Goal: Task Accomplishment & Management: Use online tool/utility

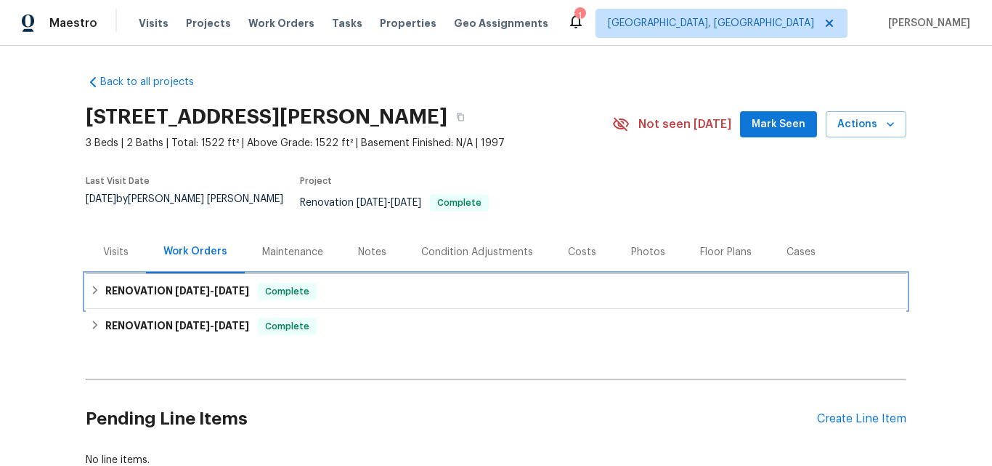
drag, startPoint x: 167, startPoint y: 280, endPoint x: 235, endPoint y: 246, distance: 75.7
click at [166, 283] on h6 "RENOVATION 9/8/25 - 9/15/25" at bounding box center [177, 291] width 144 height 17
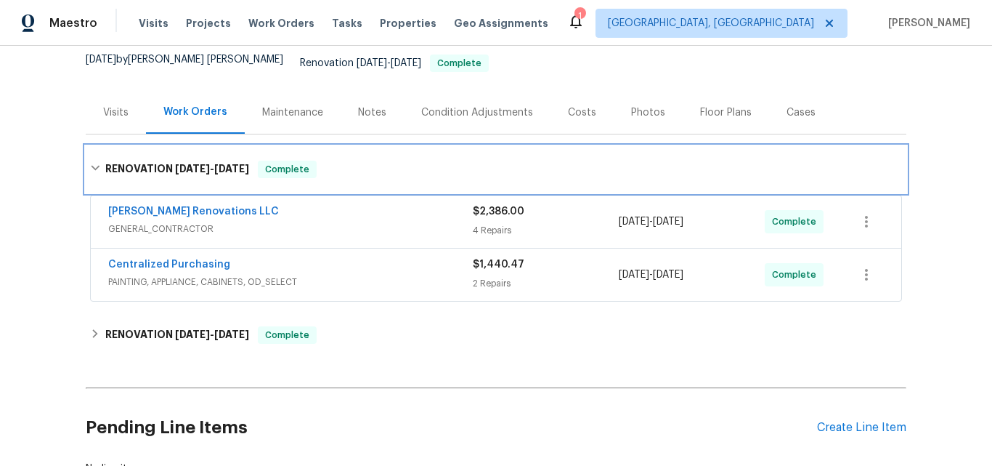
scroll to position [145, 0]
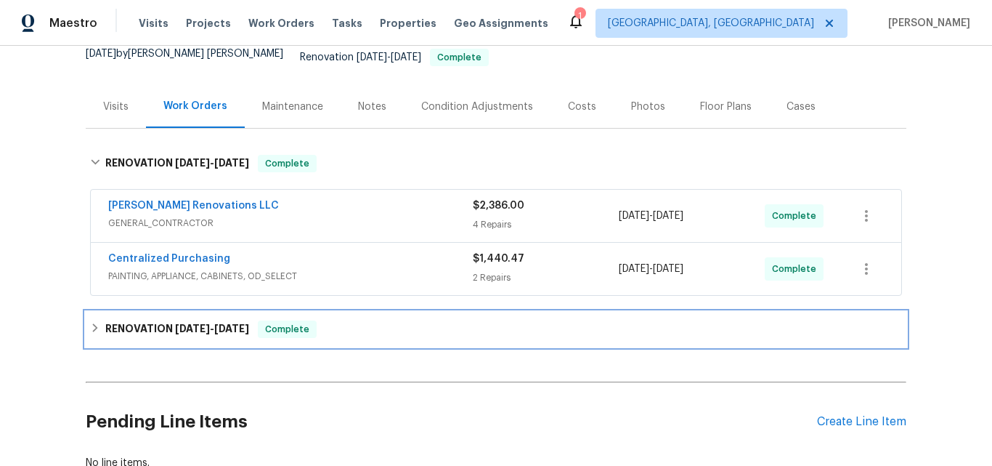
click at [158, 312] on div "RENOVATION 8/14/25 - 8/22/25 Complete" at bounding box center [496, 329] width 821 height 35
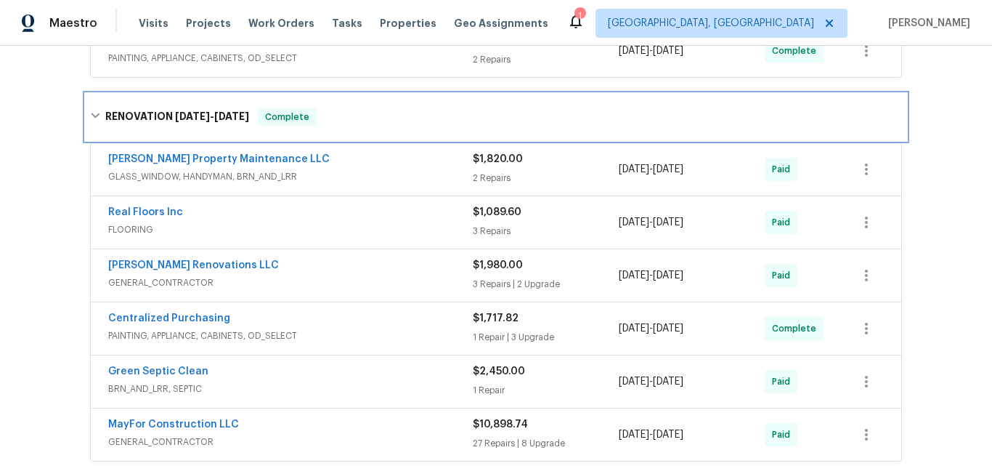
scroll to position [436, 0]
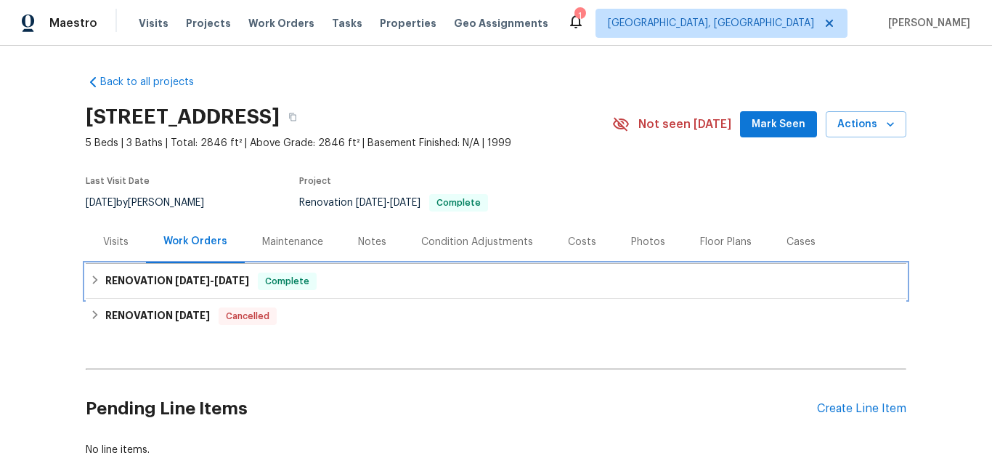
click at [153, 279] on h6 "RENOVATION 9/15/25 - 9/24/25" at bounding box center [177, 280] width 144 height 17
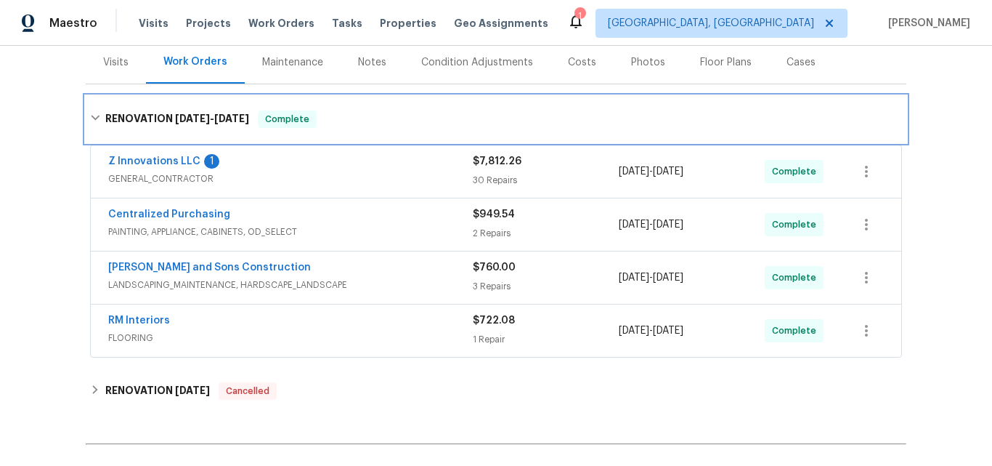
scroll to position [218, 0]
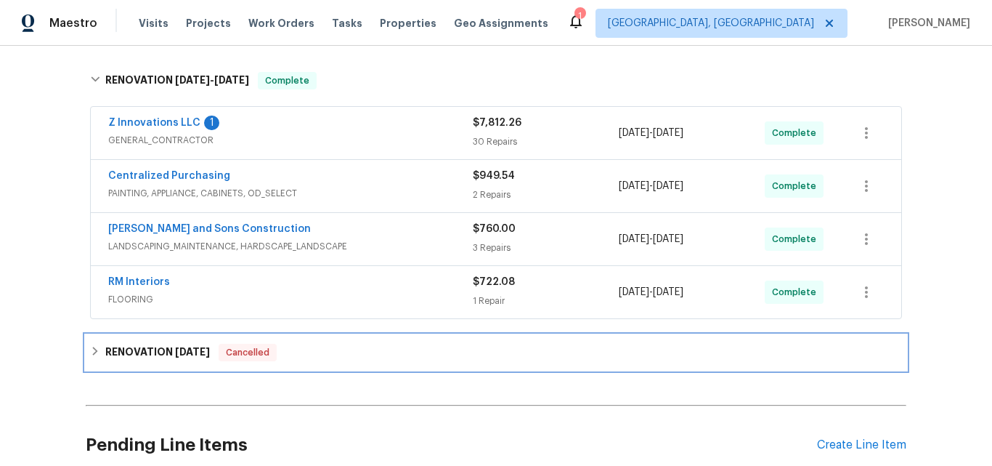
click at [129, 352] on h6 "RENOVATION 9/2/25" at bounding box center [157, 352] width 105 height 17
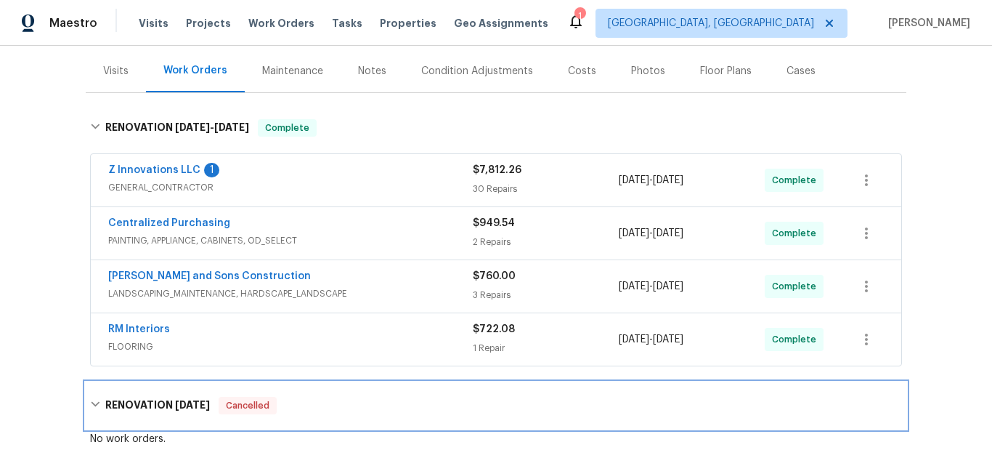
scroll to position [145, 0]
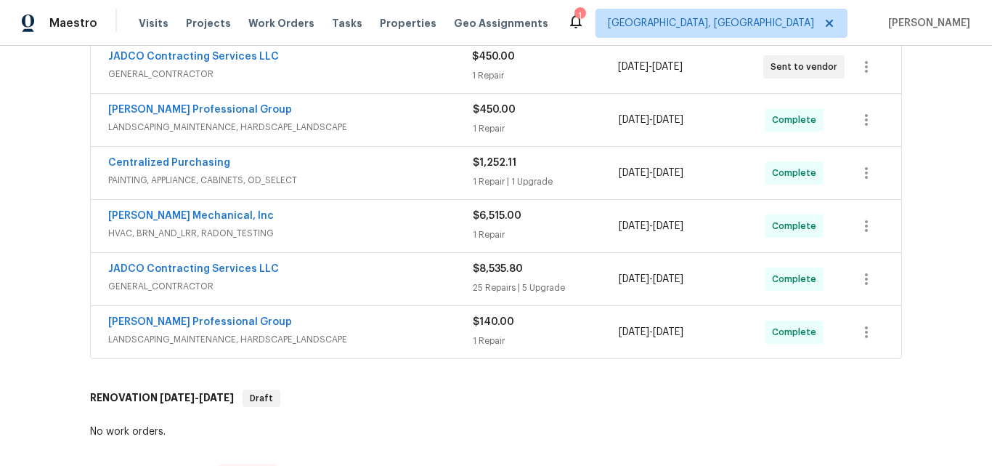
scroll to position [363, 0]
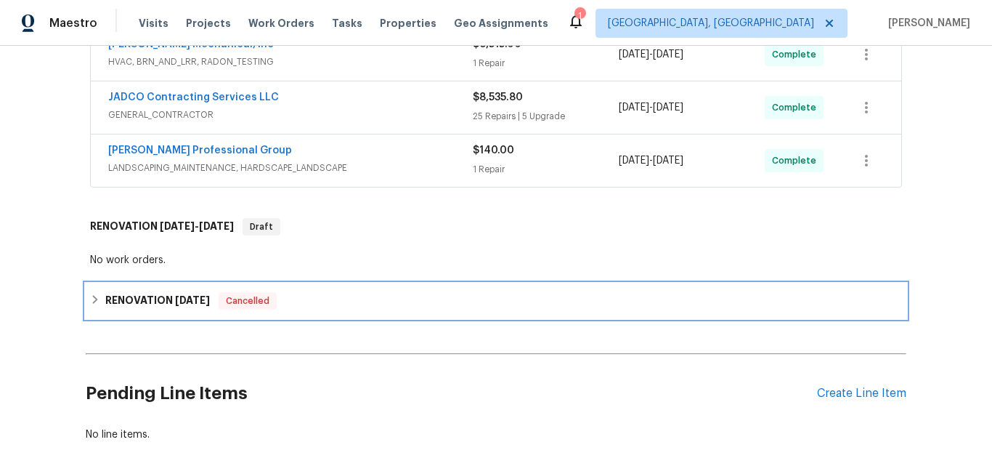
drag, startPoint x: 147, startPoint y: 306, endPoint x: 222, endPoint y: 284, distance: 77.9
click at [147, 305] on h6 "RENOVATION 5/1/25" at bounding box center [157, 300] width 105 height 17
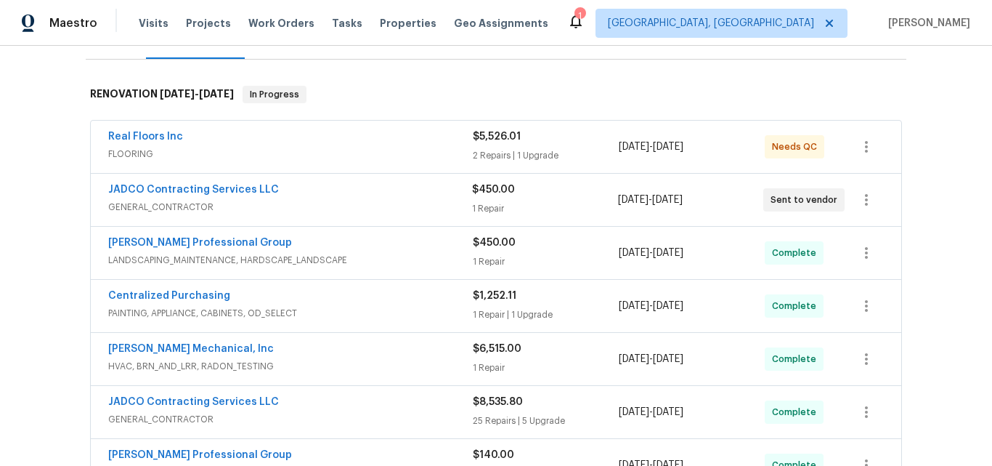
scroll to position [192, 0]
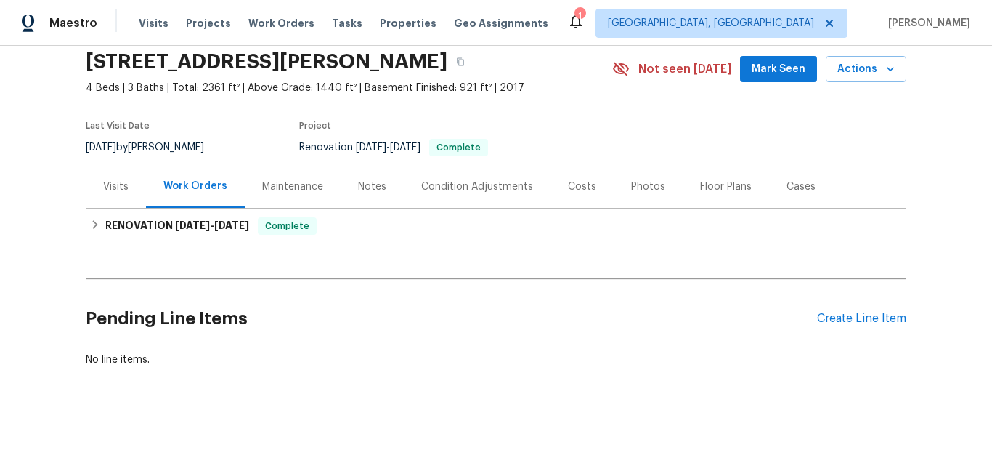
scroll to position [66, 0]
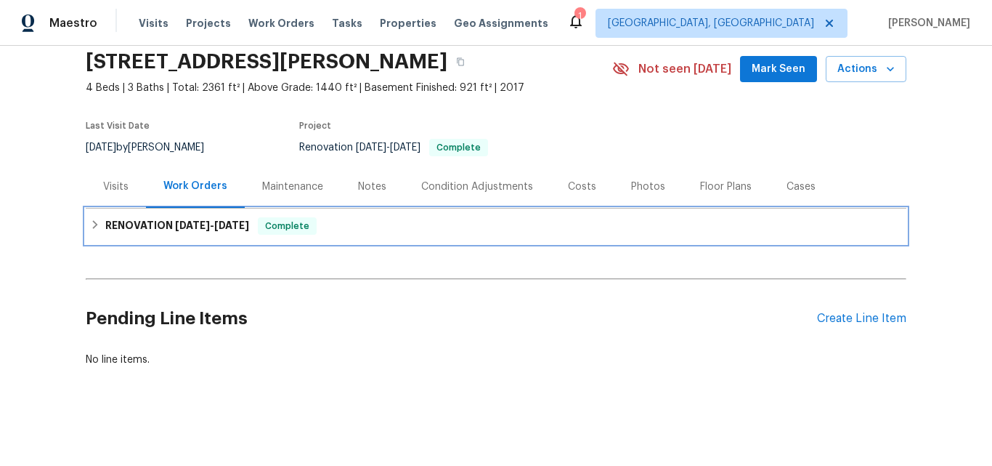
click at [168, 219] on h6 "RENOVATION [DATE] - [DATE]" at bounding box center [177, 225] width 144 height 17
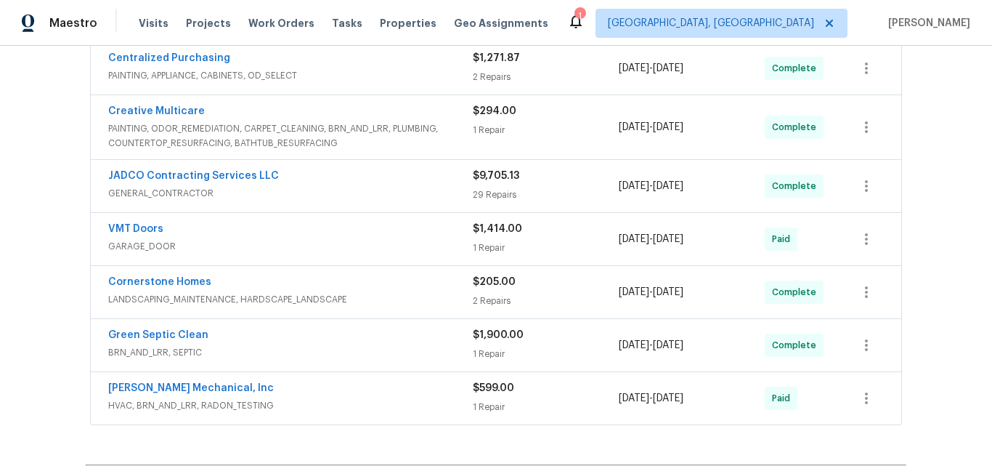
scroll to position [357, 0]
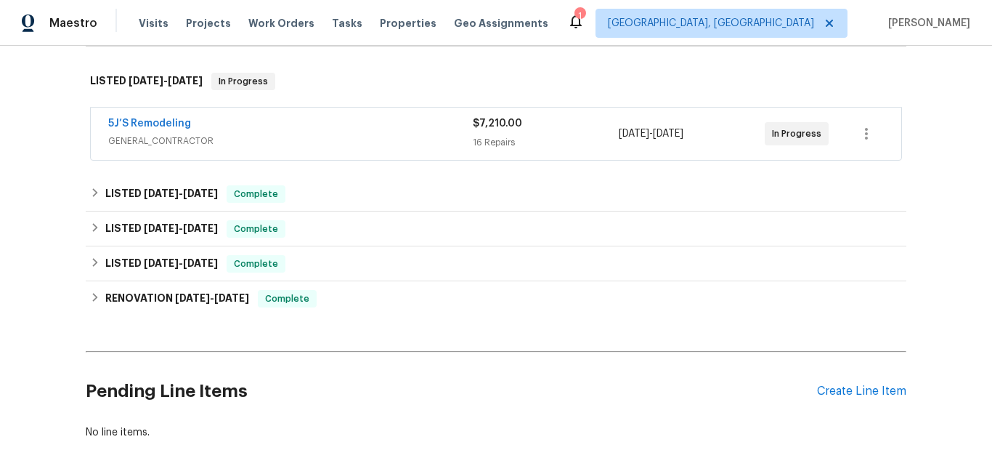
scroll to position [218, 0]
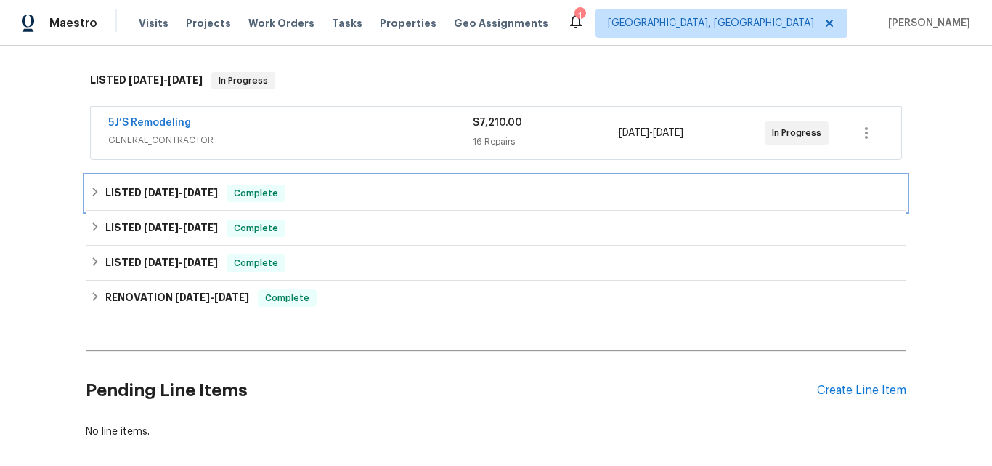
click at [145, 202] on div "LISTED 6/12/25 - 6/13/25 Complete" at bounding box center [496, 193] width 821 height 35
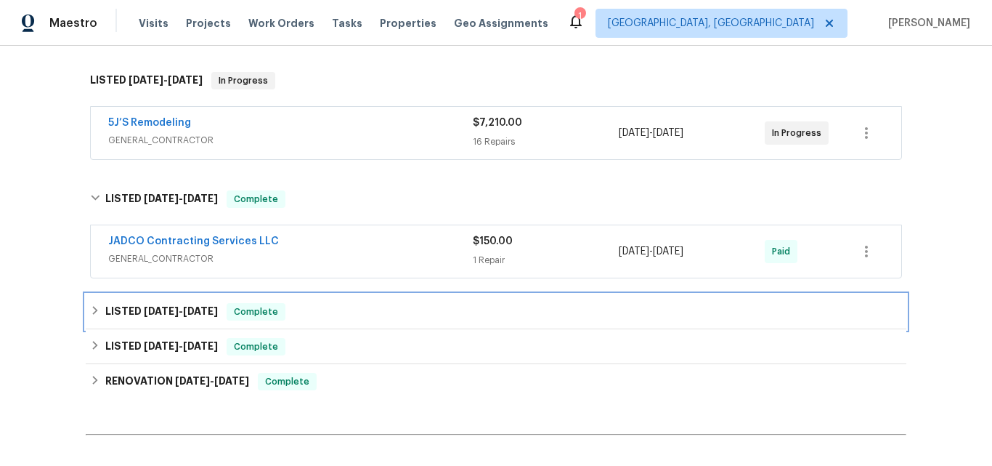
click at [133, 310] on h6 "LISTED 5/16/25 - 5/21/25" at bounding box center [161, 311] width 113 height 17
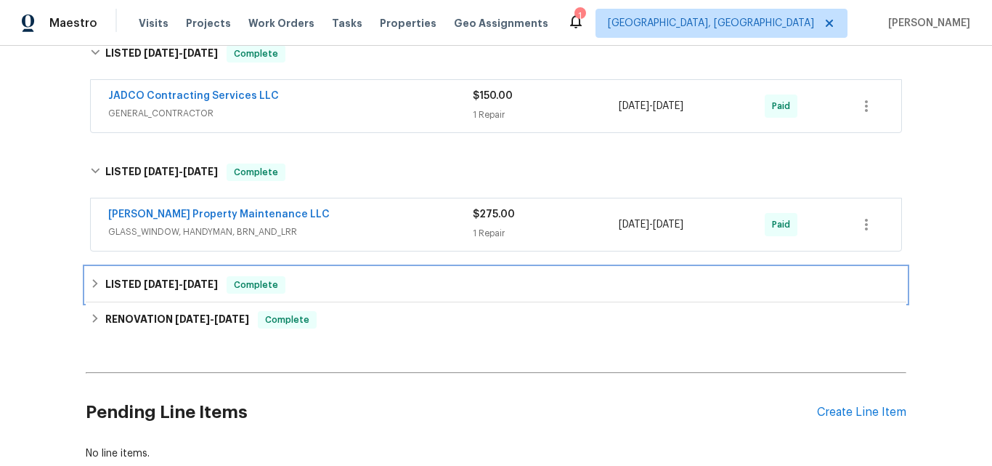
click at [144, 285] on span "4/24/25" at bounding box center [161, 284] width 35 height 10
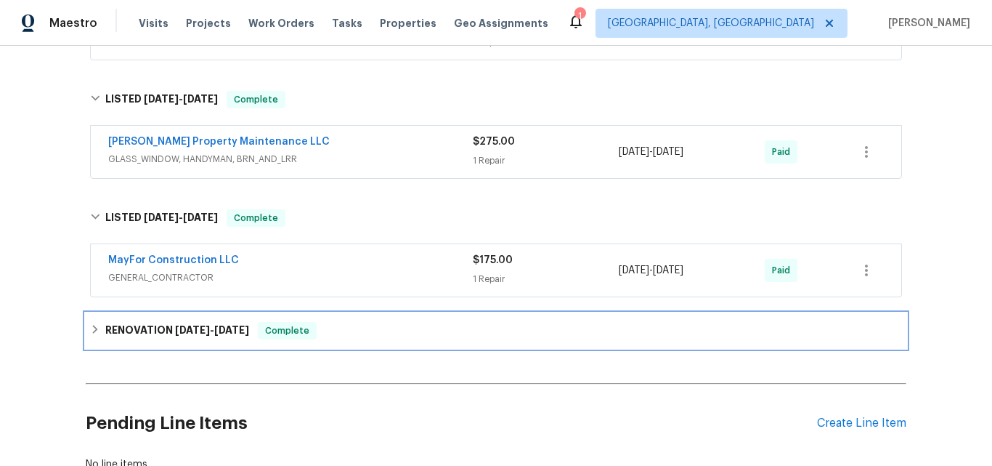
click at [148, 325] on h6 "RENOVATION 3/4/25 - 3/21/25" at bounding box center [177, 330] width 144 height 17
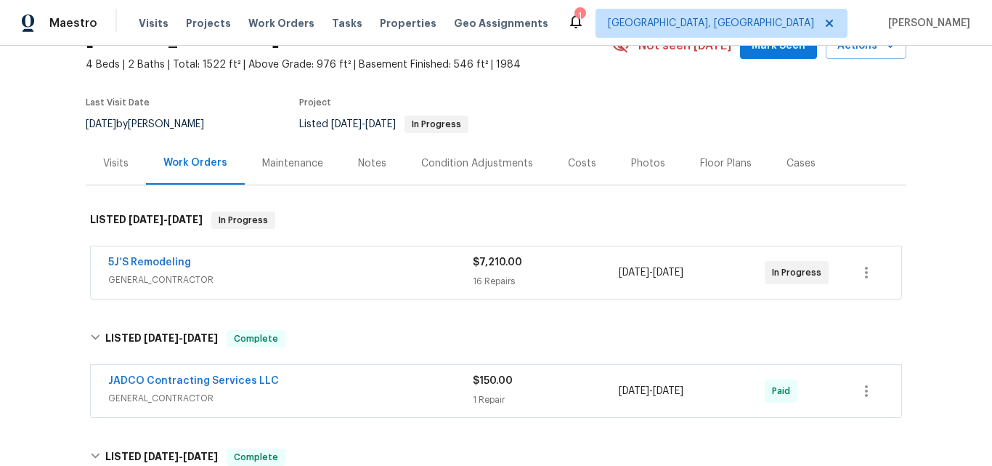
scroll to position [73, 0]
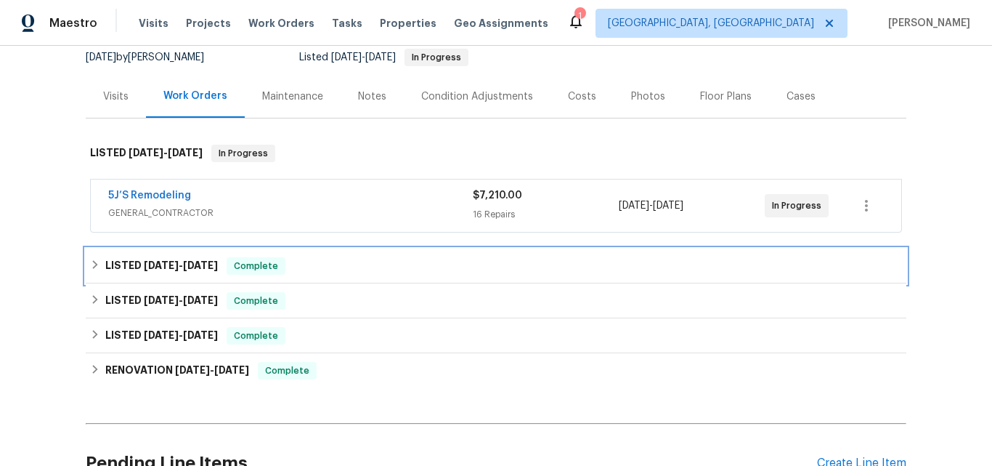
click at [165, 266] on span "6/12/25" at bounding box center [161, 265] width 35 height 10
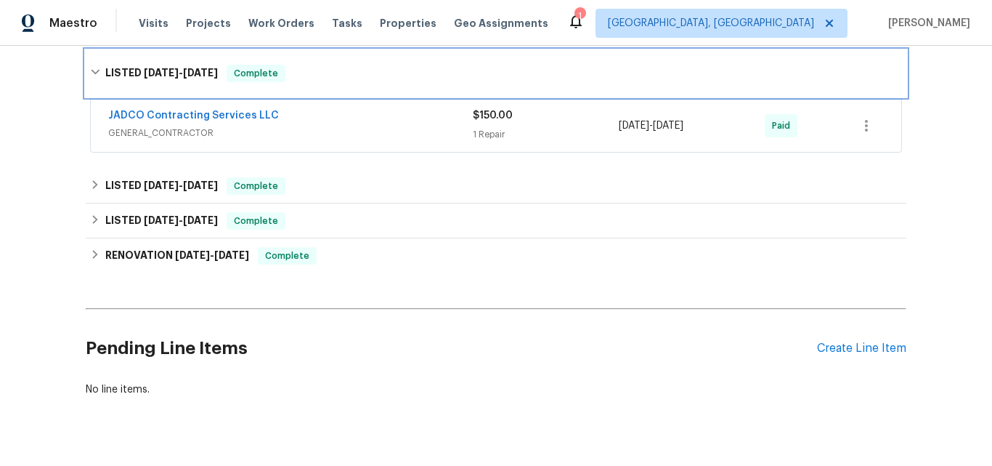
scroll to position [363, 0]
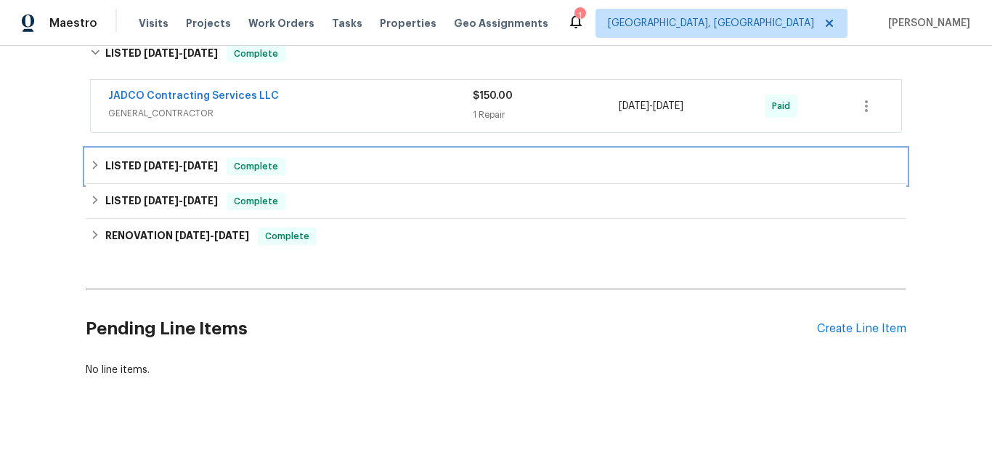
click at [147, 169] on span "5/16/25" at bounding box center [161, 166] width 35 height 10
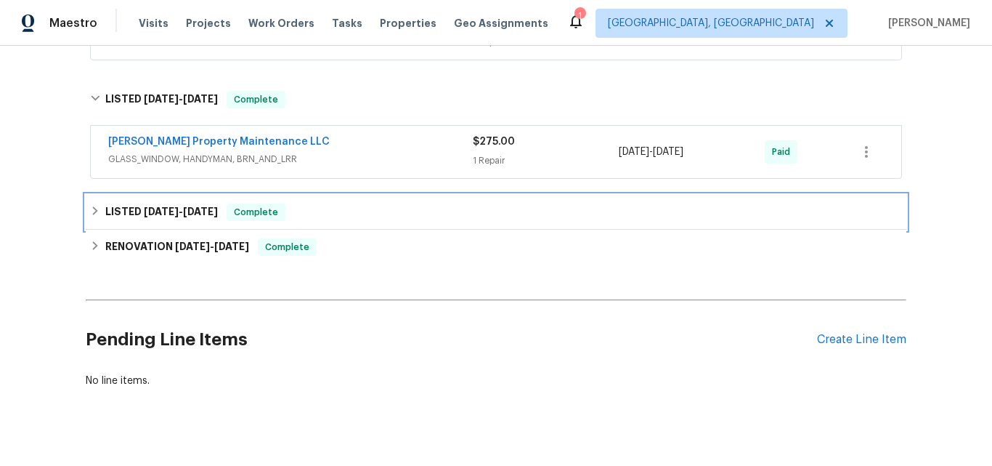
click at [163, 206] on span "4/24/25" at bounding box center [161, 211] width 35 height 10
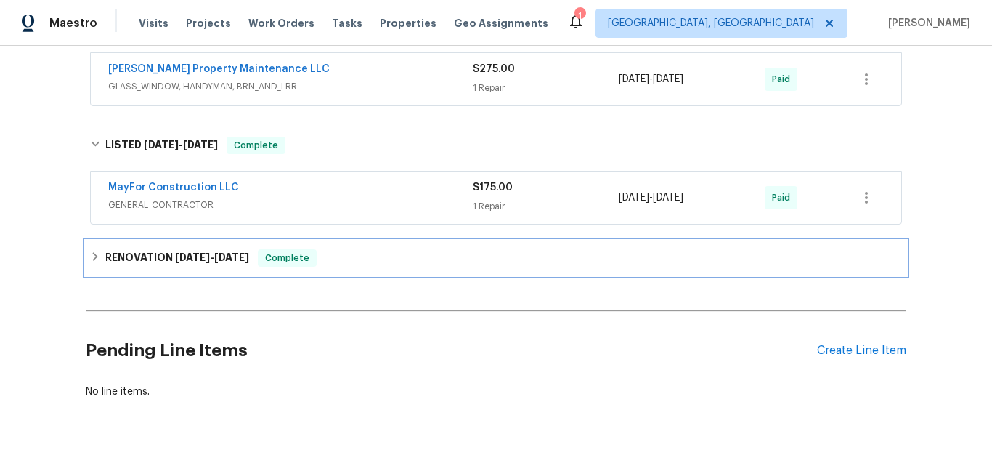
click at [156, 246] on div "RENOVATION 3/4/25 - 3/21/25 Complete" at bounding box center [496, 257] width 821 height 35
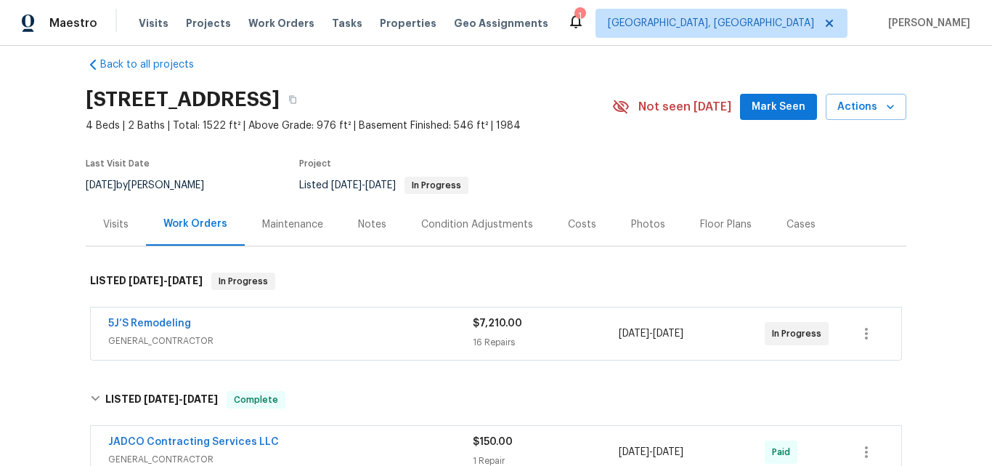
scroll to position [0, 0]
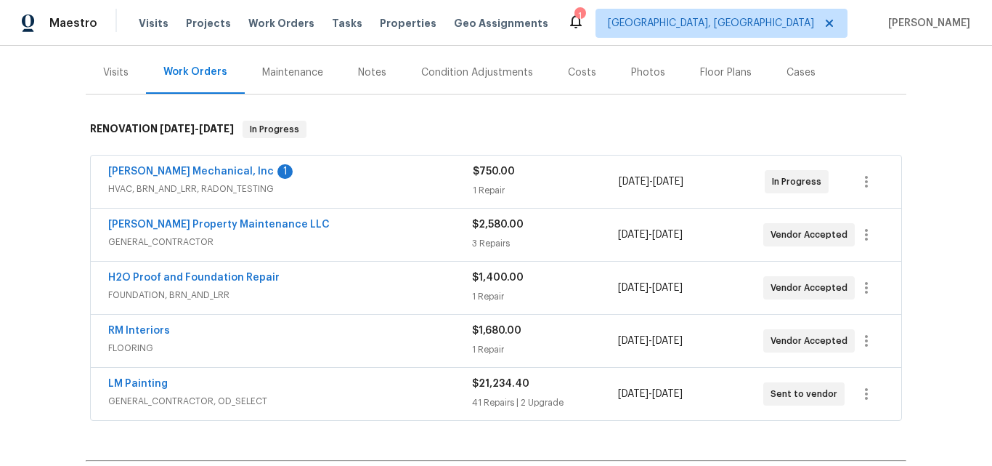
scroll to position [144, 0]
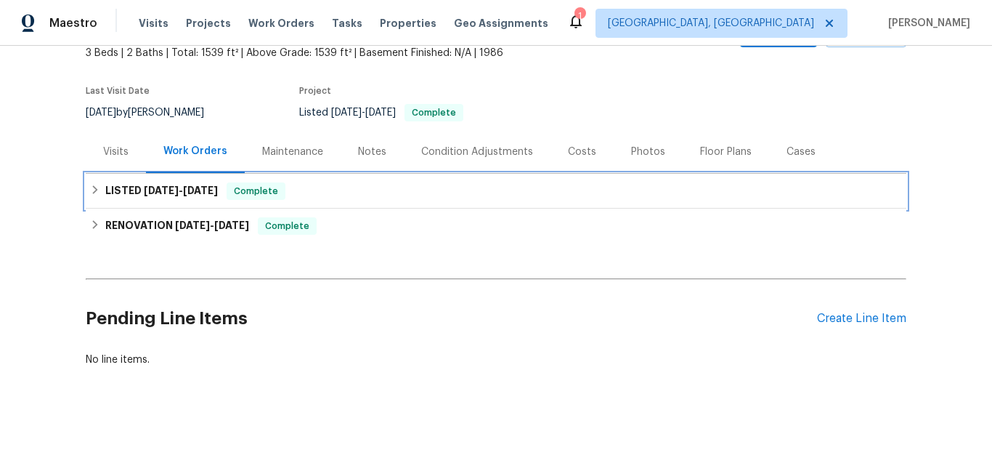
click at [165, 185] on h6 "LISTED [DATE] - [DATE]" at bounding box center [161, 190] width 113 height 17
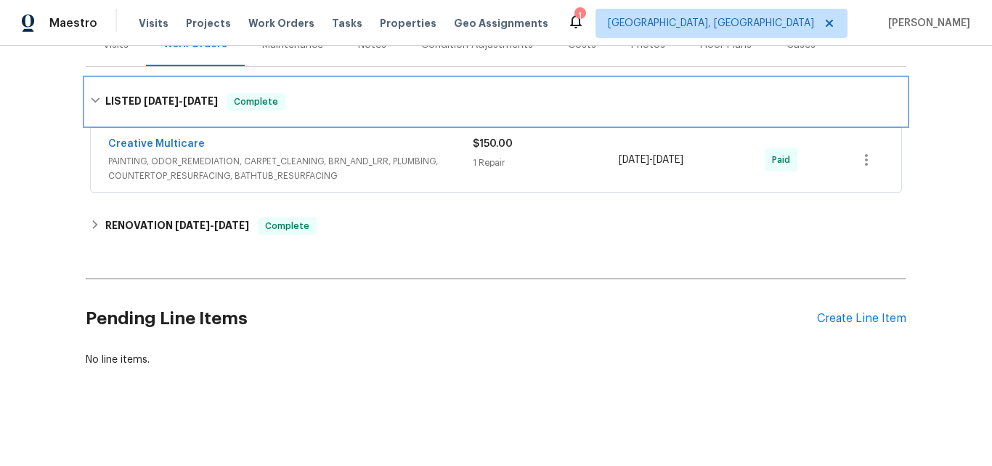
scroll to position [208, 0]
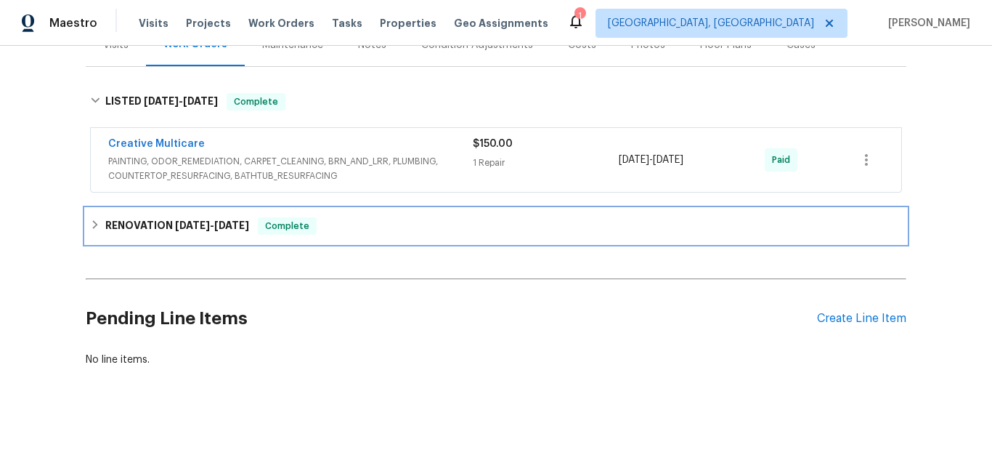
click at [170, 208] on div "RENOVATION [DATE] - [DATE] Complete" at bounding box center [496, 225] width 821 height 35
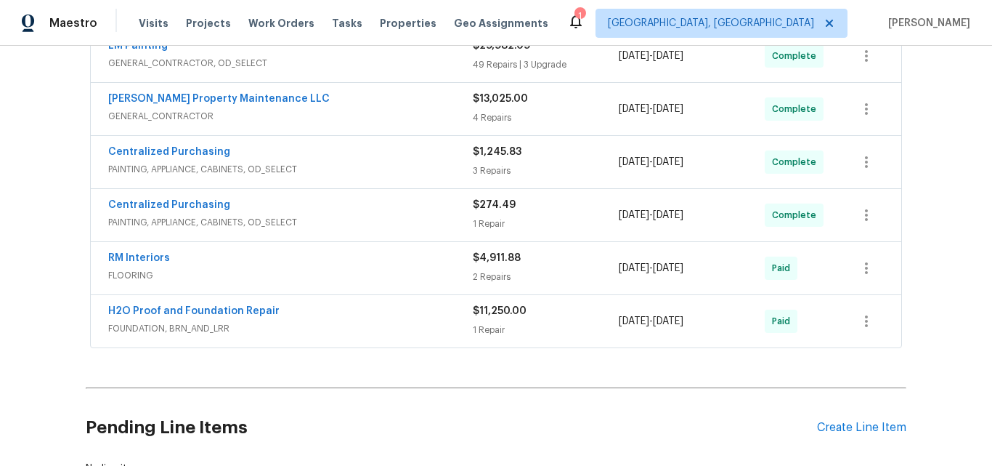
scroll to position [426, 0]
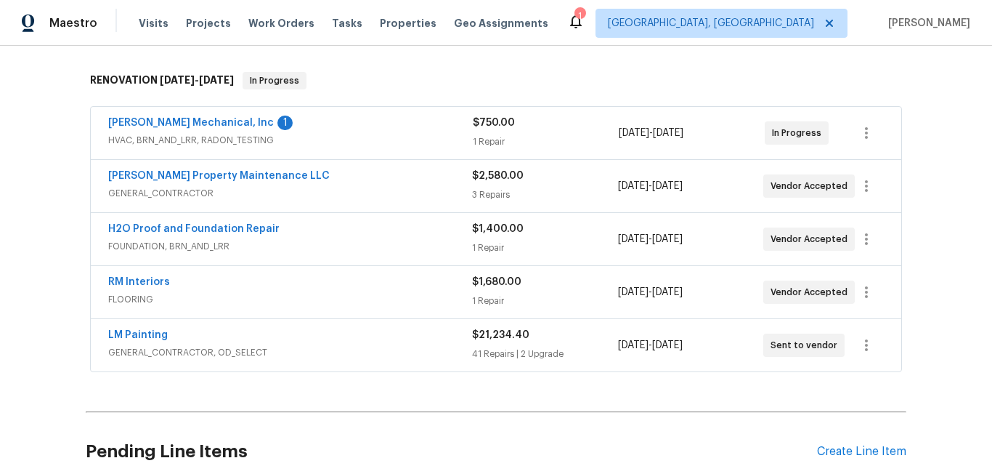
scroll to position [89, 0]
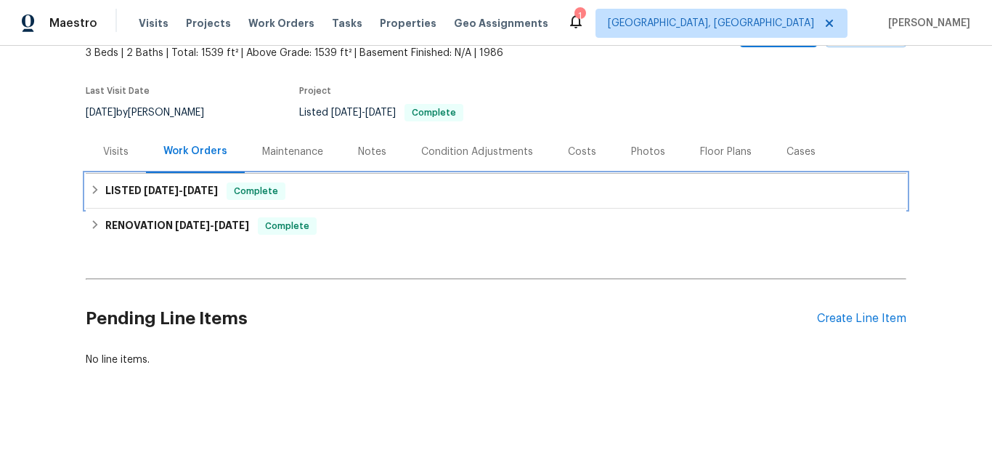
click at [153, 185] on span "8/20/25" at bounding box center [161, 190] width 35 height 10
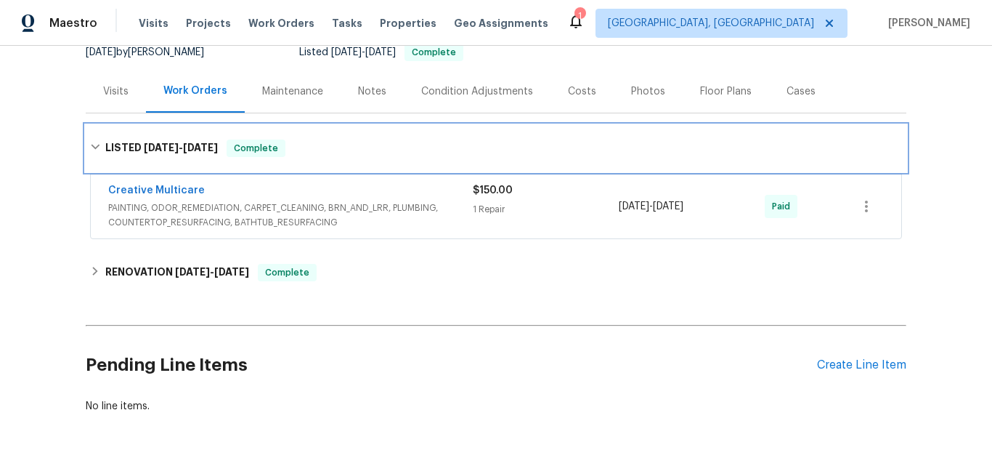
scroll to position [174, 0]
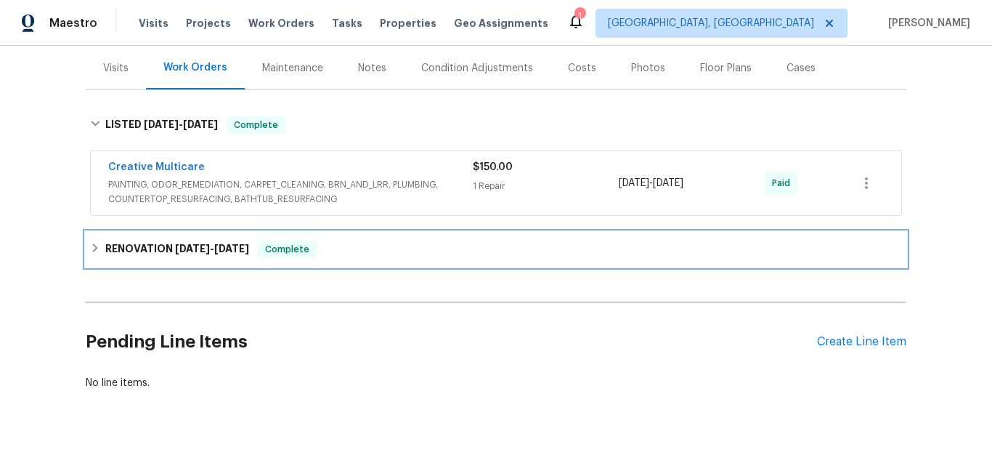
drag, startPoint x: 168, startPoint y: 259, endPoint x: 171, endPoint y: 244, distance: 15.0
click at [166, 259] on div "RENOVATION 8/19/25 - 9/17/25 Complete" at bounding box center [496, 249] width 821 height 35
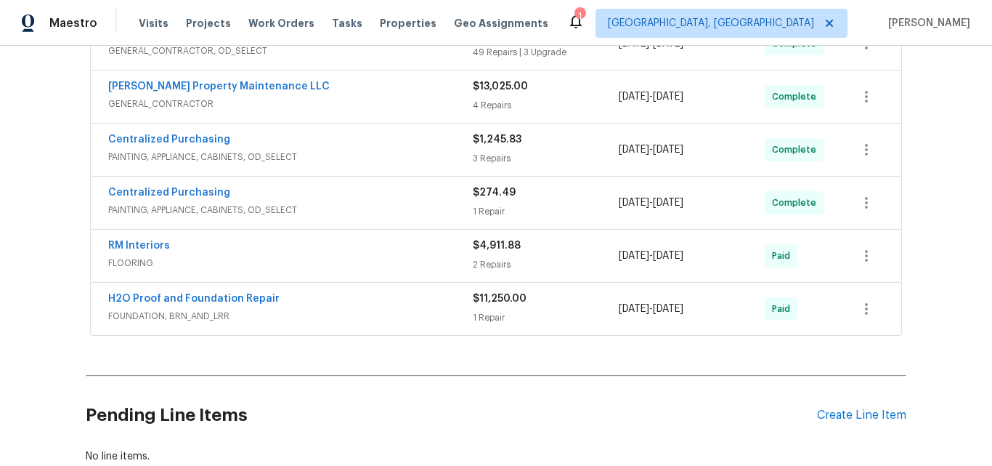
scroll to position [464, 0]
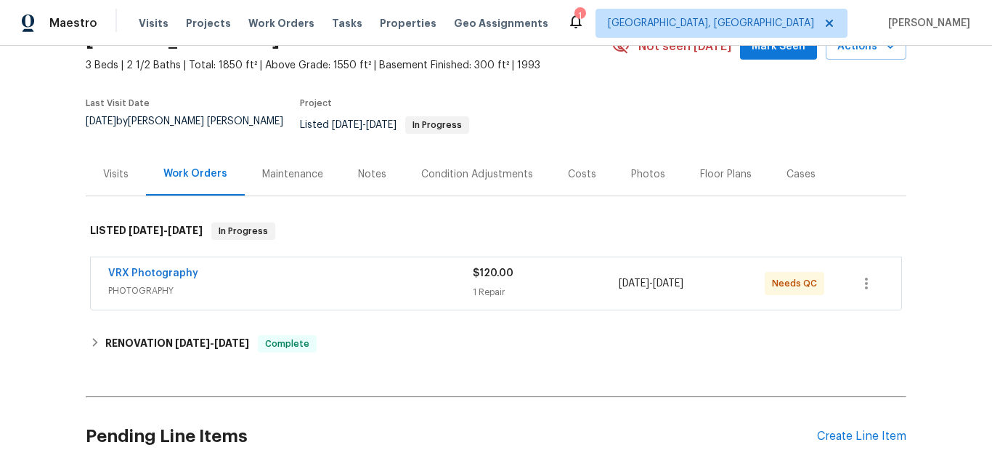
scroll to position [196, 0]
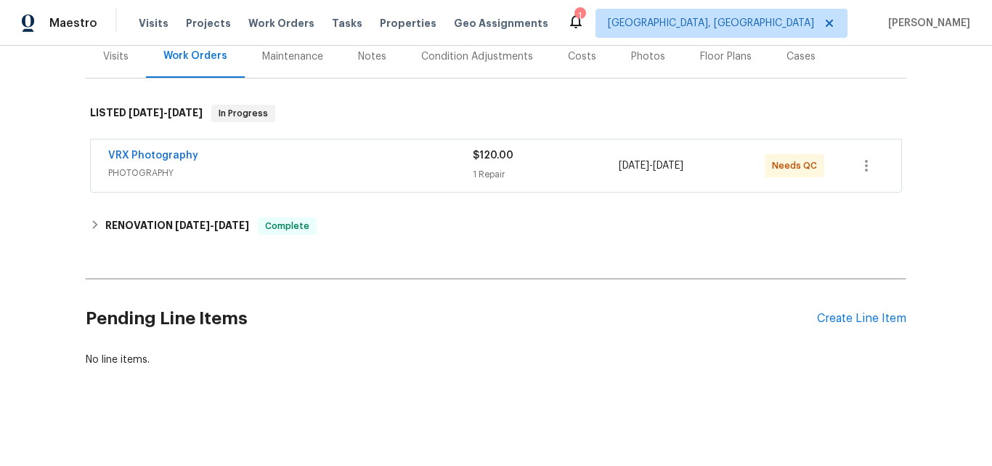
click at [131, 197] on div "Back to all projects [STREET_ADDRESS] 3 Beds | 2 1/2 Baths | Total: 1850 ft² | …" at bounding box center [496, 123] width 821 height 511
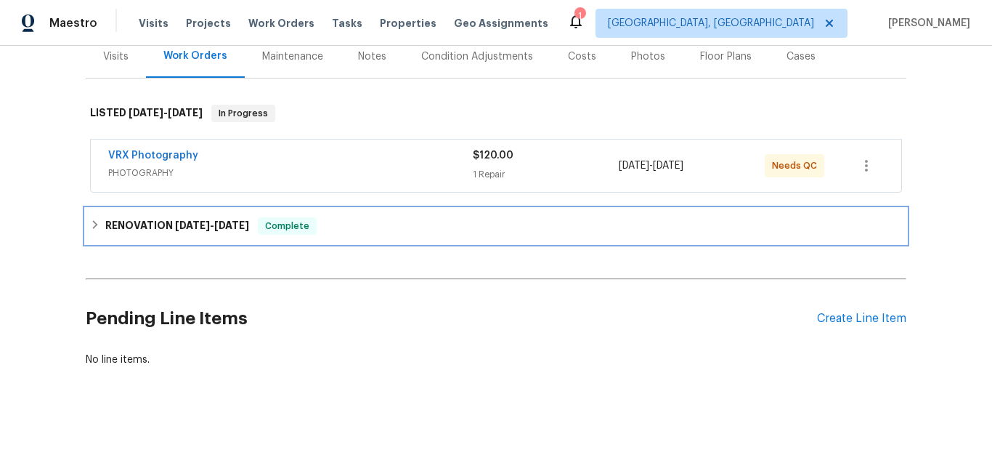
click at [139, 217] on h6 "RENOVATION [DATE] - [DATE]" at bounding box center [177, 225] width 144 height 17
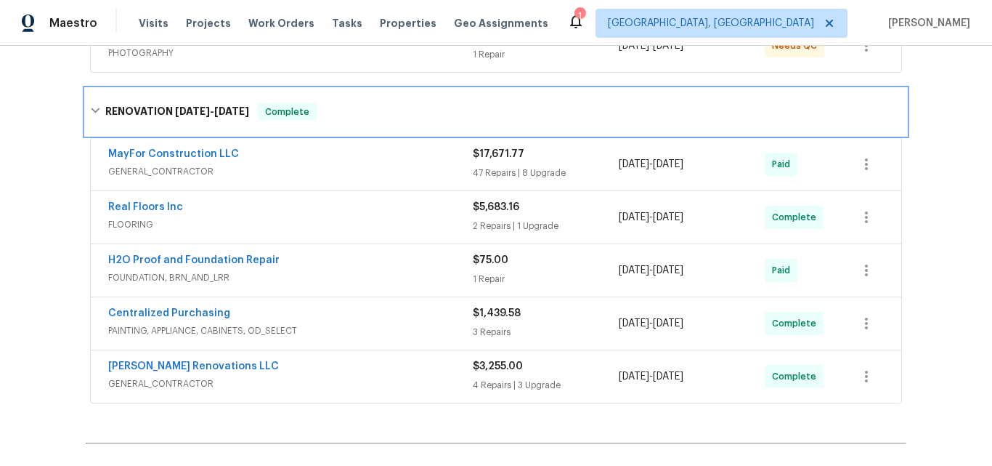
scroll to position [414, 0]
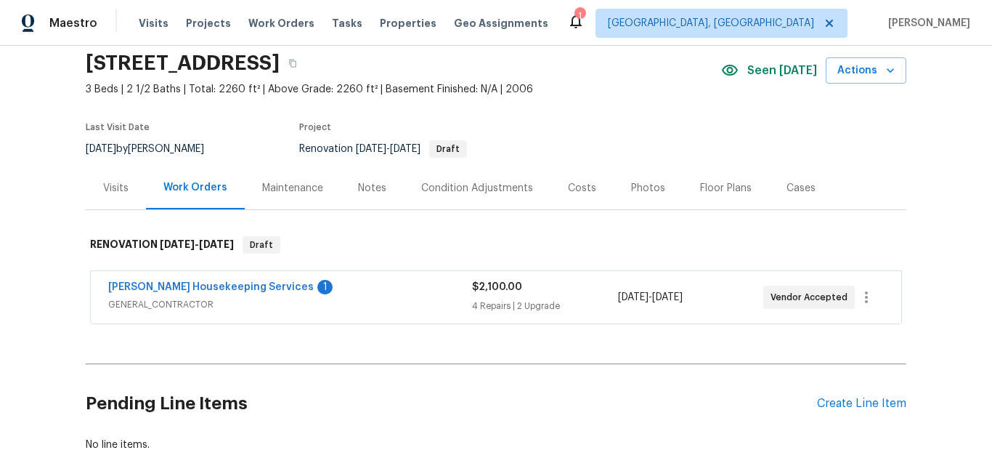
scroll to position [150, 0]
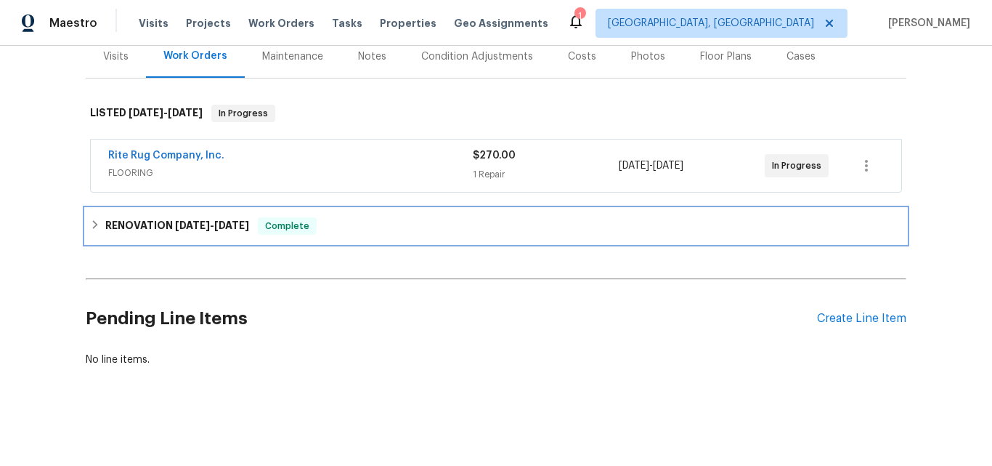
click at [157, 222] on h6 "RENOVATION [DATE] - [DATE]" at bounding box center [177, 225] width 144 height 17
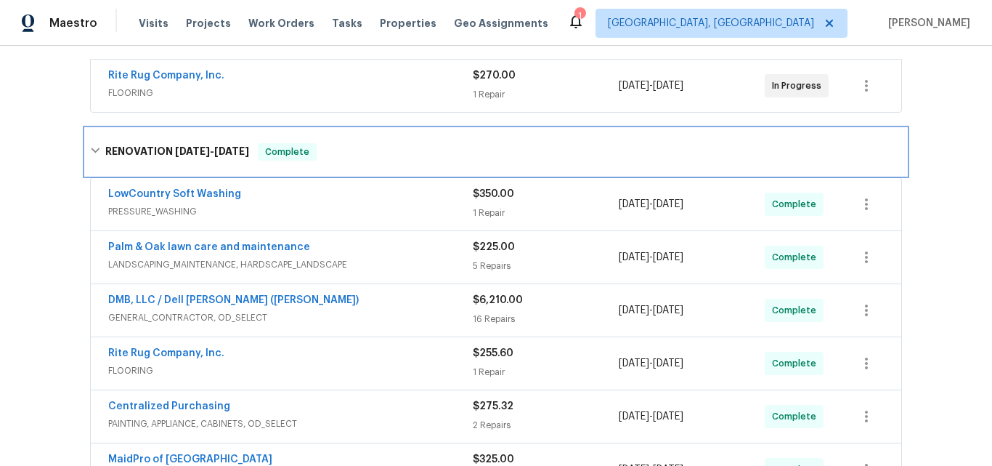
scroll to position [341, 0]
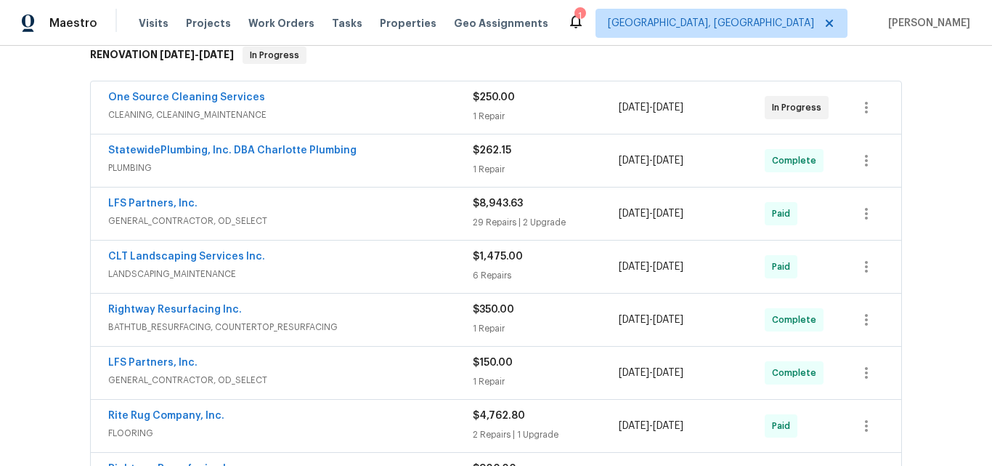
scroll to position [218, 0]
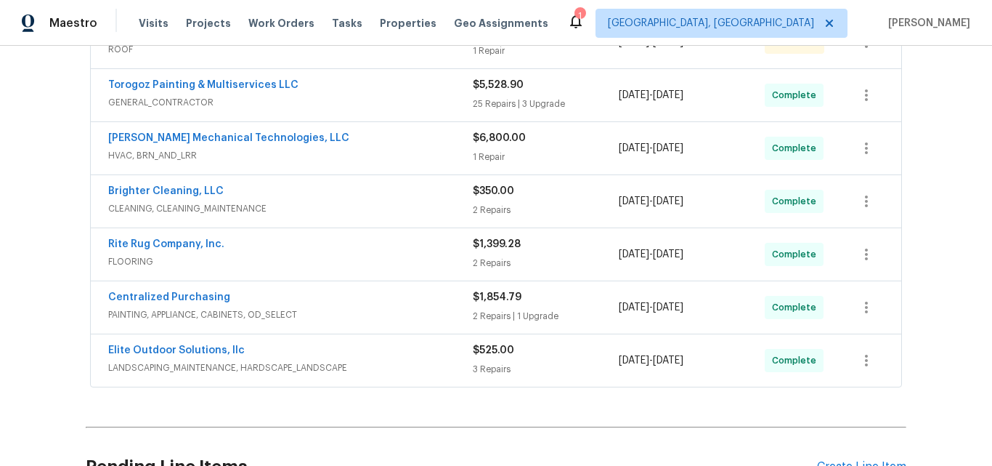
scroll to position [453, 0]
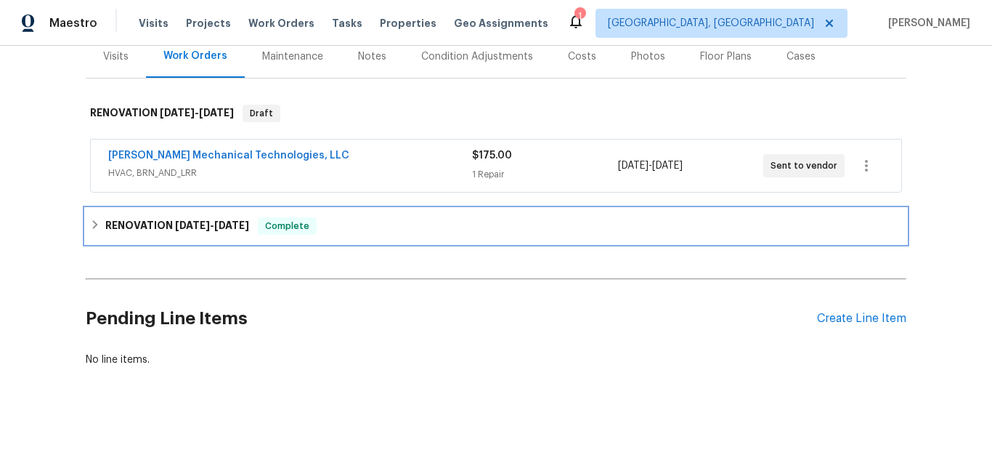
click at [175, 220] on span "9/17/25" at bounding box center [192, 225] width 35 height 10
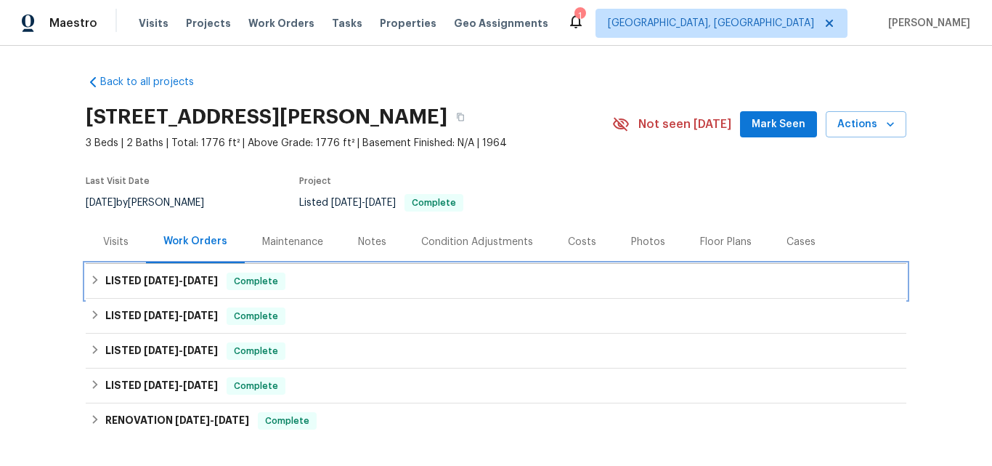
click at [175, 285] on span "[DATE] - [DATE]" at bounding box center [181, 280] width 74 height 10
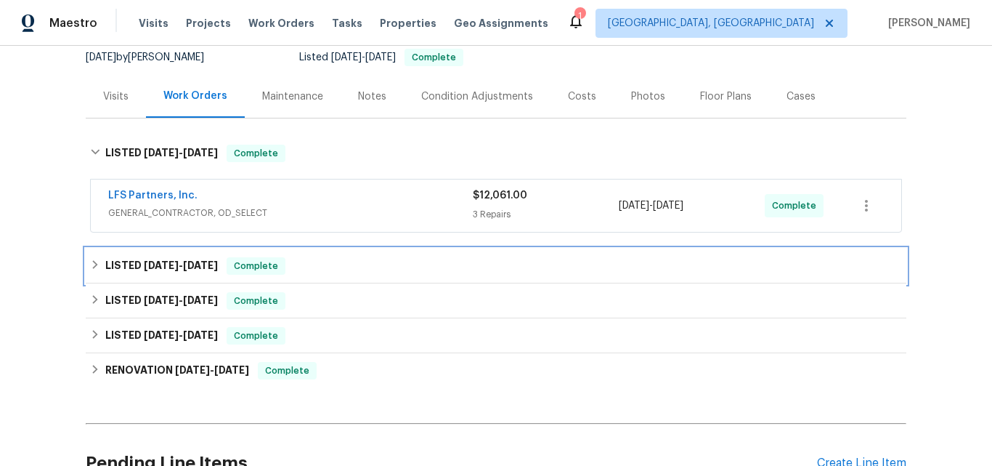
click at [161, 267] on span "[DATE]" at bounding box center [161, 265] width 35 height 10
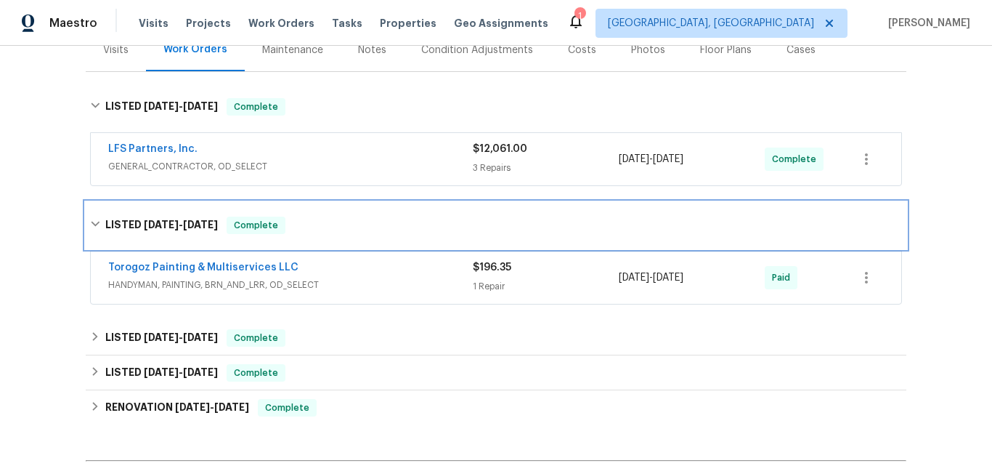
scroll to position [218, 0]
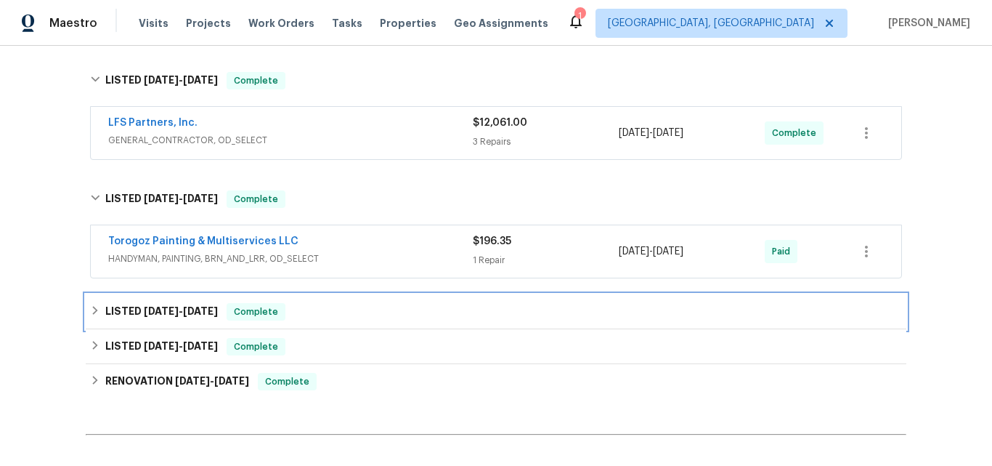
click at [147, 308] on span "[DATE]" at bounding box center [161, 311] width 35 height 10
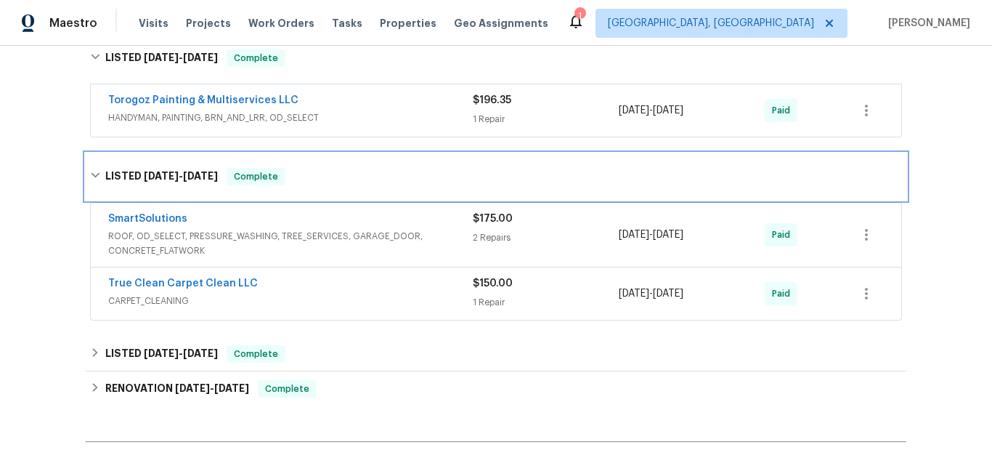
scroll to position [363, 0]
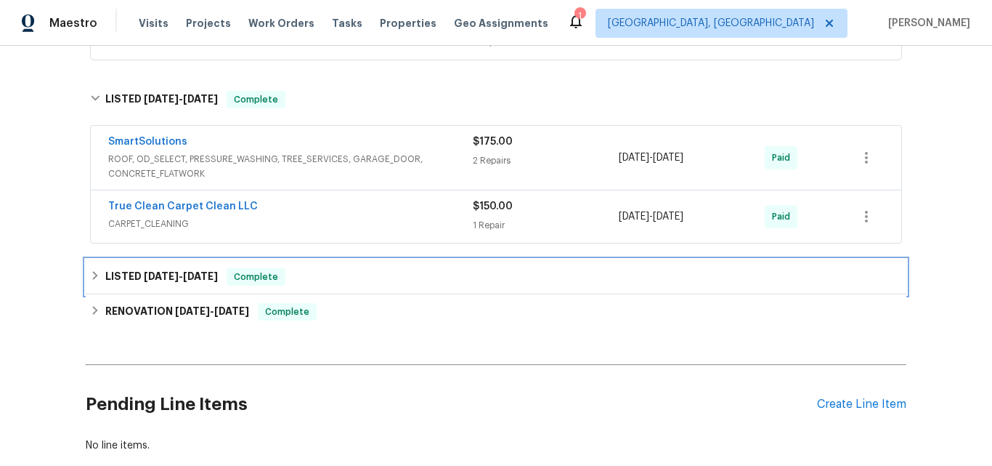
click at [168, 273] on span "[DATE]" at bounding box center [161, 276] width 35 height 10
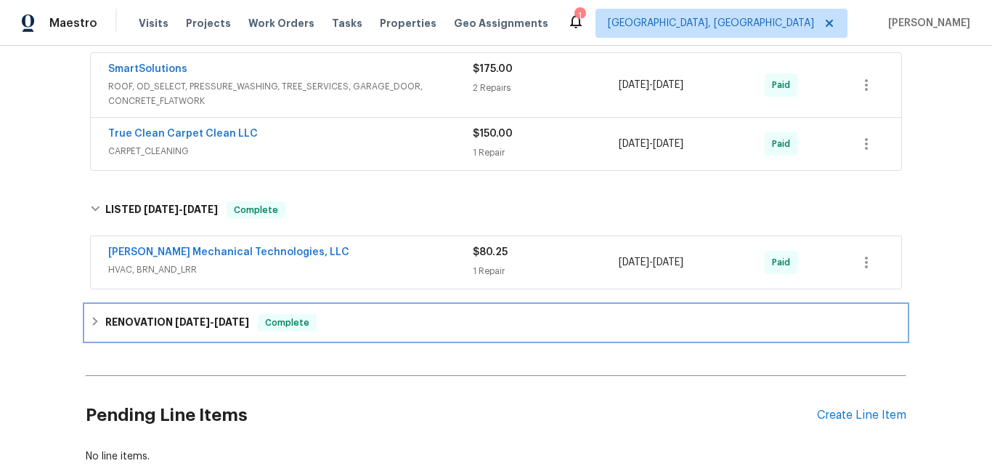
click at [169, 313] on div "RENOVATION [DATE] - [DATE] Complete" at bounding box center [496, 322] width 821 height 35
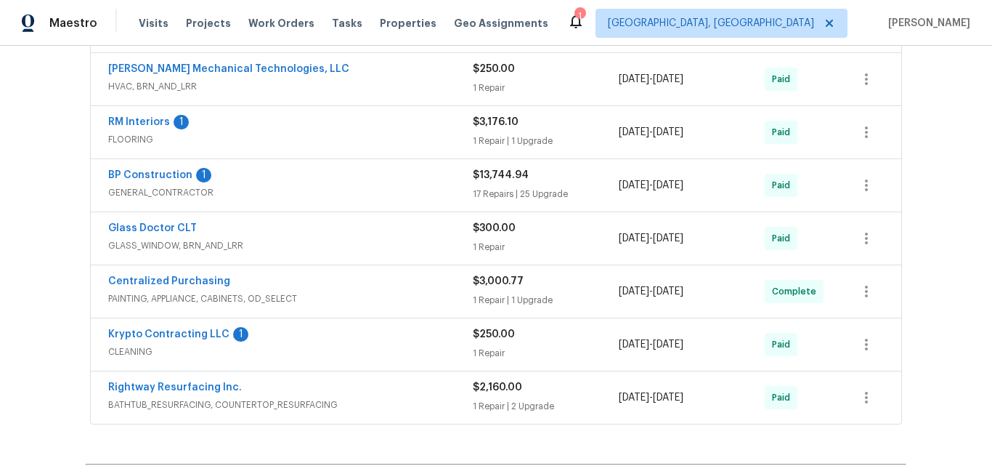
scroll to position [841, 0]
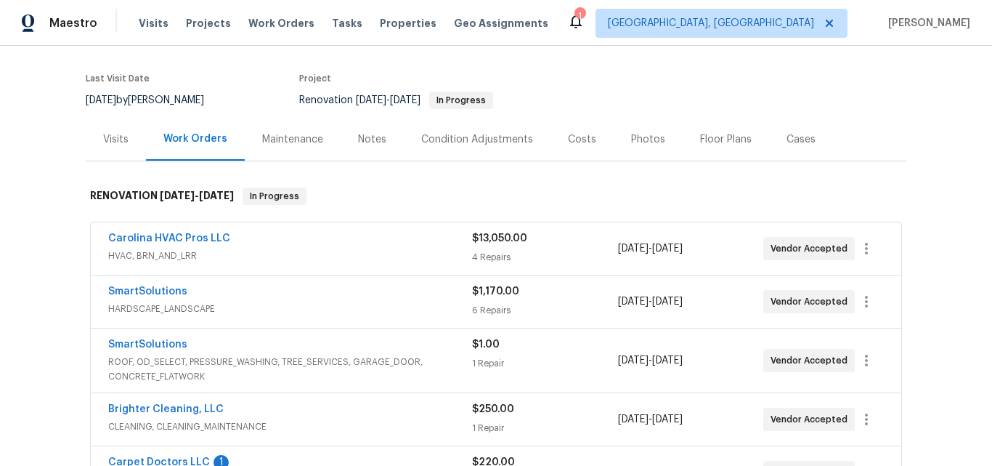
scroll to position [89, 0]
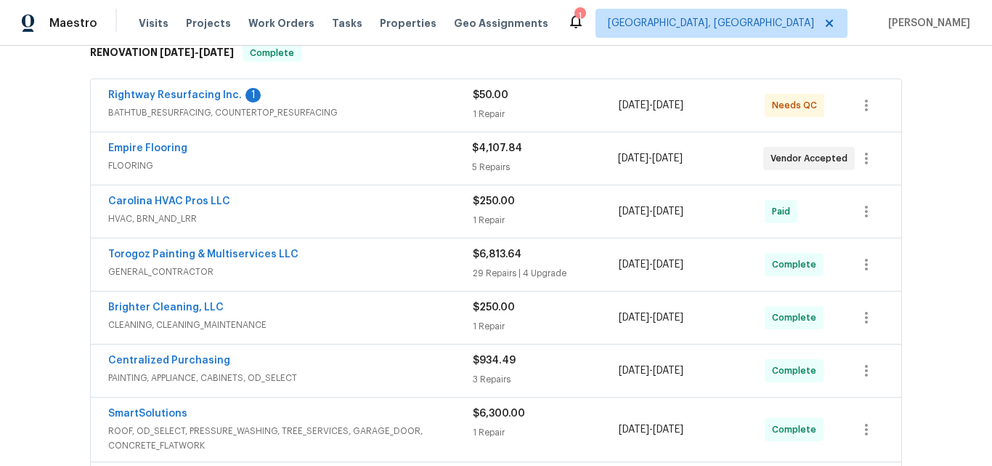
scroll to position [291, 0]
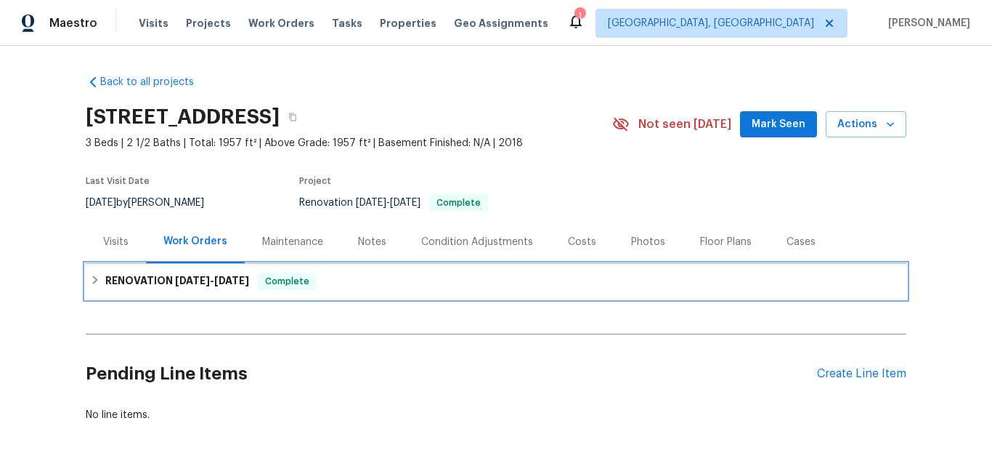
click at [187, 279] on span "9/18/25" at bounding box center [192, 280] width 35 height 10
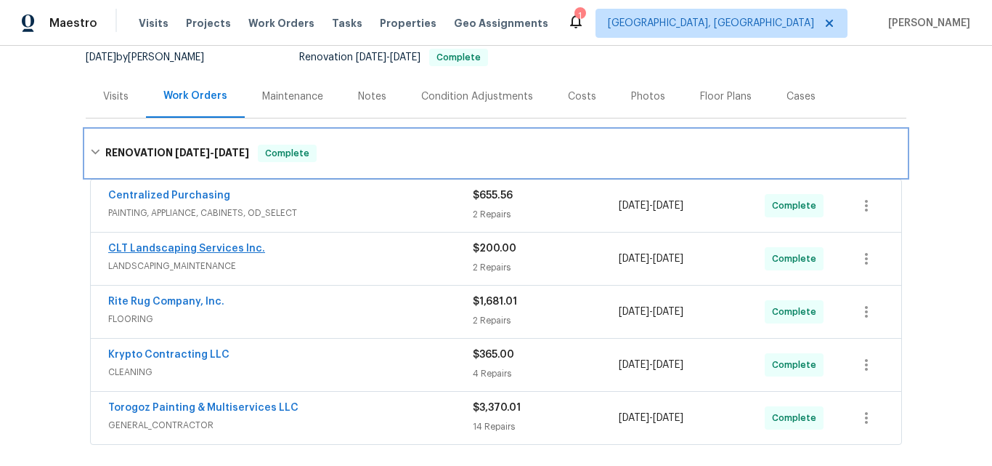
scroll to position [218, 0]
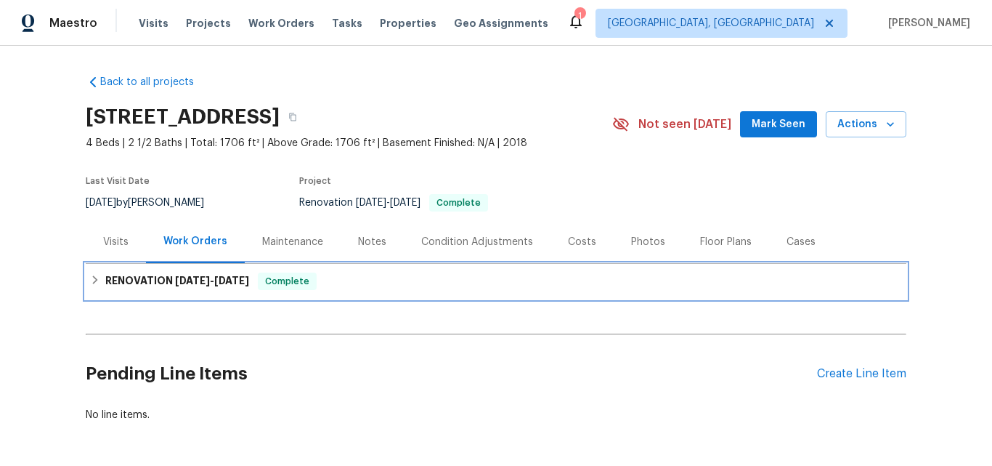
click at [137, 277] on h6 "RENOVATION [DATE] - [DATE]" at bounding box center [177, 280] width 144 height 17
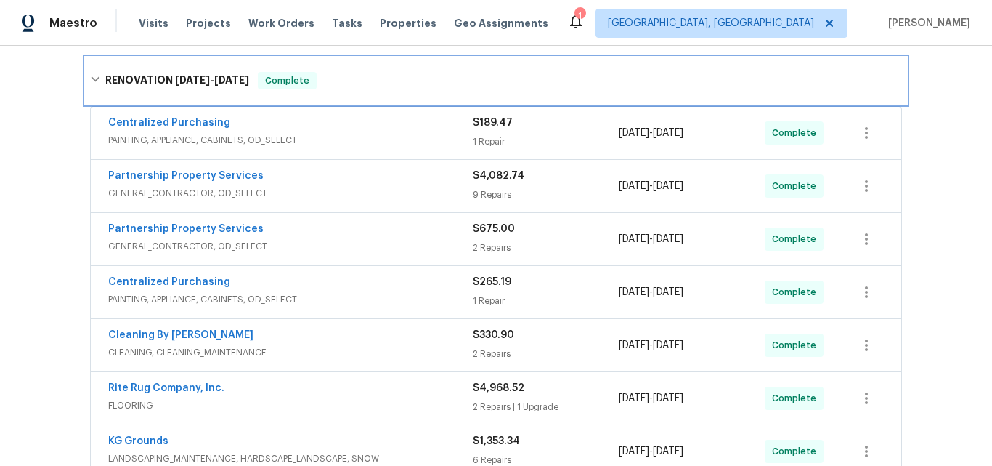
scroll to position [291, 0]
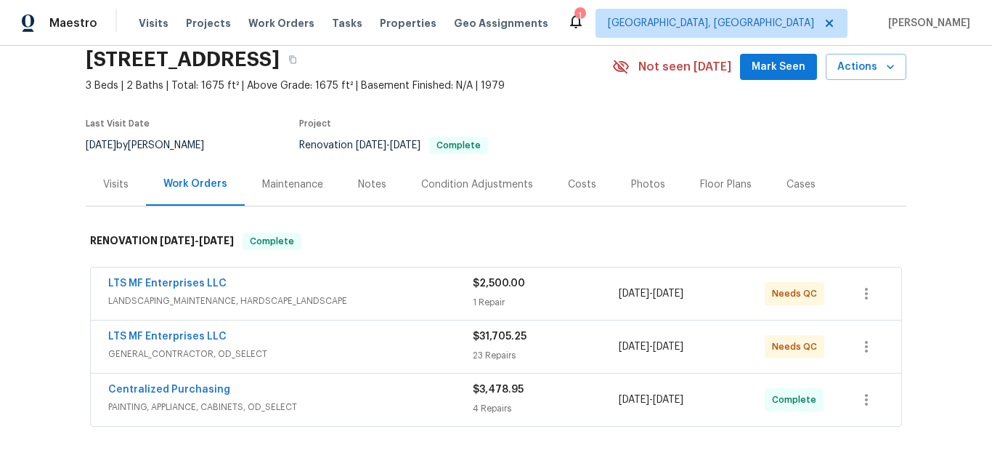
scroll to position [145, 0]
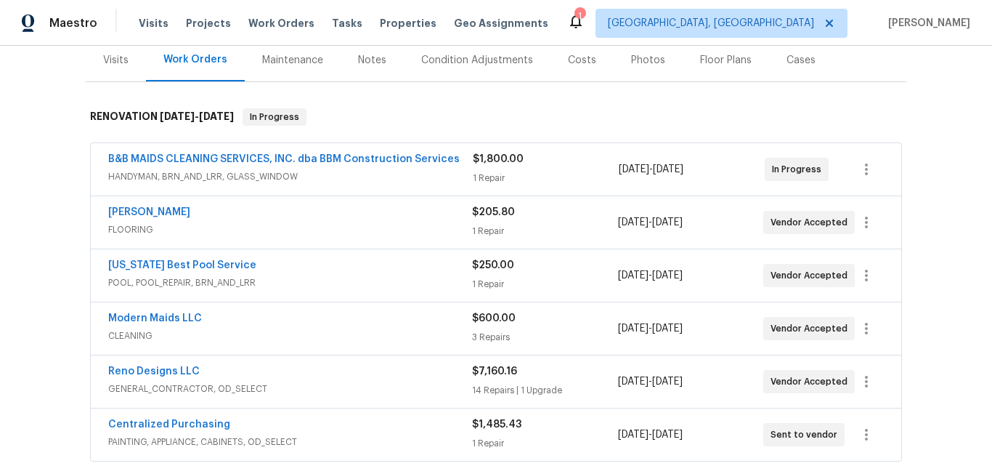
scroll to position [218, 0]
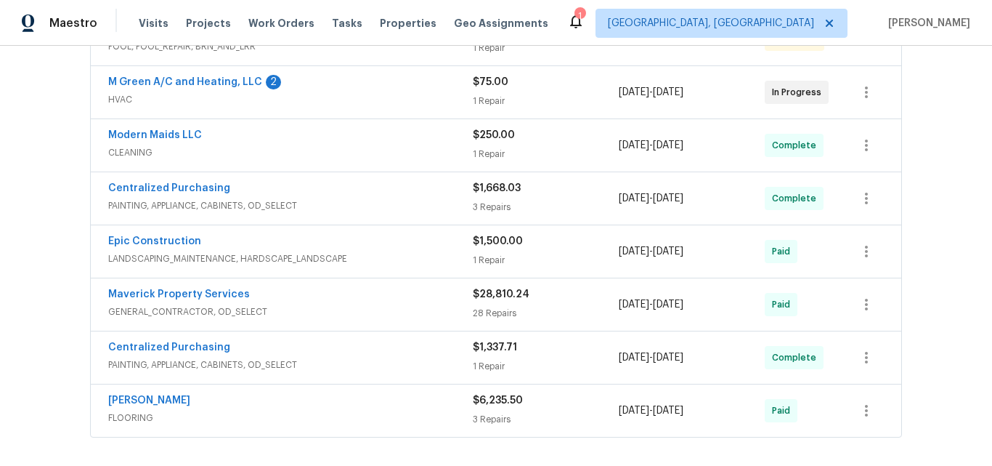
scroll to position [218, 0]
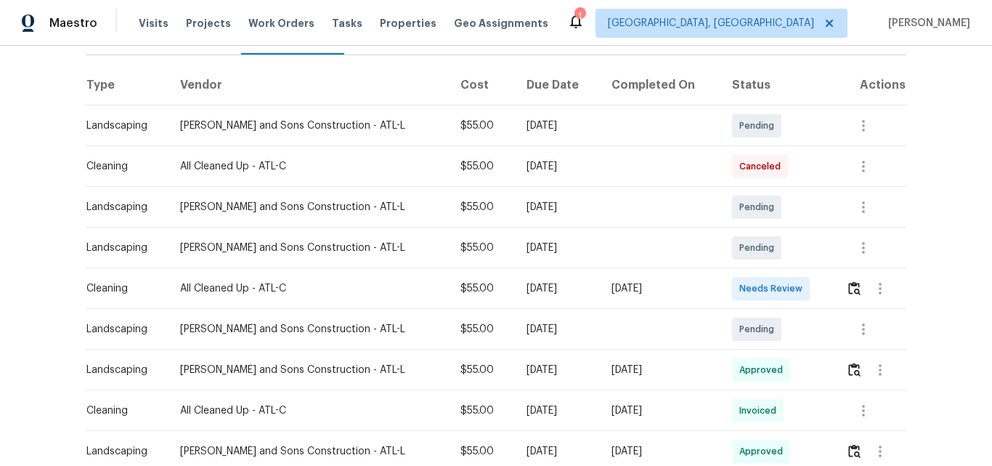
scroll to position [291, 0]
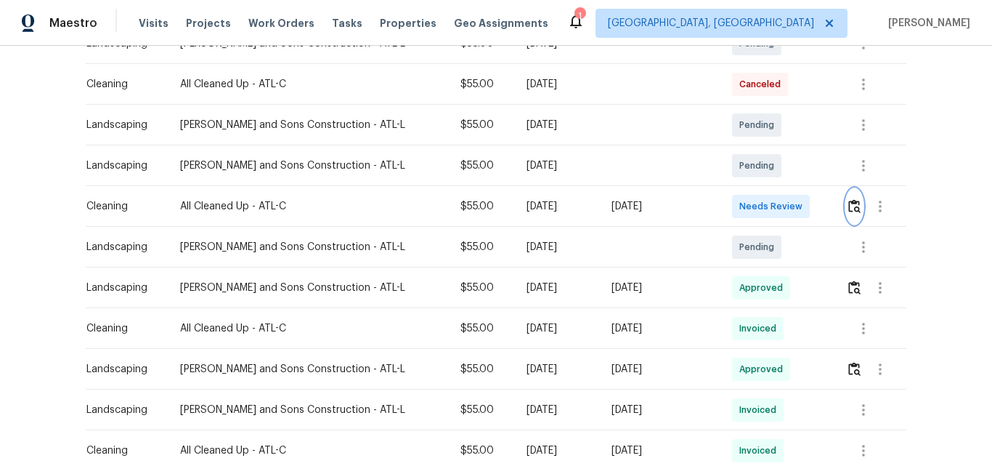
click at [849, 206] on img "button" at bounding box center [854, 206] width 12 height 14
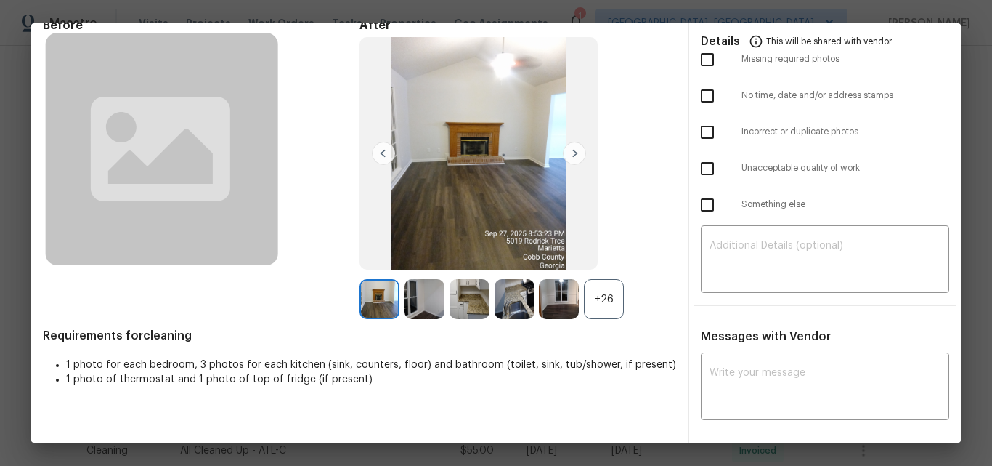
scroll to position [0, 0]
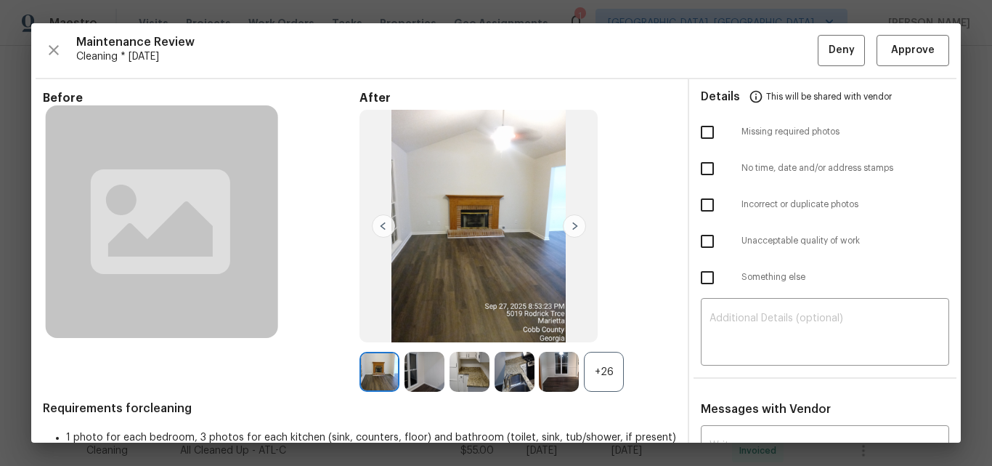
click at [595, 375] on div "+26" at bounding box center [604, 372] width 40 height 40
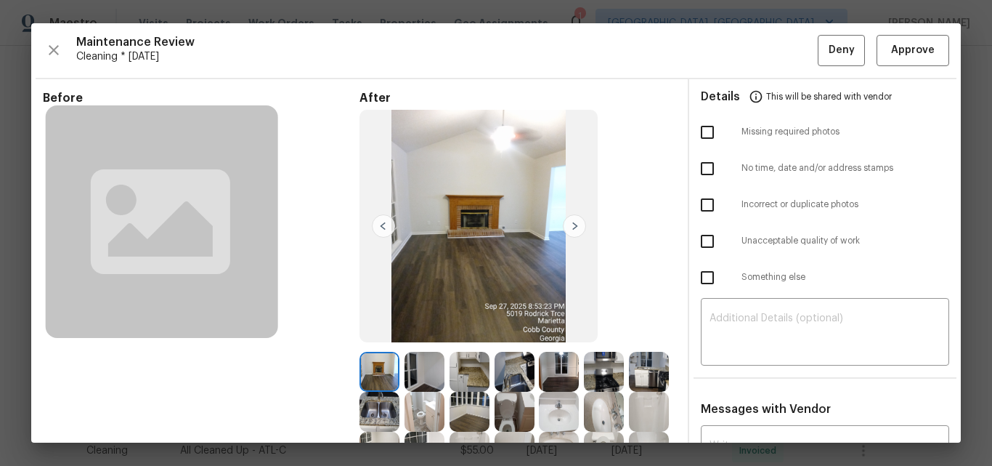
click at [570, 228] on img at bounding box center [574, 225] width 23 height 23
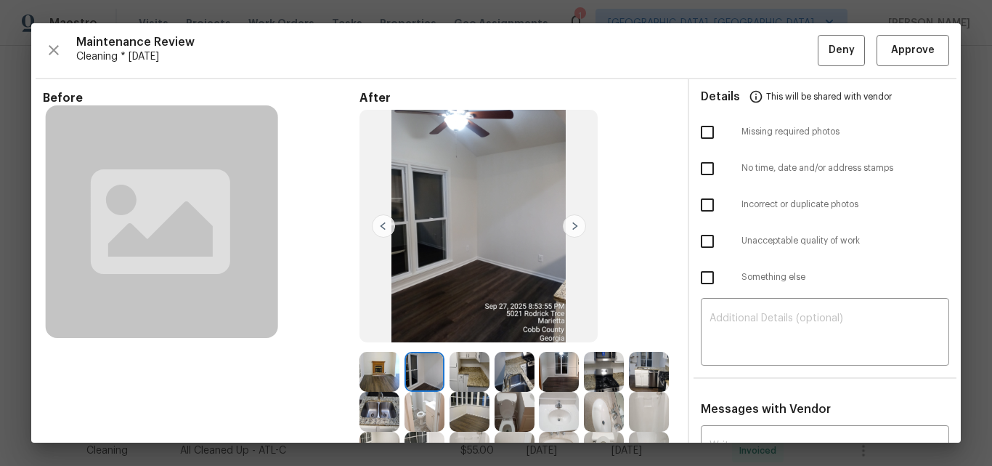
click at [567, 228] on img at bounding box center [574, 225] width 23 height 23
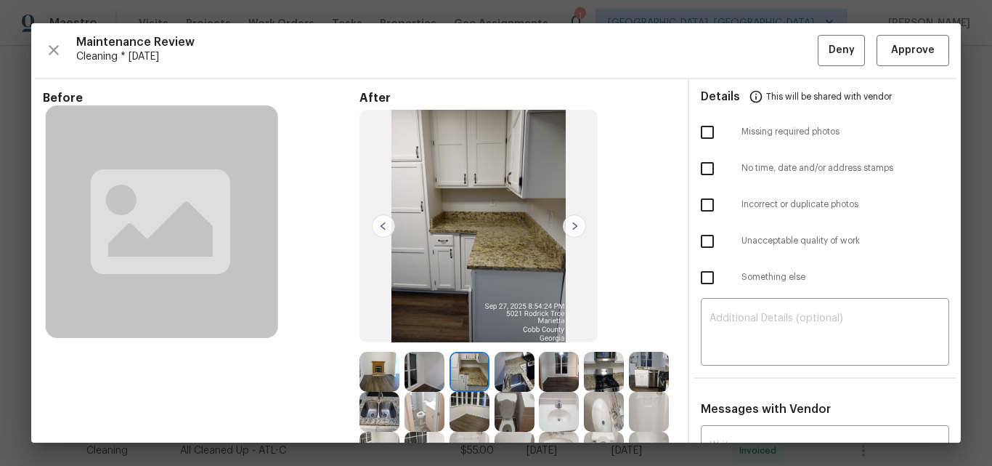
click at [569, 226] on img at bounding box center [574, 225] width 23 height 23
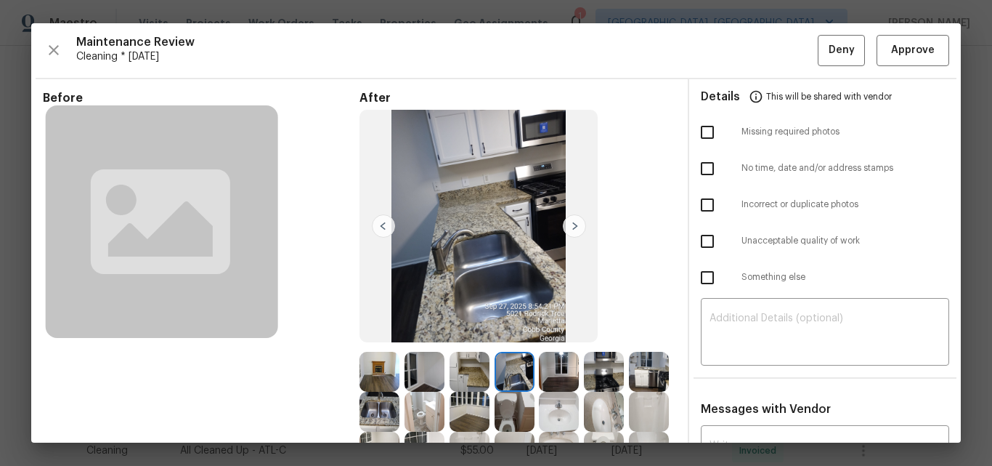
click at [569, 226] on img at bounding box center [574, 225] width 23 height 23
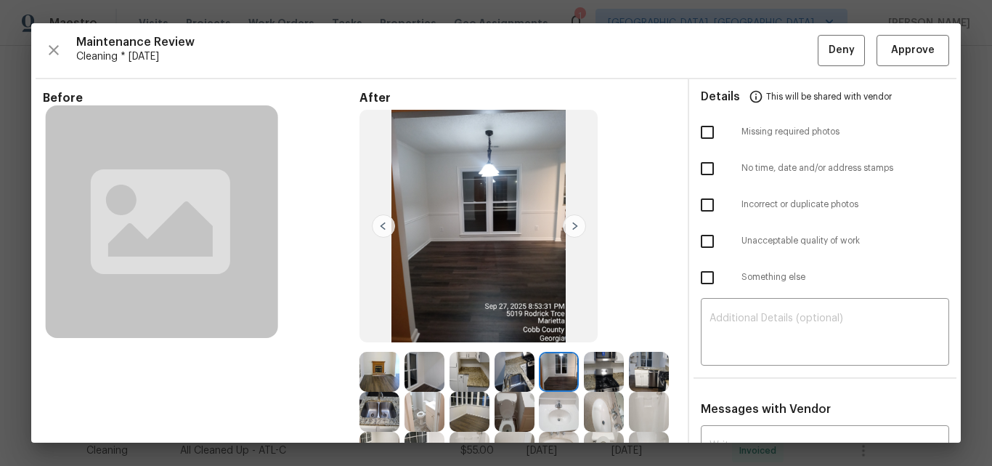
click at [569, 226] on img at bounding box center [574, 225] width 23 height 23
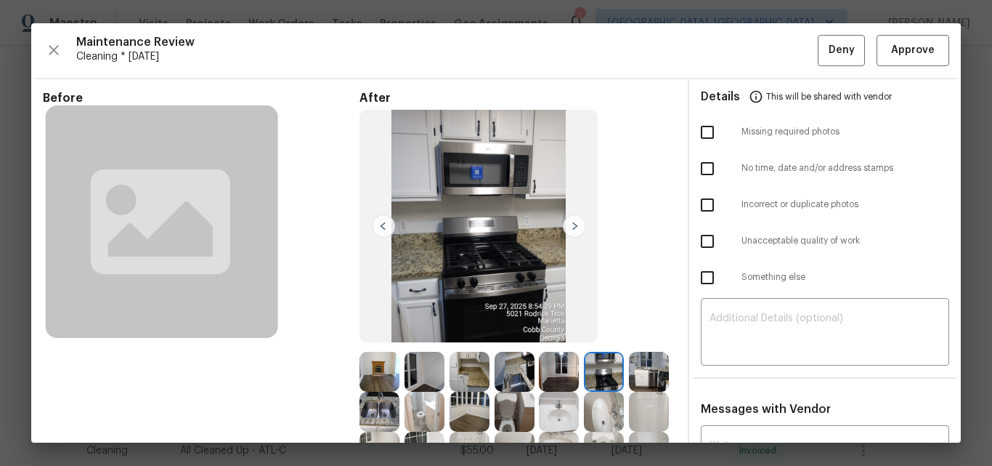
click at [569, 226] on img at bounding box center [574, 225] width 23 height 23
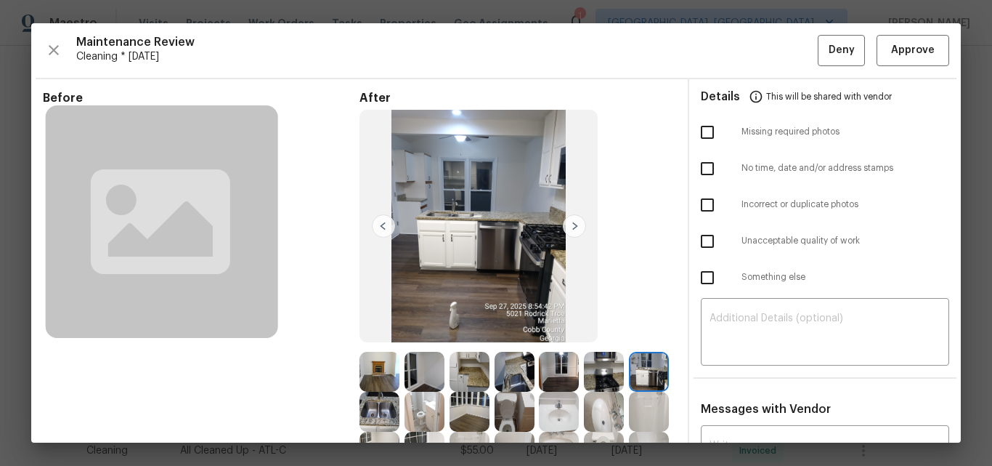
click at [569, 226] on img at bounding box center [574, 225] width 23 height 23
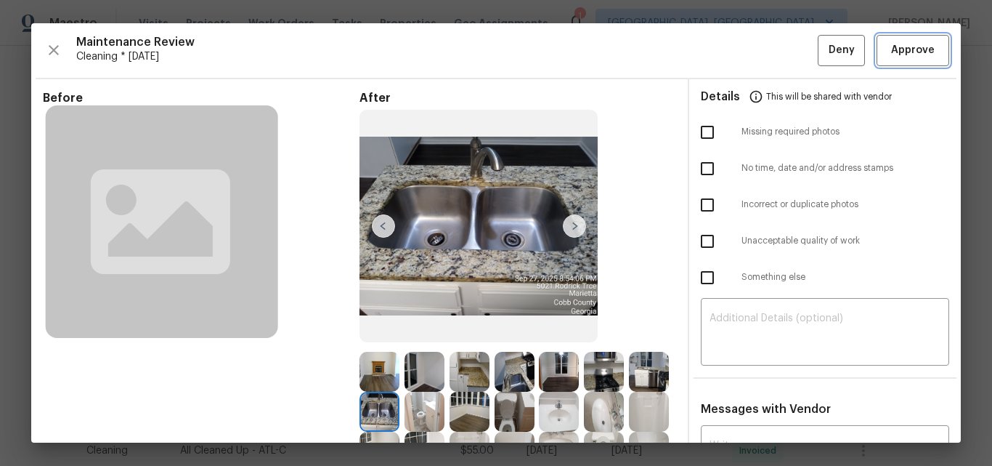
click at [900, 52] on span "Approve" at bounding box center [913, 50] width 44 height 18
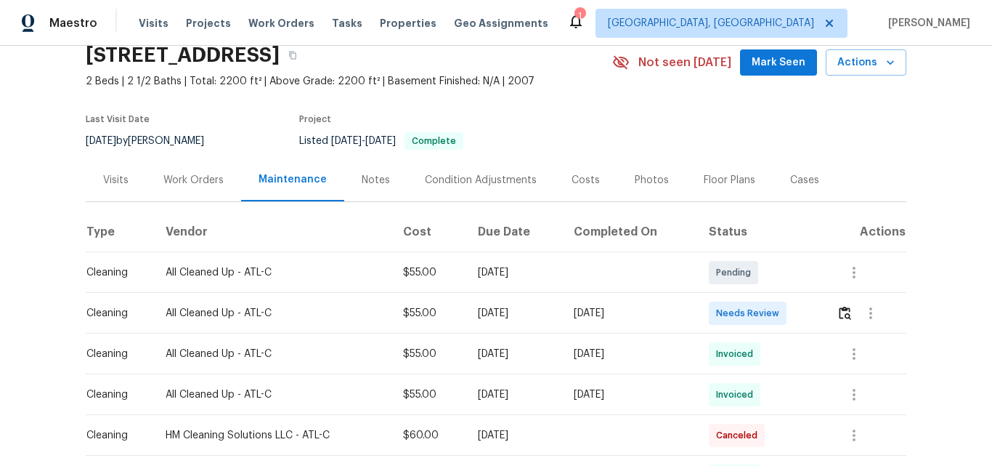
scroll to position [145, 0]
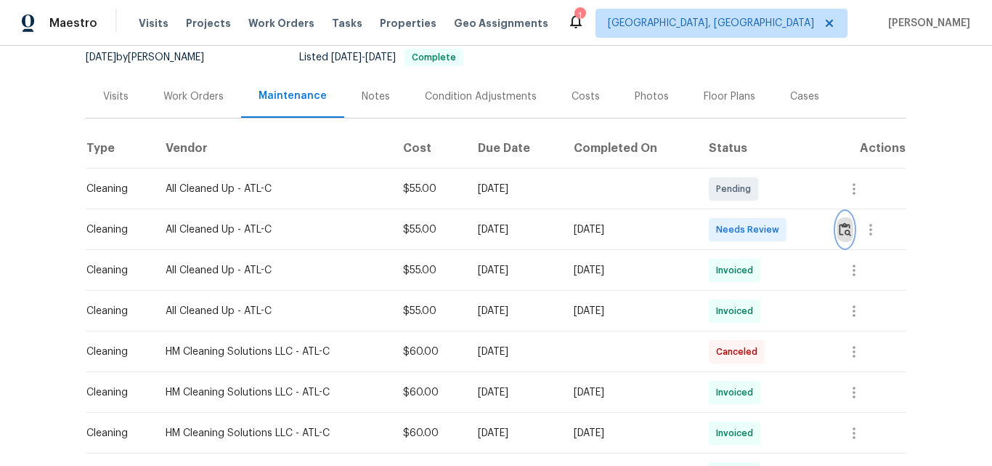
click at [842, 228] on img "button" at bounding box center [845, 229] width 12 height 14
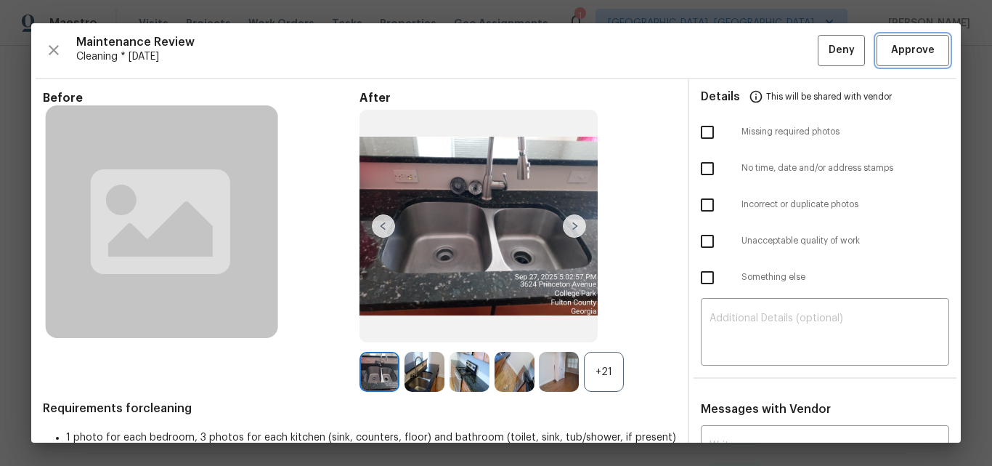
click at [895, 57] on span "Approve" at bounding box center [913, 50] width 44 height 18
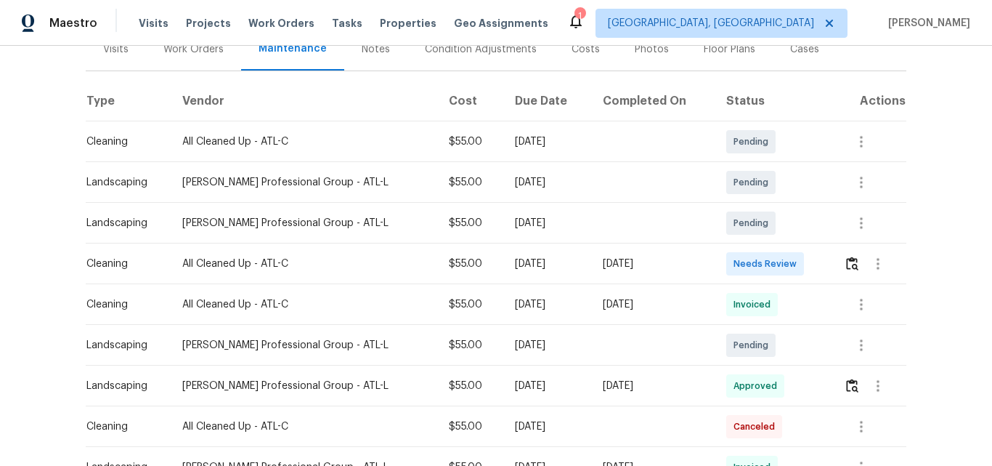
scroll to position [218, 0]
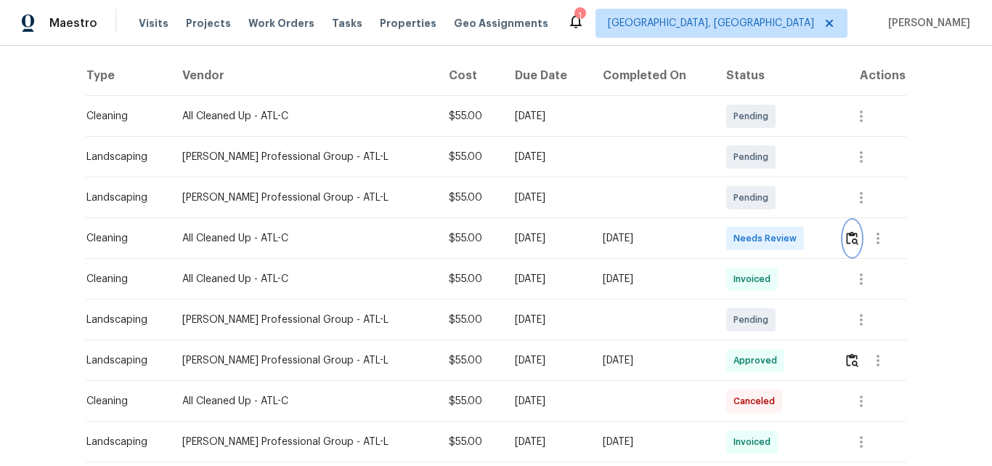
click at [851, 238] on img "button" at bounding box center [852, 238] width 12 height 14
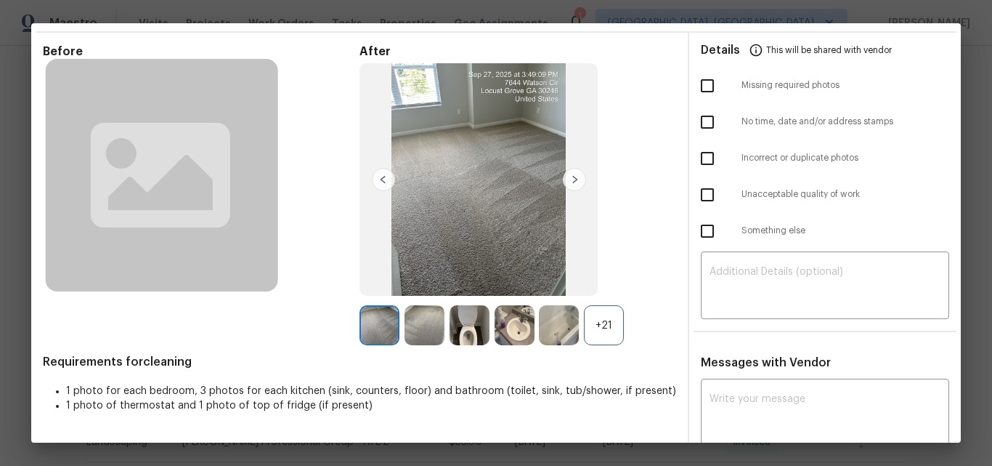
scroll to position [0, 0]
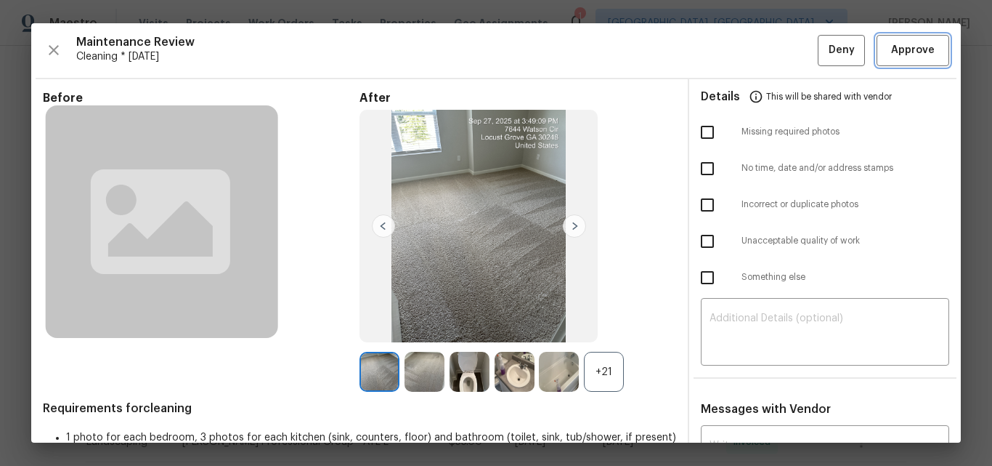
click at [908, 54] on span "Approve" at bounding box center [913, 50] width 44 height 18
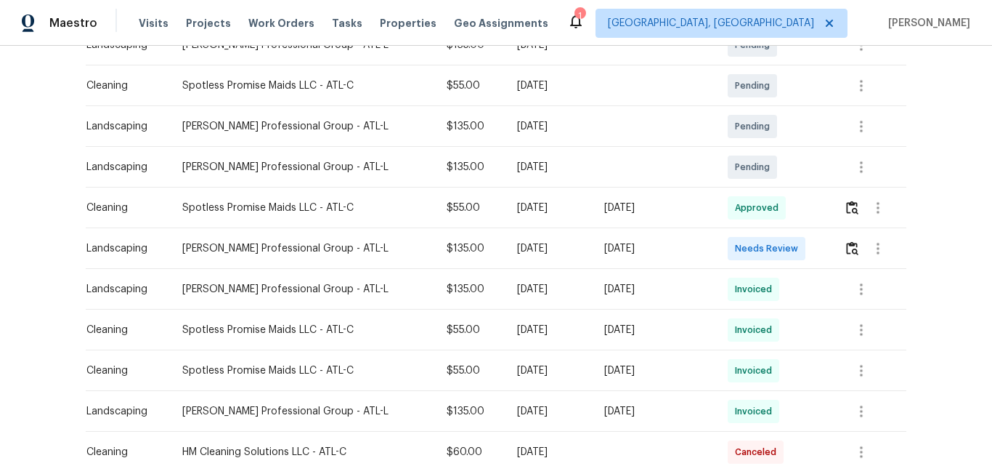
scroll to position [291, 0]
click at [848, 251] on img "button" at bounding box center [852, 247] width 12 height 14
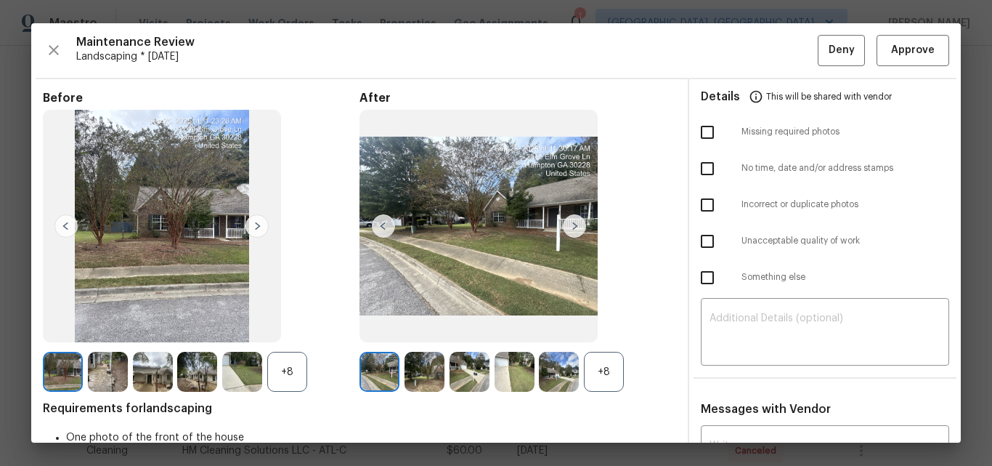
click at [597, 367] on div "+8" at bounding box center [604, 372] width 40 height 40
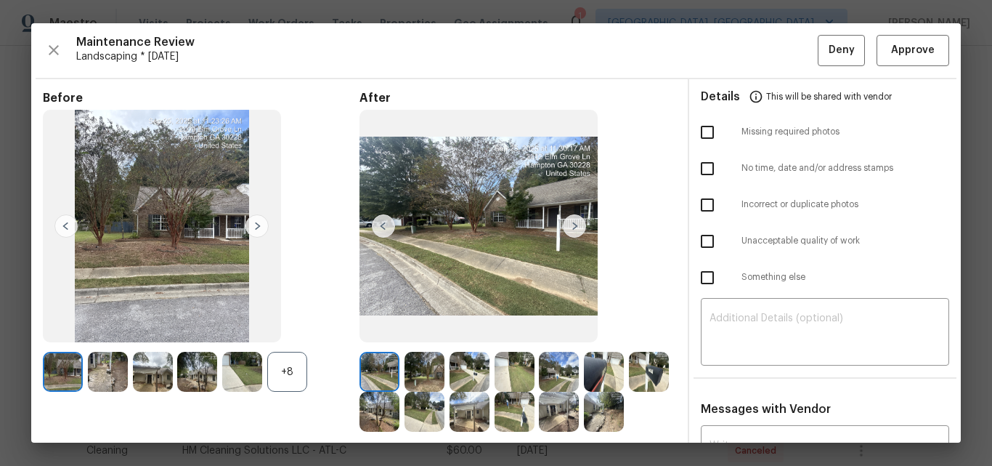
click at [290, 355] on div "+8" at bounding box center [287, 372] width 40 height 40
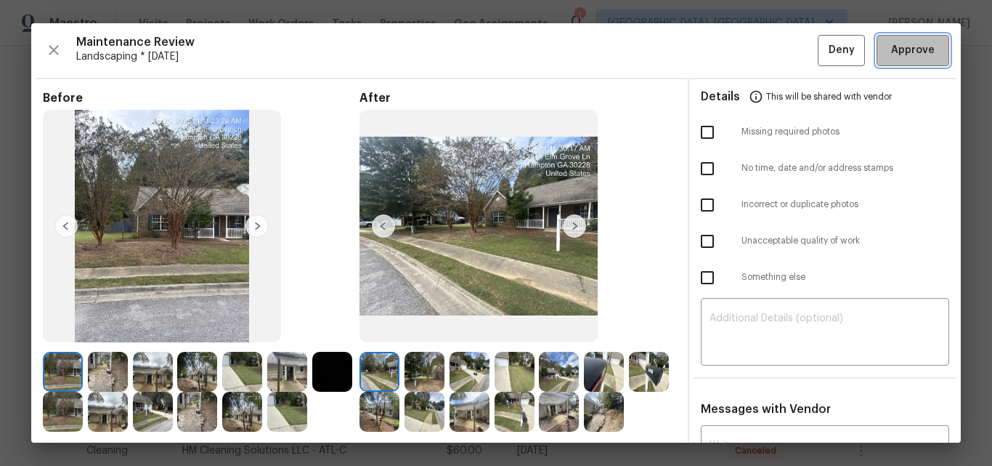
click at [901, 48] on span "Approve" at bounding box center [913, 50] width 44 height 18
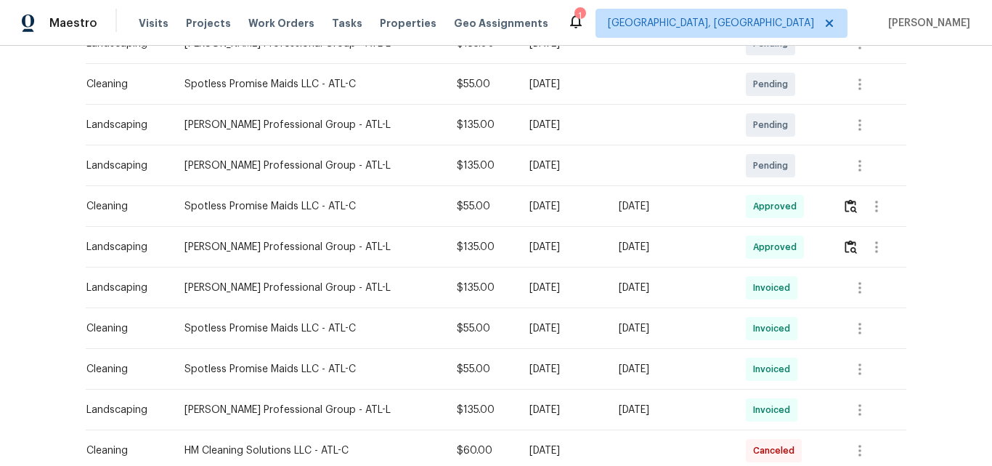
scroll to position [0, 0]
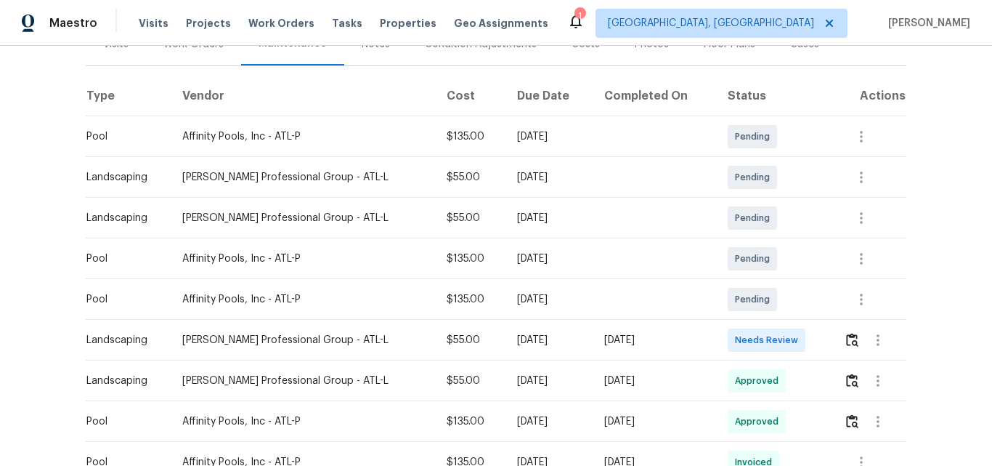
scroll to position [218, 0]
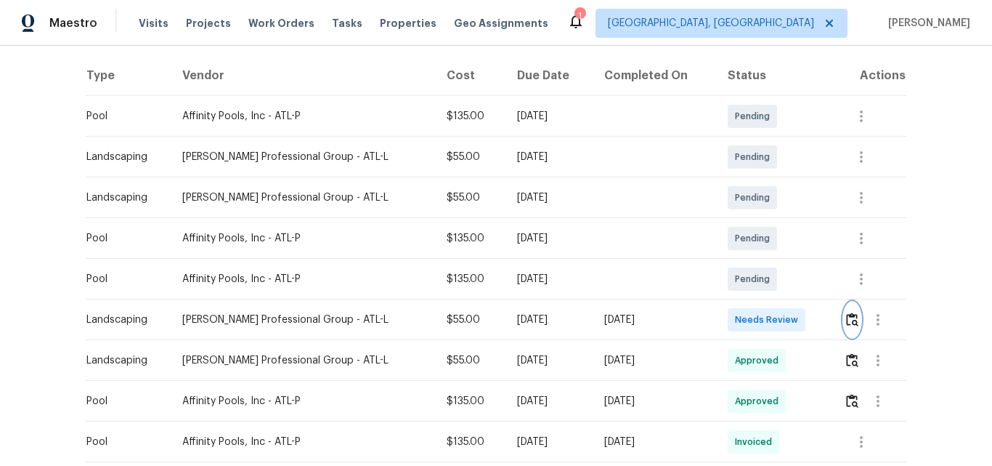
click at [848, 316] on img "button" at bounding box center [852, 319] width 12 height 14
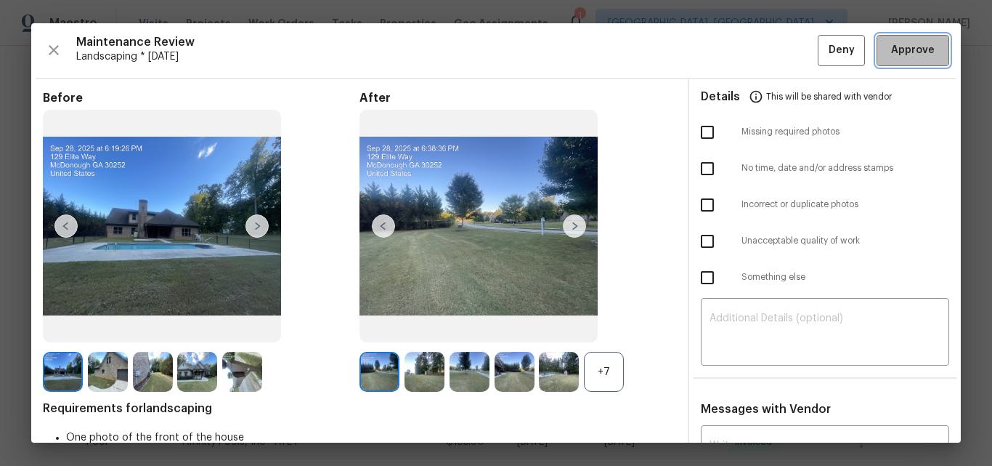
click at [907, 40] on button "Approve" at bounding box center [913, 50] width 73 height 31
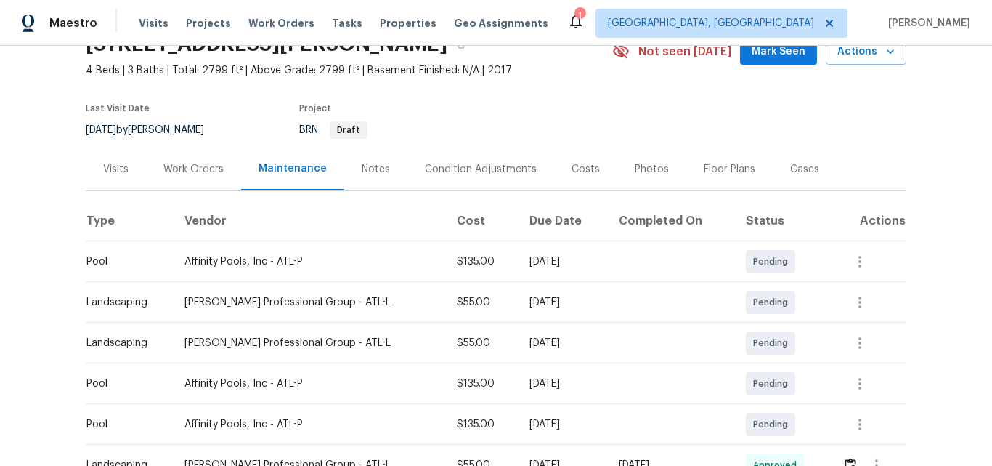
scroll to position [0, 0]
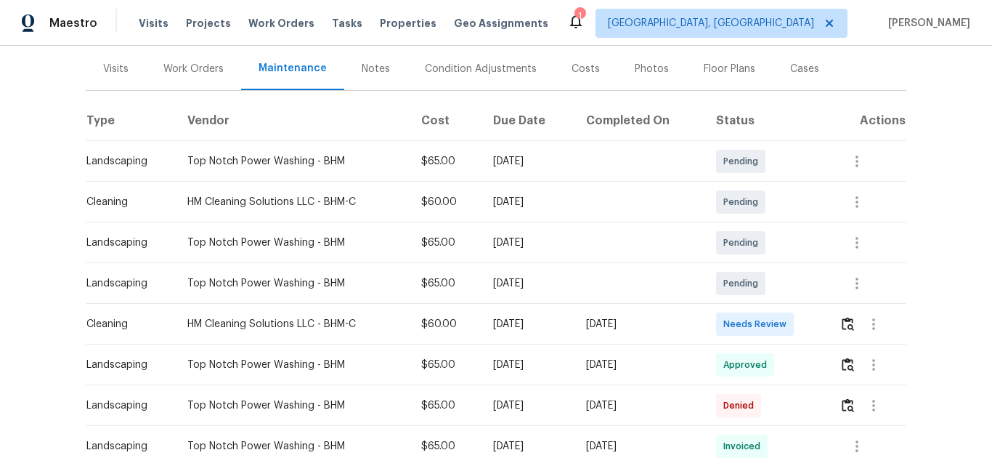
scroll to position [218, 0]
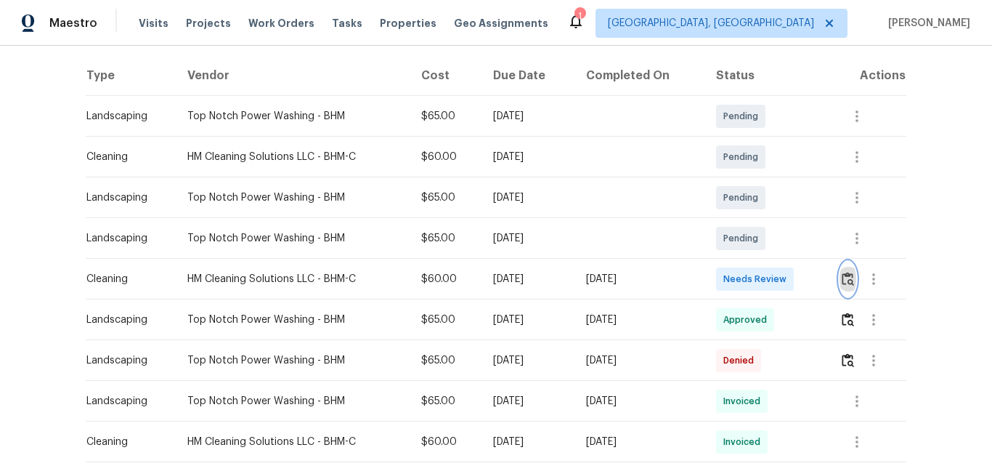
click at [840, 284] on button "button" at bounding box center [848, 278] width 17 height 35
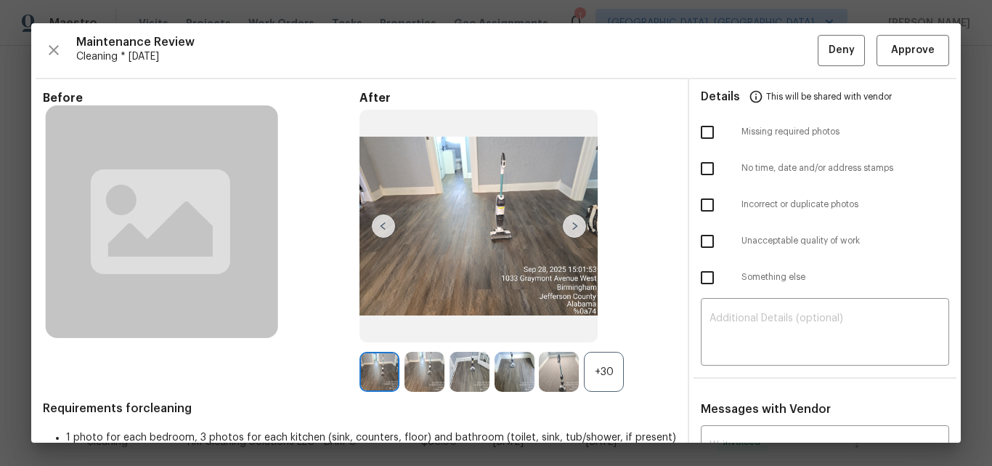
click at [601, 372] on div "+30" at bounding box center [604, 372] width 40 height 40
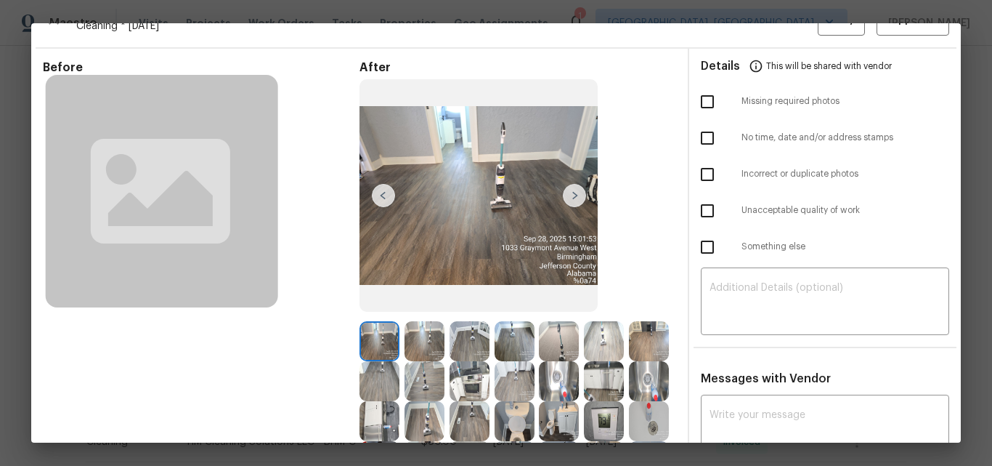
scroll to position [0, 0]
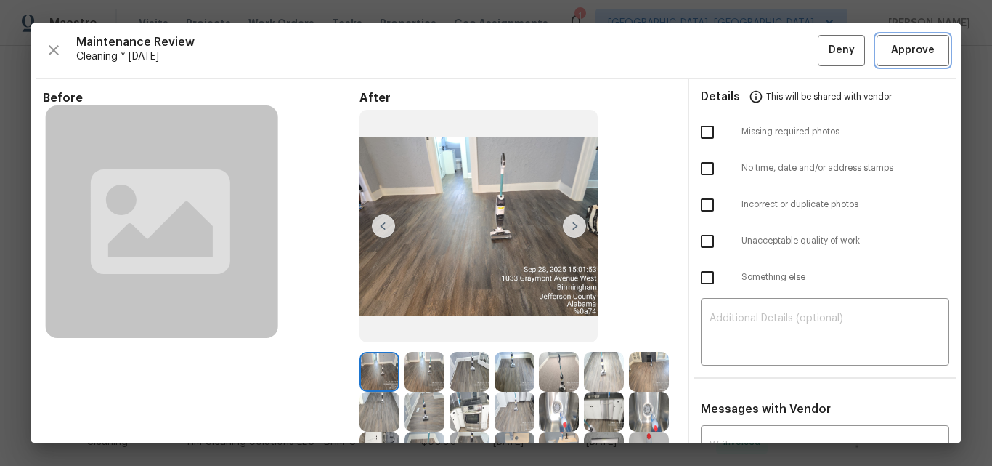
click at [889, 36] on button "Approve" at bounding box center [913, 50] width 73 height 31
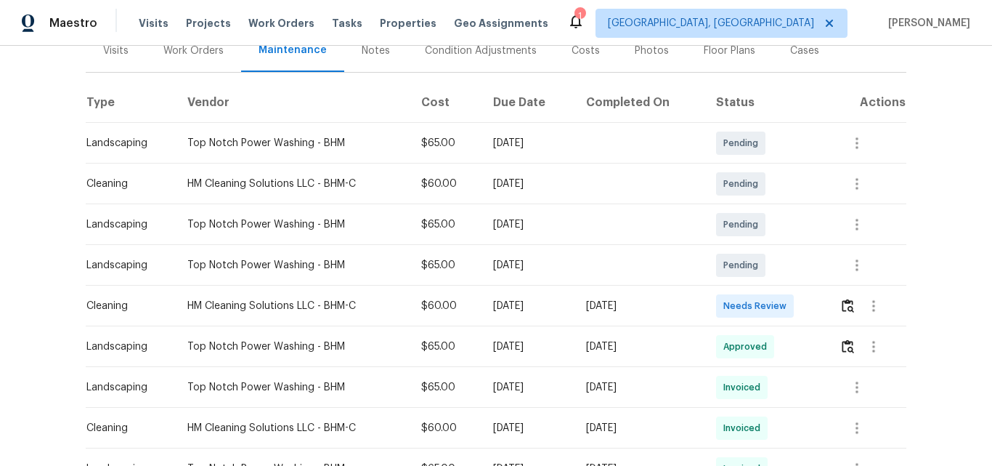
scroll to position [363, 0]
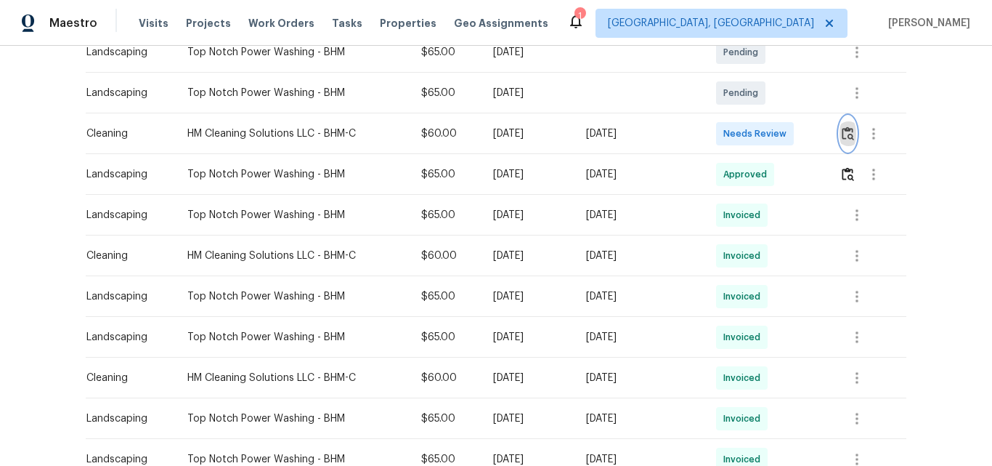
click at [848, 136] on img "button" at bounding box center [848, 133] width 12 height 14
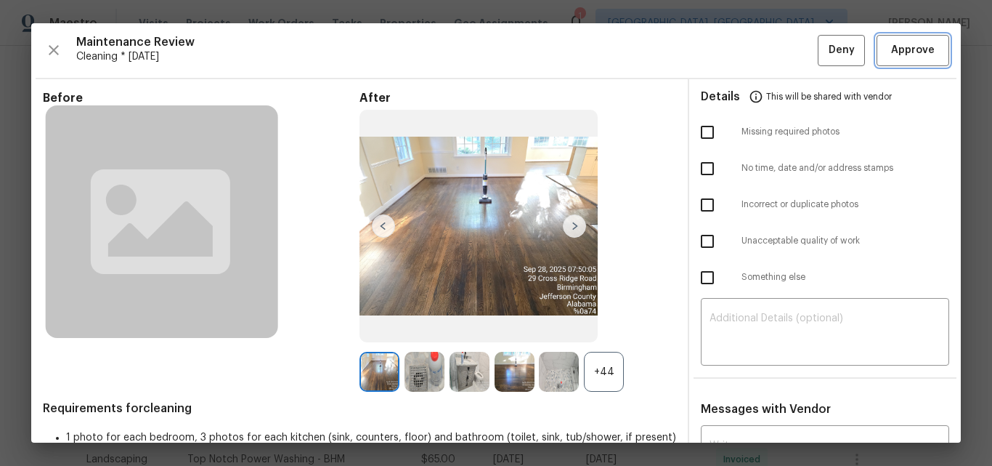
click at [912, 43] on span "Approve" at bounding box center [913, 50] width 44 height 18
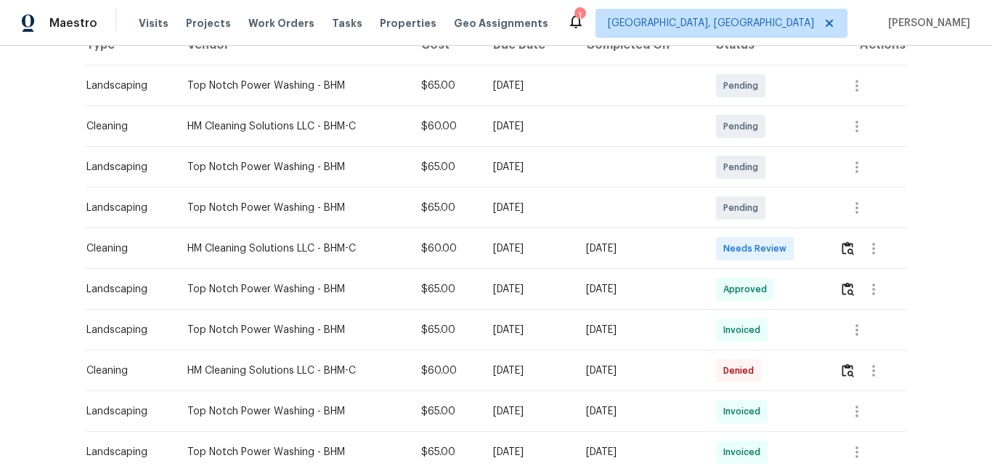
scroll to position [291, 0]
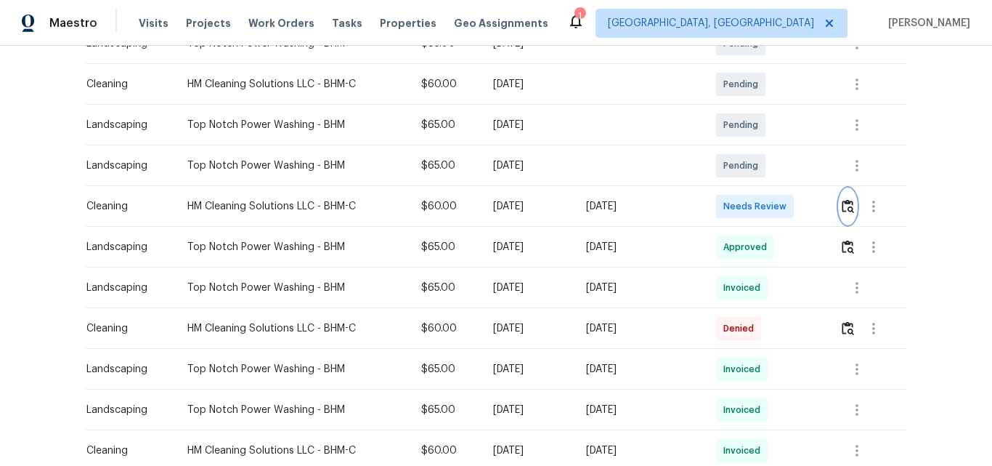
click at [842, 202] on img "button" at bounding box center [848, 206] width 12 height 14
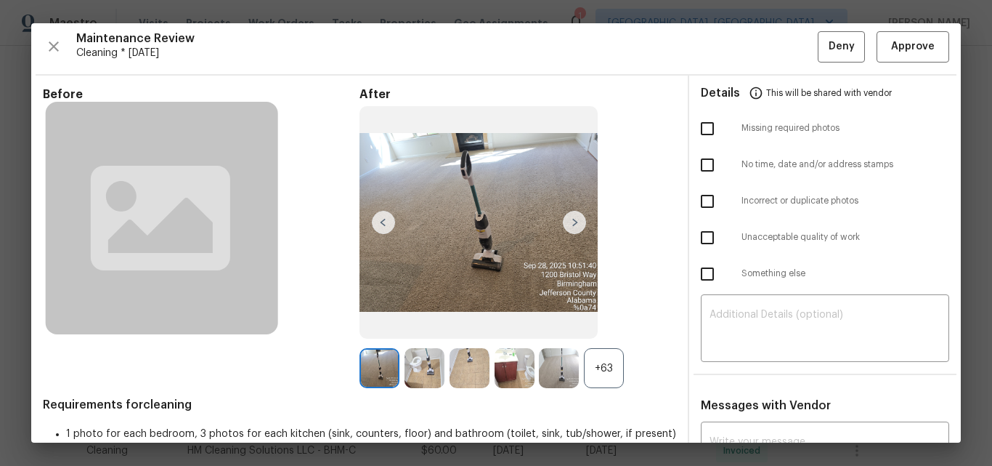
scroll to position [0, 0]
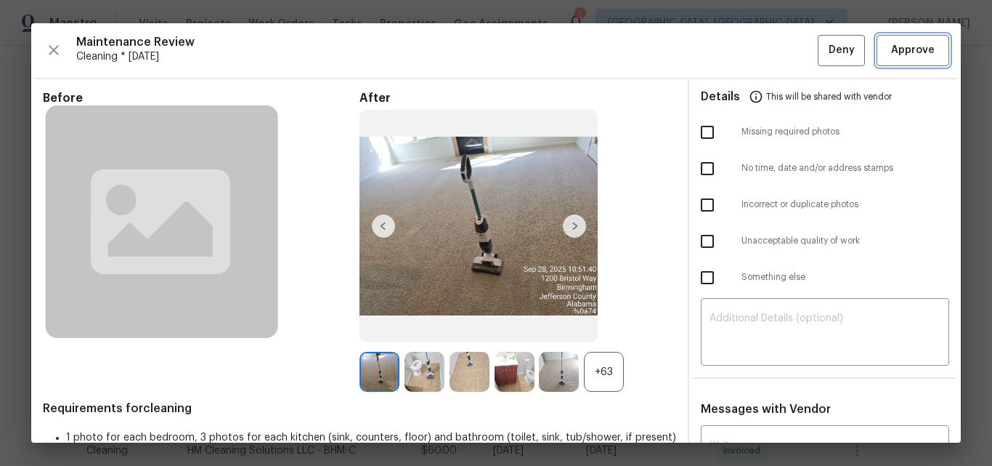
click at [901, 47] on span "Approve" at bounding box center [913, 50] width 44 height 18
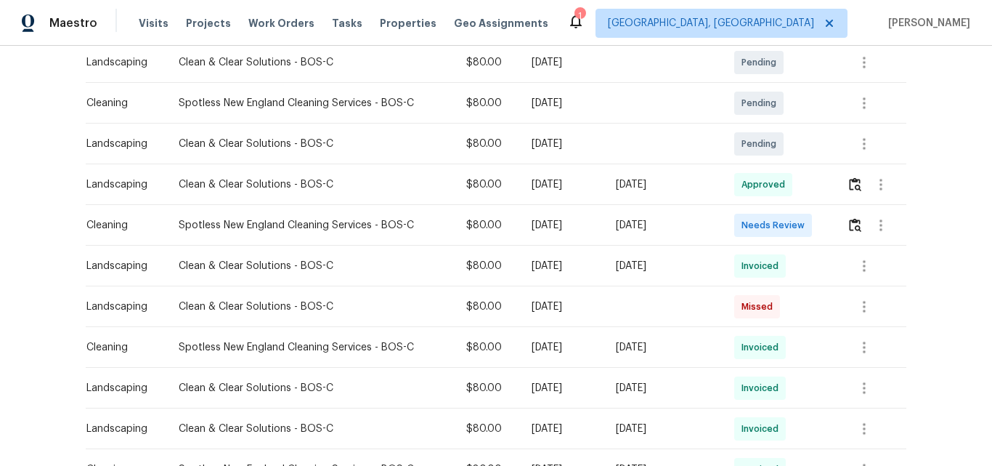
scroll to position [291, 0]
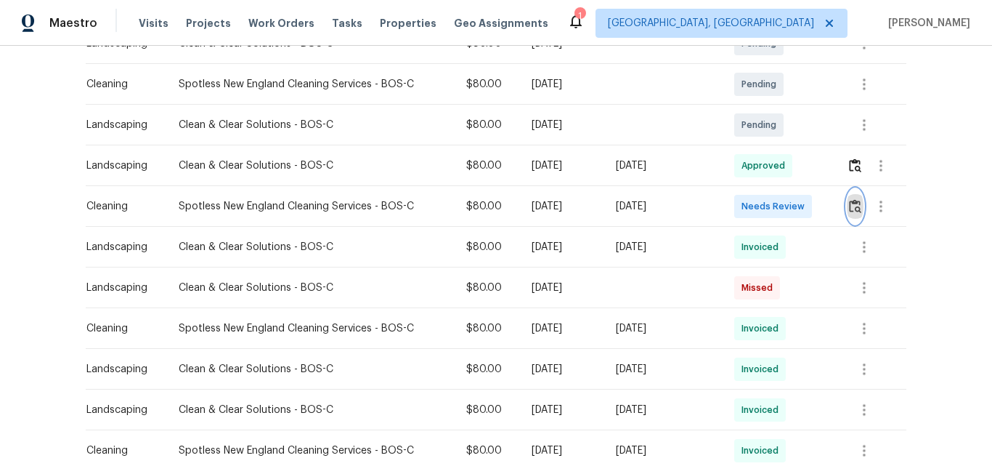
click at [852, 205] on img "button" at bounding box center [855, 206] width 12 height 14
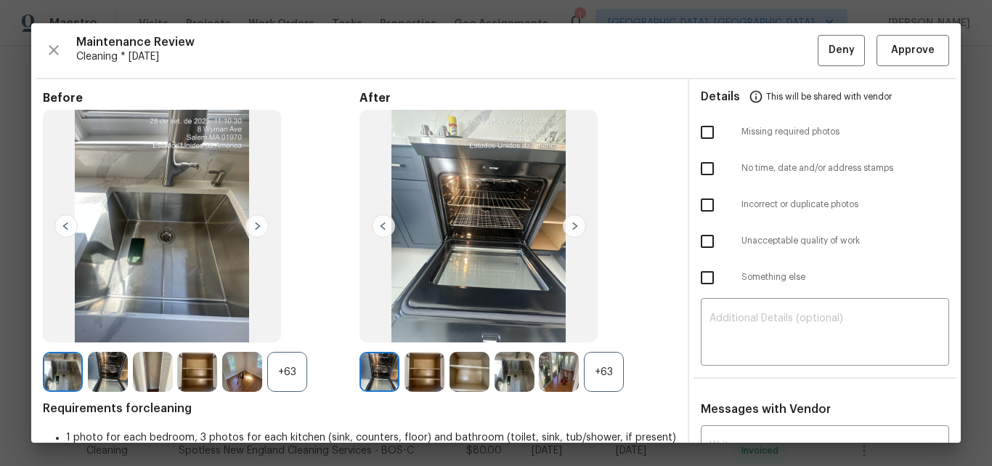
drag, startPoint x: 600, startPoint y: 376, endPoint x: 561, endPoint y: 376, distance: 39.2
click at [599, 376] on div "+63" at bounding box center [604, 372] width 40 height 40
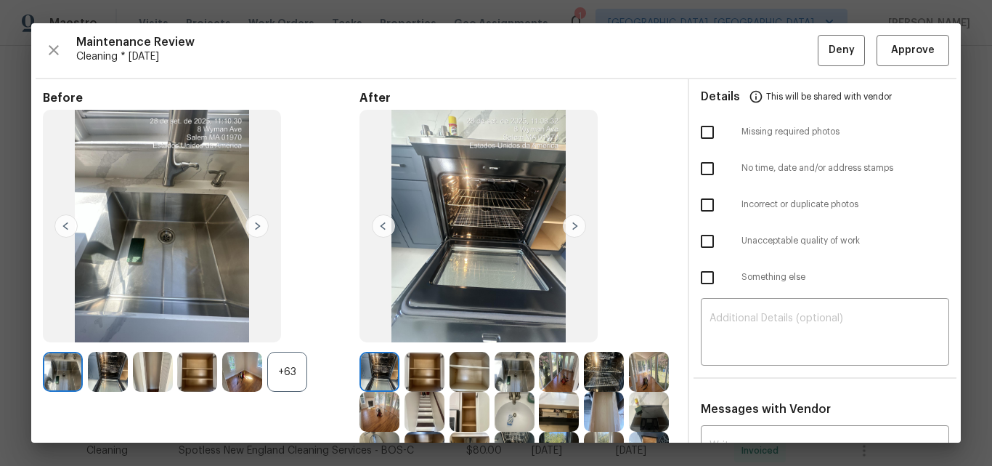
click at [292, 370] on div "+63" at bounding box center [287, 372] width 40 height 40
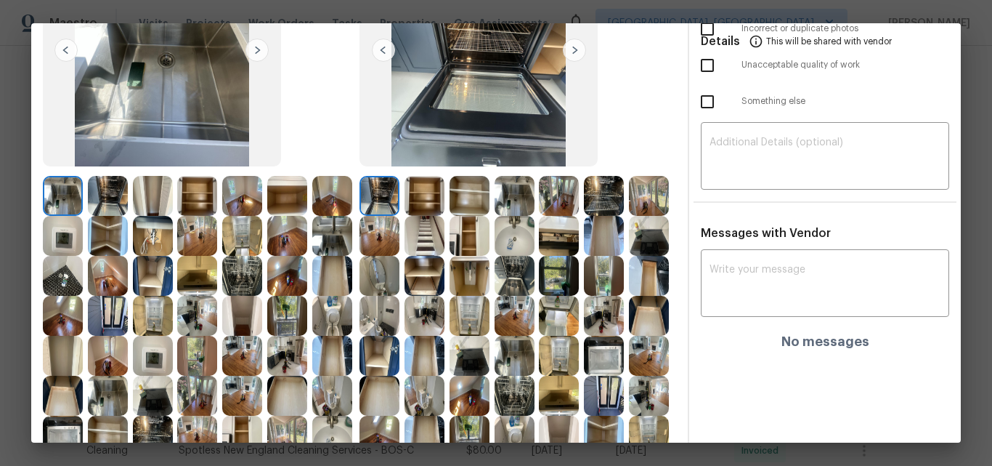
scroll to position [0, 0]
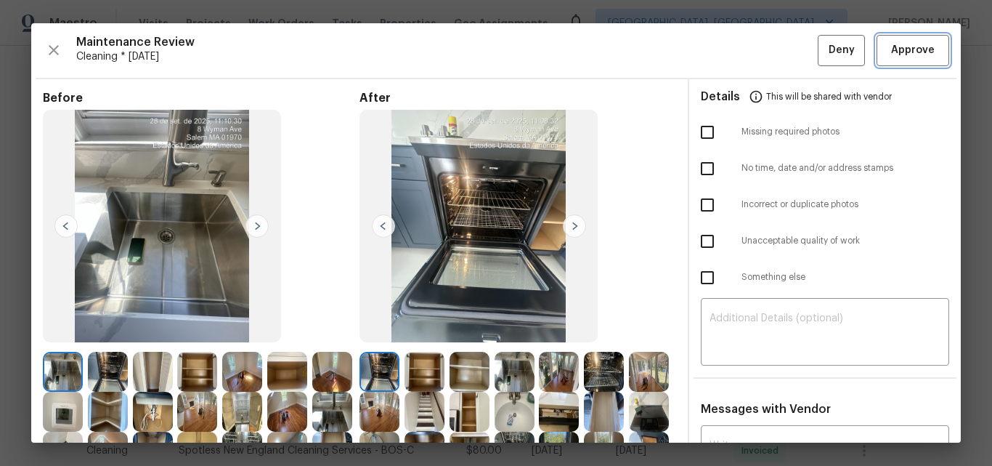
click at [915, 52] on span "Approve" at bounding box center [913, 50] width 44 height 18
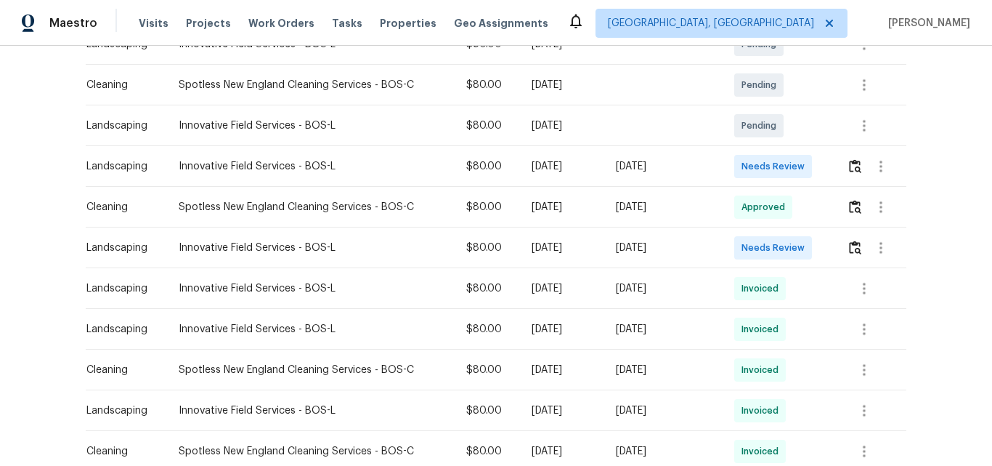
scroll to position [291, 0]
click at [849, 163] on img "button" at bounding box center [855, 165] width 12 height 14
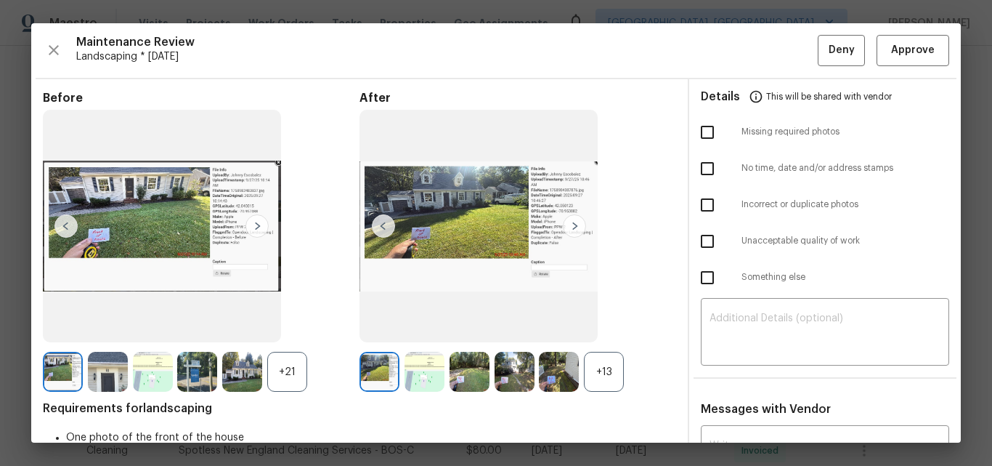
drag, startPoint x: 600, startPoint y: 370, endPoint x: 477, endPoint y: 373, distance: 122.8
click at [599, 372] on div "+13" at bounding box center [604, 372] width 40 height 40
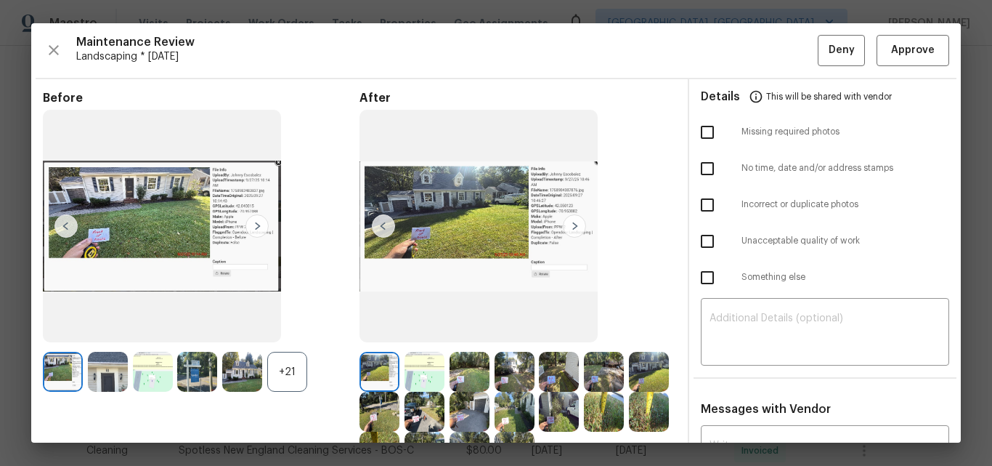
click at [278, 370] on div "+21" at bounding box center [287, 372] width 40 height 40
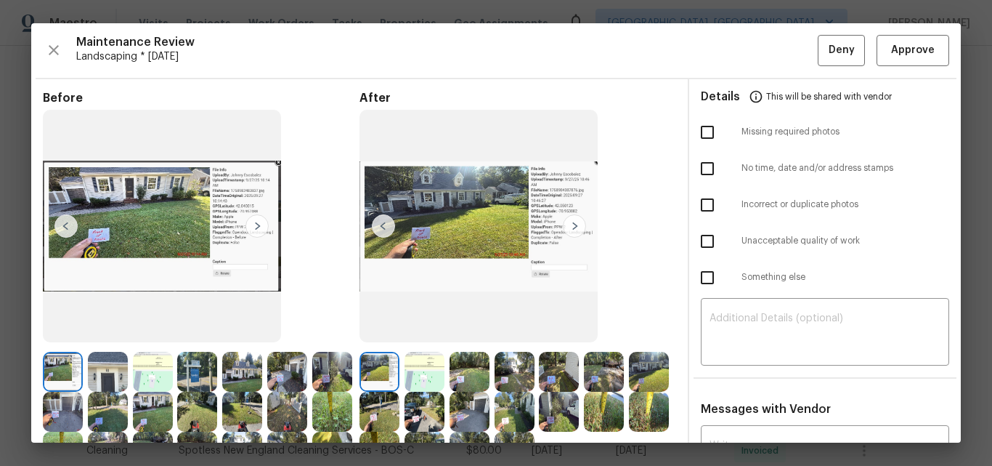
click at [572, 230] on img at bounding box center [574, 225] width 23 height 23
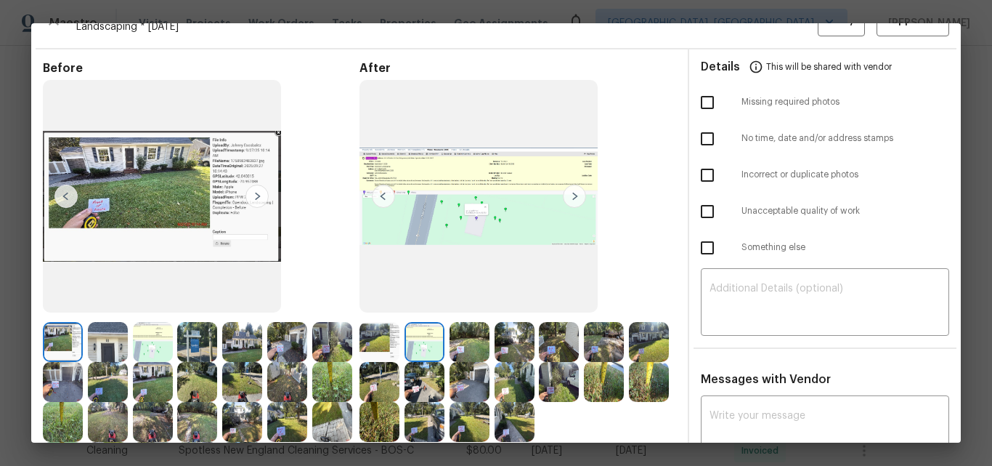
scroll to position [0, 0]
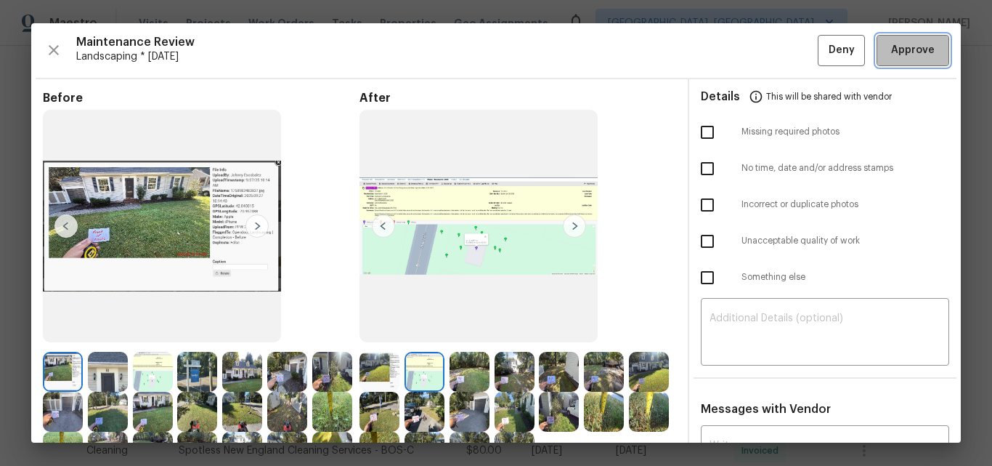
click at [901, 54] on span "Approve" at bounding box center [913, 50] width 44 height 18
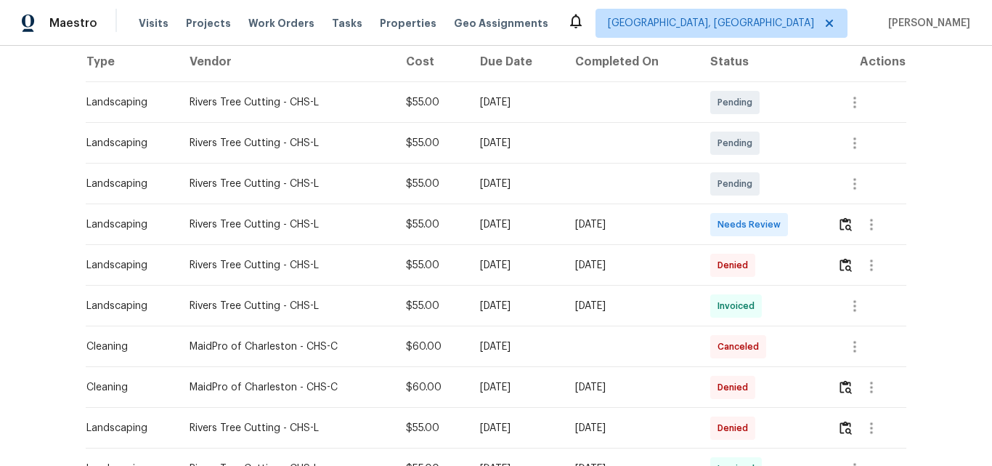
scroll to position [291, 0]
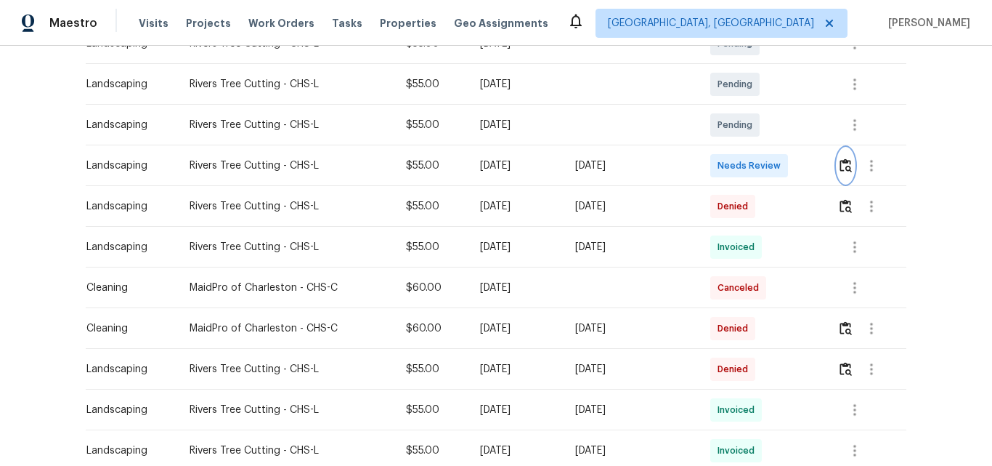
click at [843, 164] on img "button" at bounding box center [846, 165] width 12 height 14
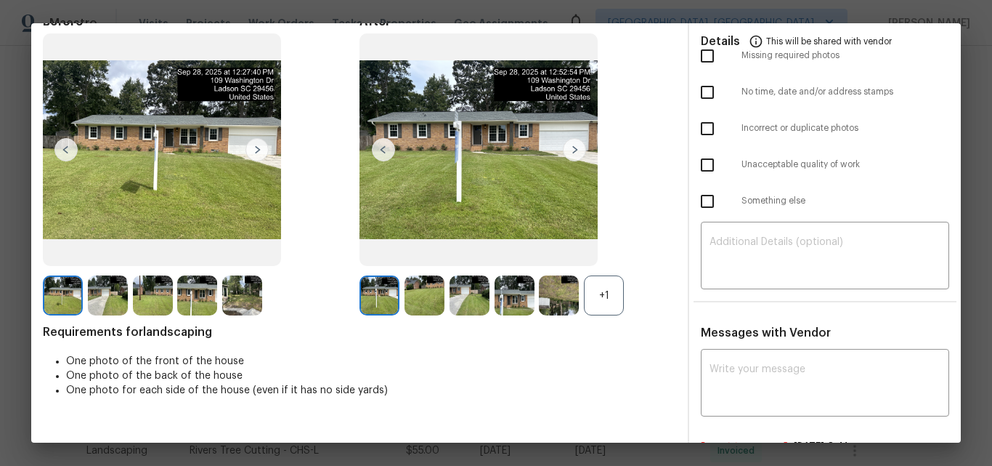
scroll to position [218, 0]
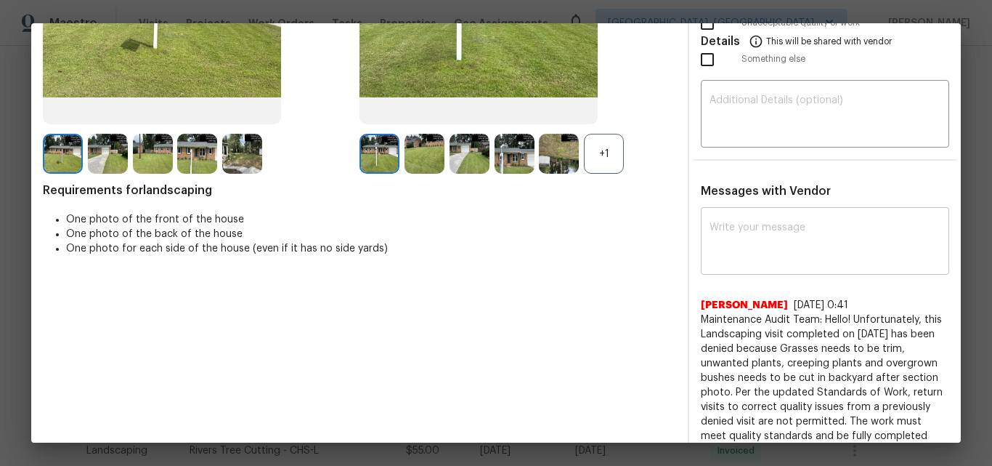
click at [756, 253] on textarea at bounding box center [825, 242] width 231 height 41
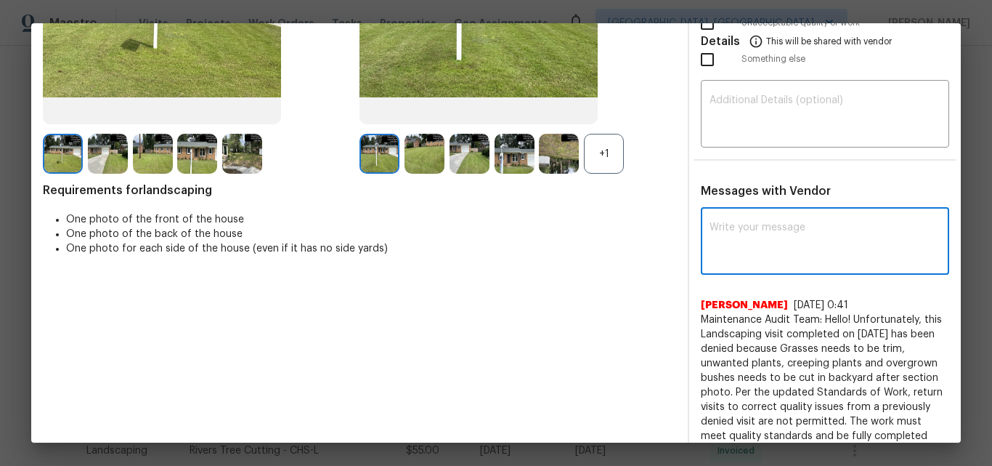
paste textarea "Maintenance Audit Team: Hello! Unfortunately, this Landscaping visit completed …"
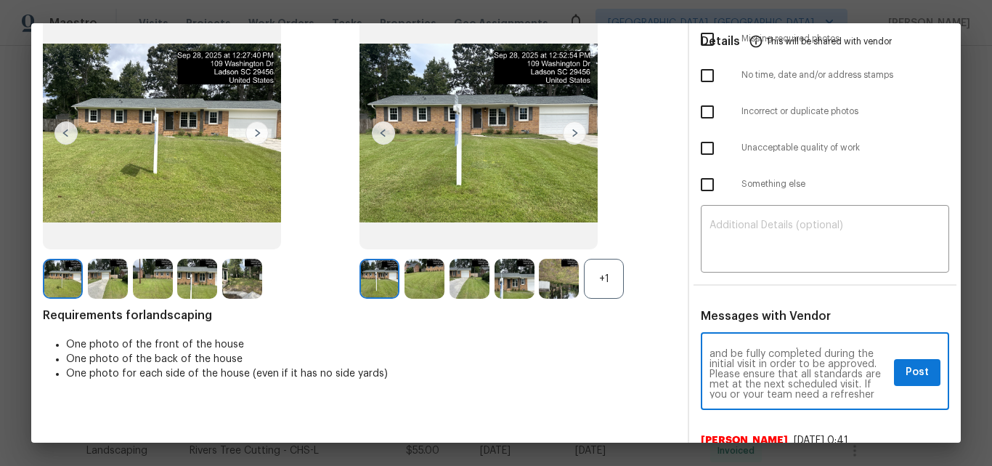
scroll to position [73, 0]
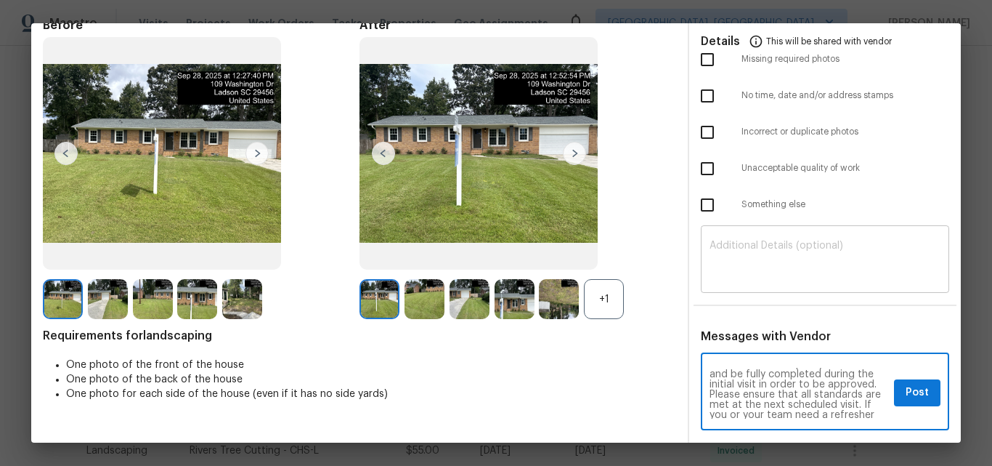
type textarea "Maintenance Audit Team: Hello! Unfortunately, this Landscaping visit completed …"
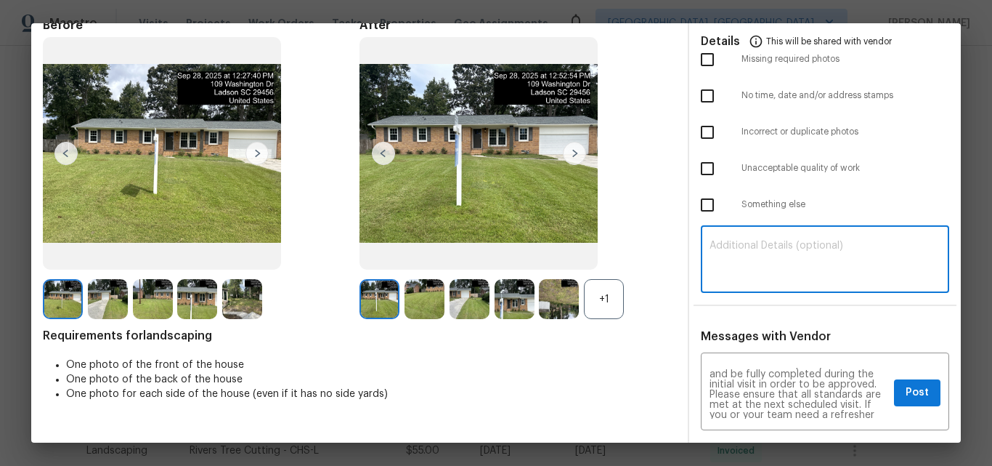
click at [742, 256] on textarea at bounding box center [825, 260] width 231 height 41
paste textarea "Maintenance Audit Team: Hello! Unfortunately, this Landscaping visit completed …"
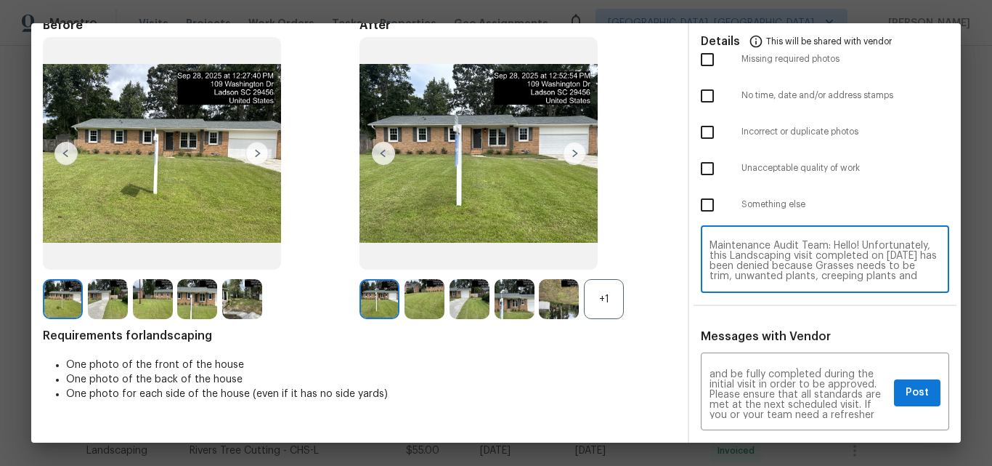
scroll to position [0, 0]
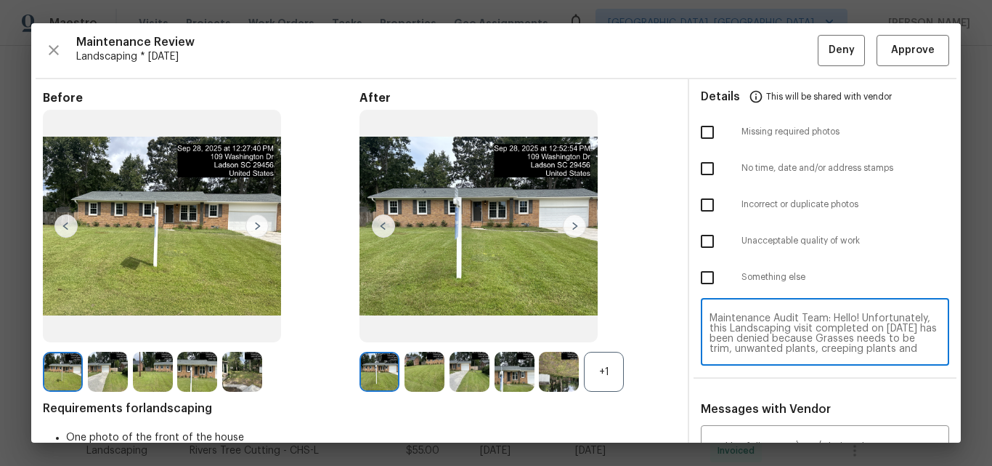
type textarea "Maintenance Audit Team: Hello! Unfortunately, this Landscaping visit completed …"
click at [697, 244] on input "checkbox" at bounding box center [707, 241] width 31 height 31
checkbox input "true"
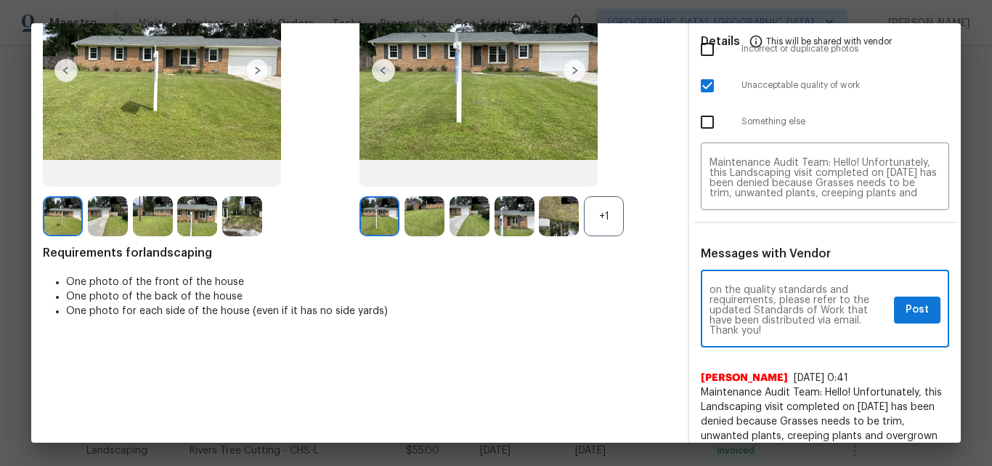
scroll to position [73, 0]
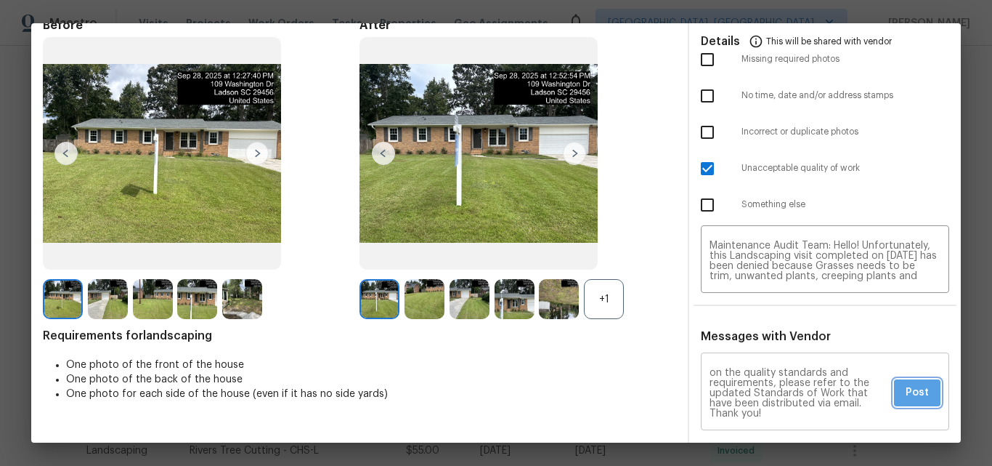
click at [906, 391] on span "Post" at bounding box center [917, 393] width 23 height 18
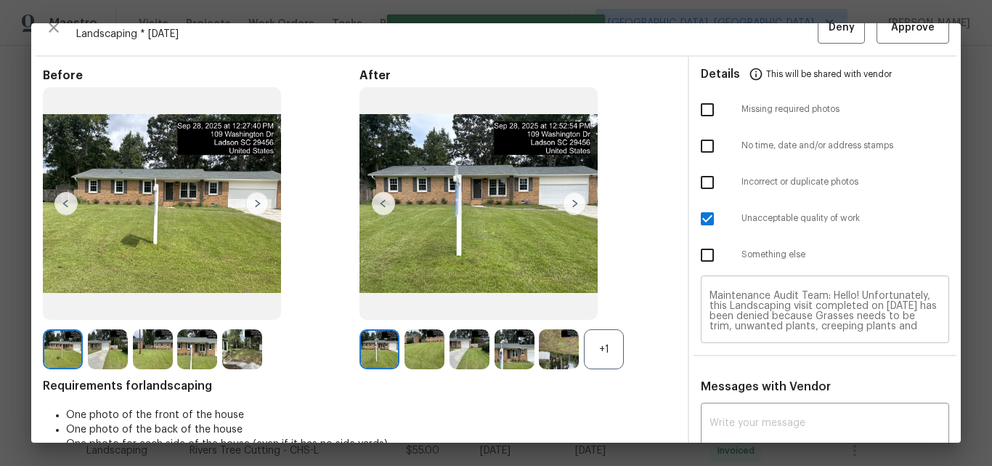
scroll to position [0, 0]
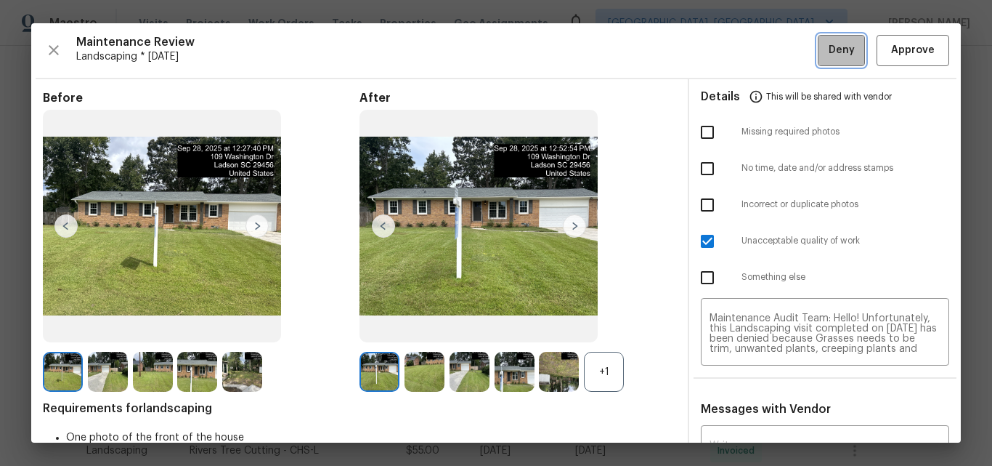
click at [829, 53] on span "Deny" at bounding box center [842, 50] width 26 height 18
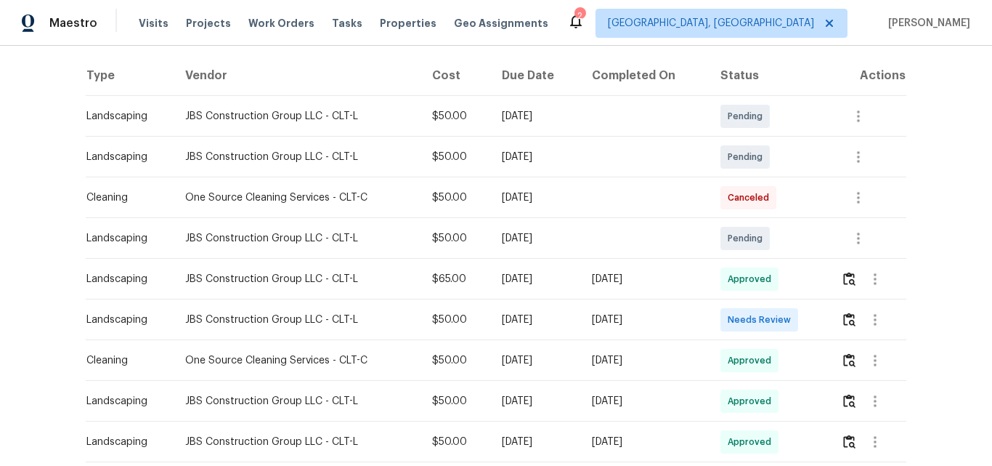
scroll to position [291, 0]
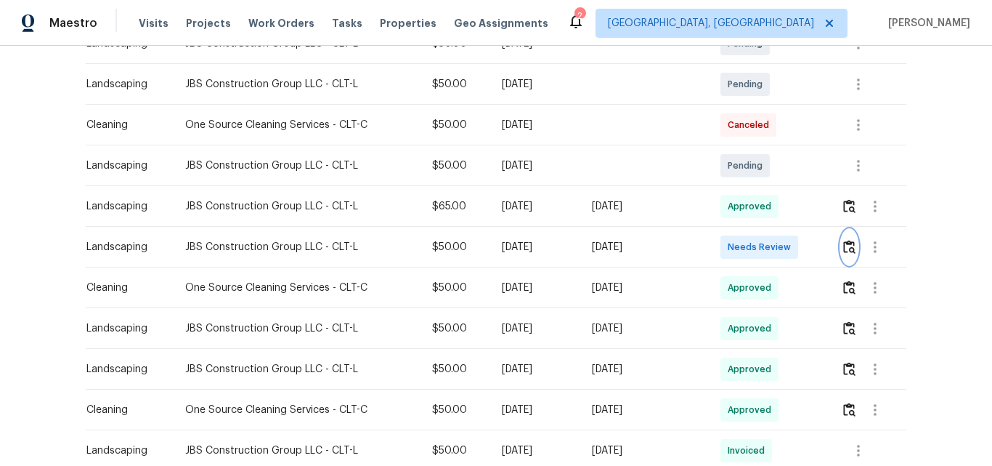
click at [851, 245] on img "button" at bounding box center [849, 247] width 12 height 14
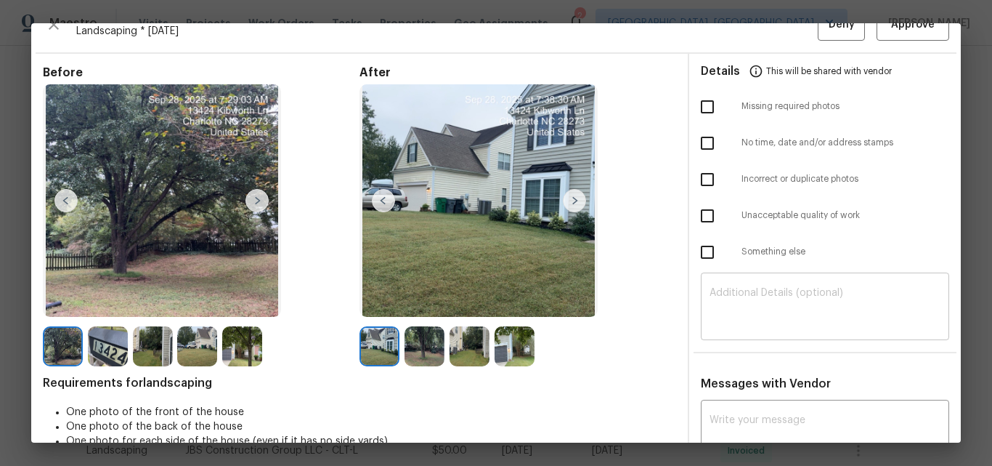
scroll to position [0, 0]
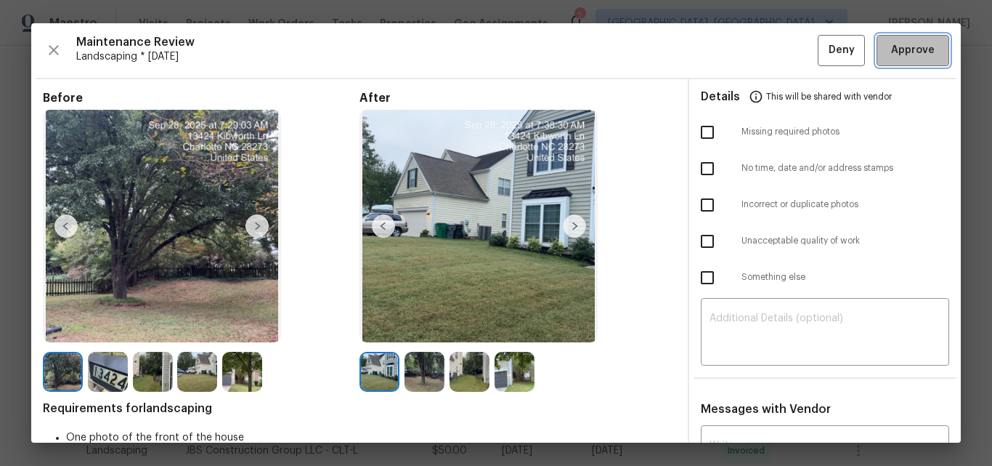
click at [893, 44] on span "Approve" at bounding box center [913, 50] width 44 height 18
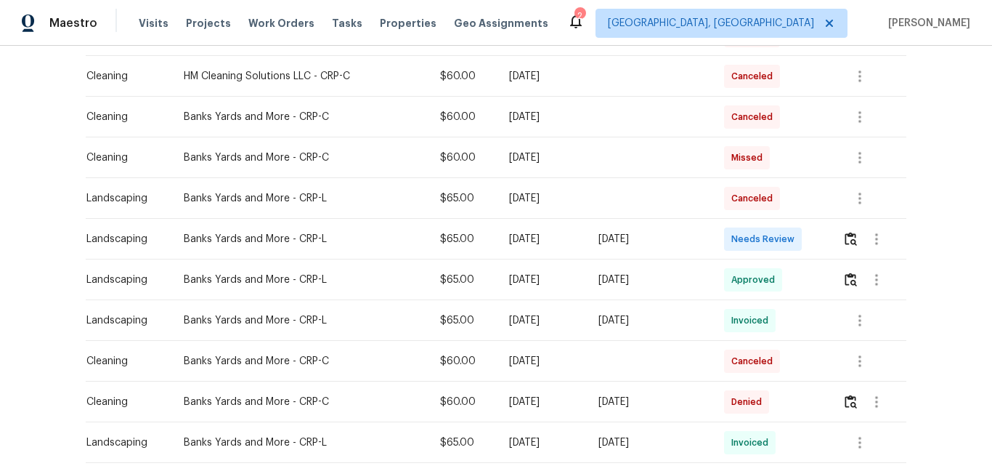
scroll to position [436, 0]
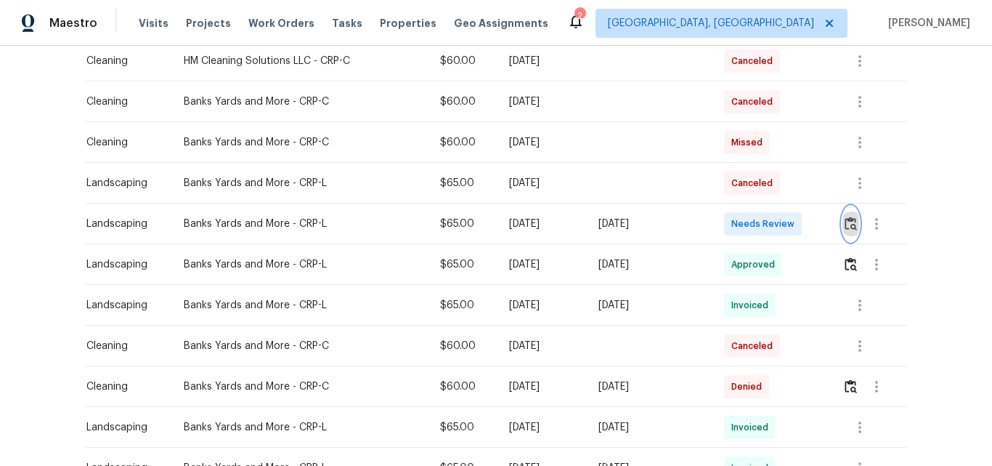
click at [843, 222] on button "button" at bounding box center [851, 223] width 17 height 35
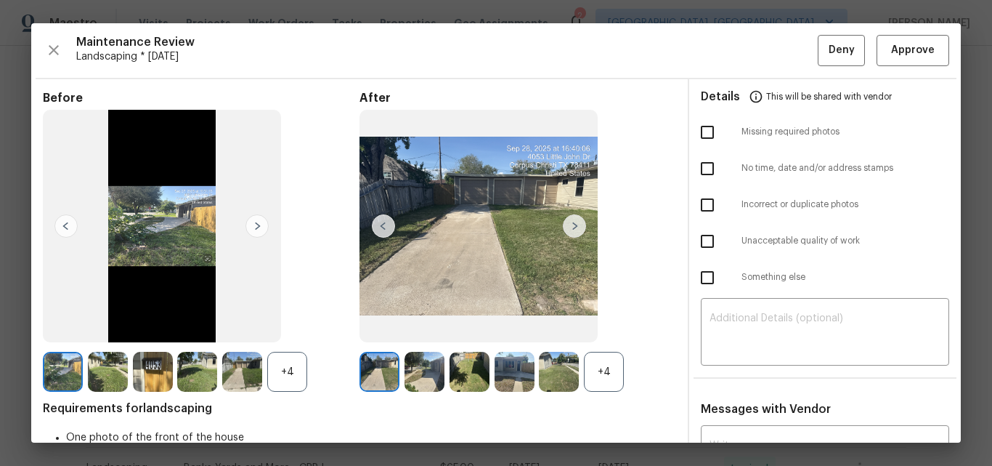
click at [601, 368] on div "+4" at bounding box center [604, 372] width 40 height 40
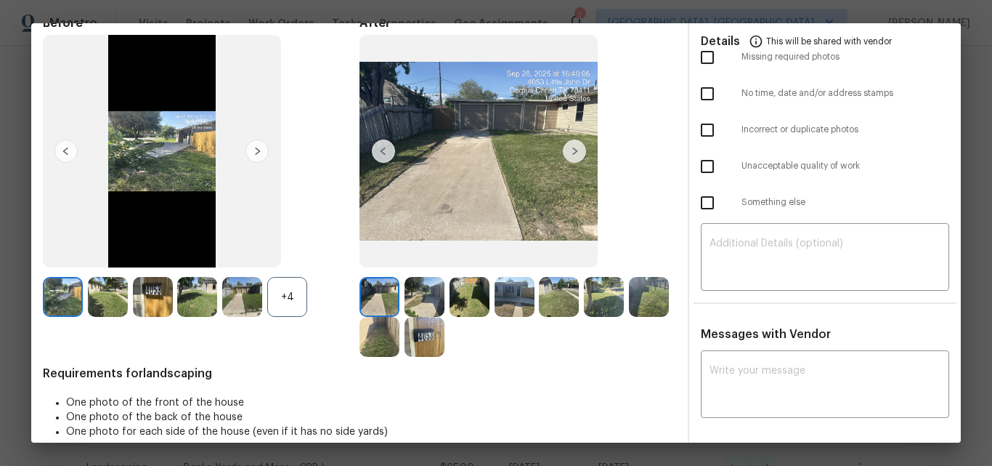
scroll to position [0, 0]
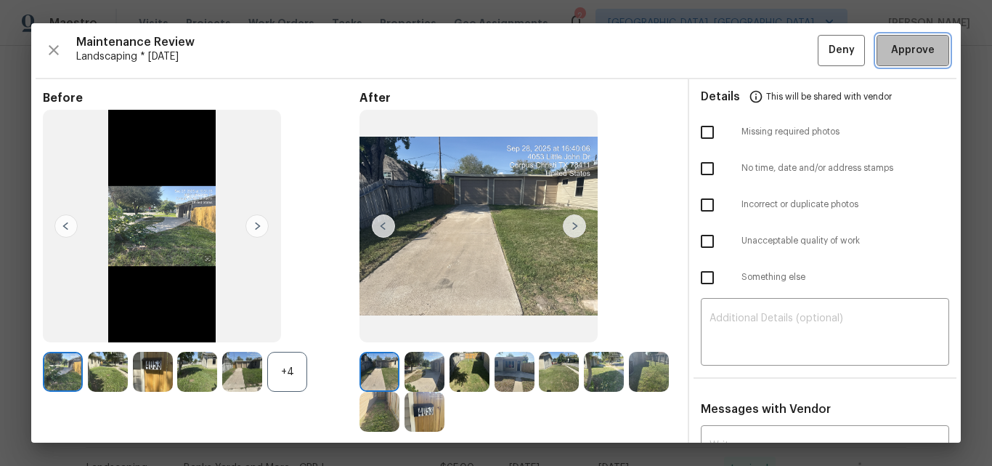
click at [903, 53] on span "Approve" at bounding box center [913, 50] width 44 height 18
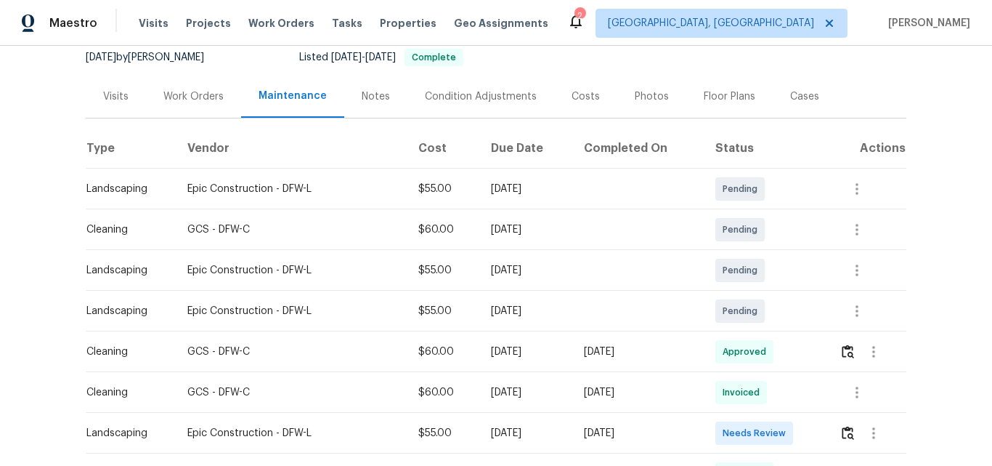
scroll to position [291, 0]
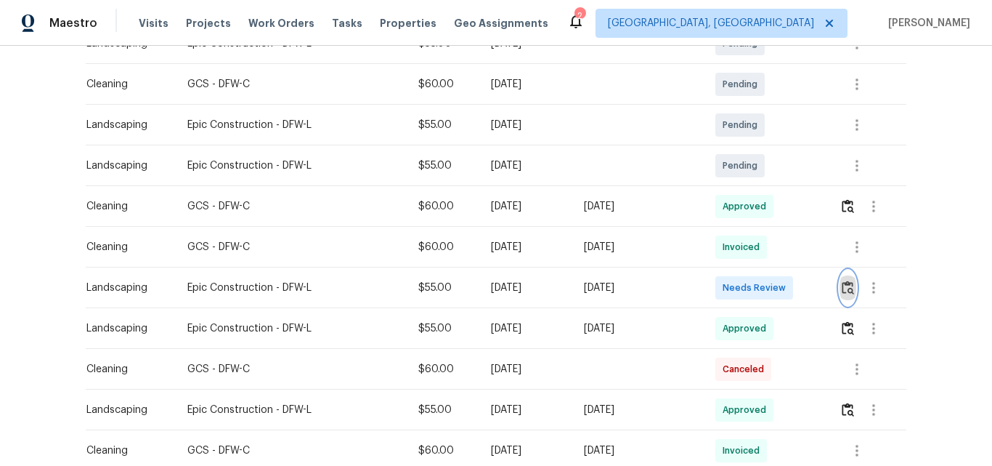
click at [845, 288] on img "button" at bounding box center [848, 287] width 12 height 14
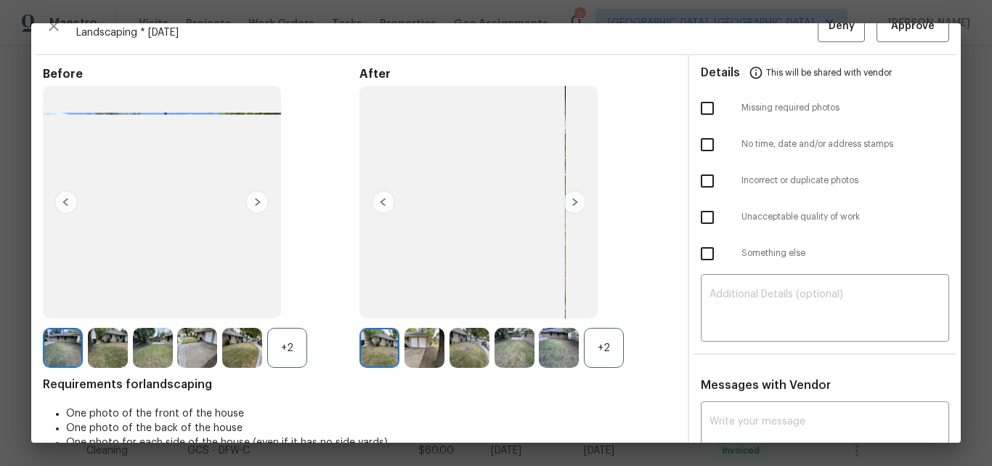
scroll to position [0, 0]
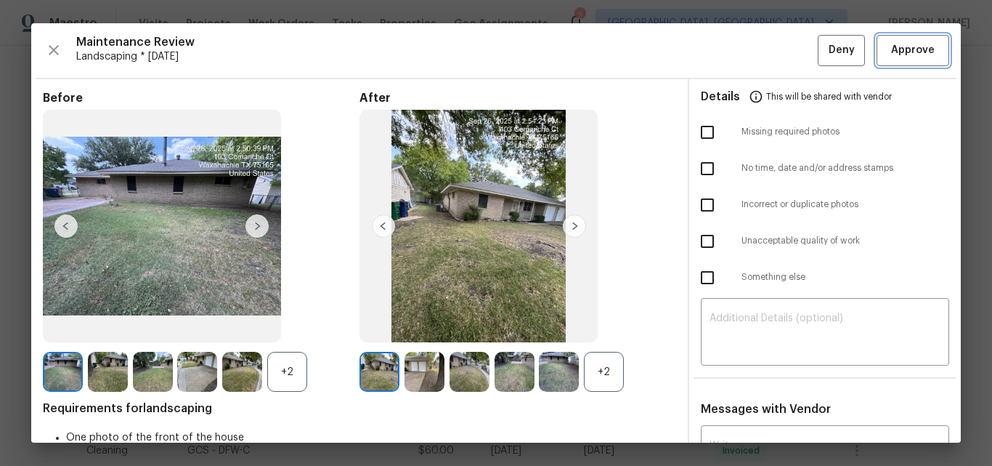
drag, startPoint x: 896, startPoint y: 58, endPoint x: 888, endPoint y: 60, distance: 8.1
click at [896, 57] on span "Approve" at bounding box center [913, 50] width 44 height 18
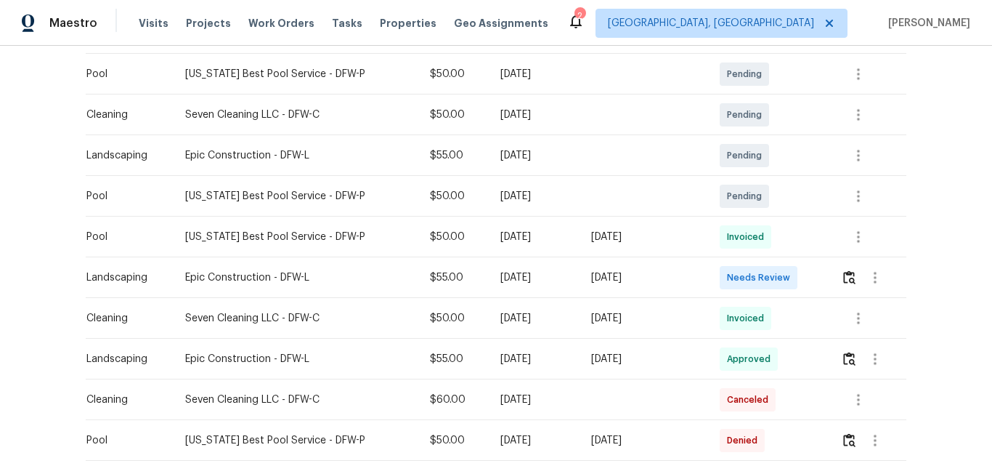
scroll to position [436, 0]
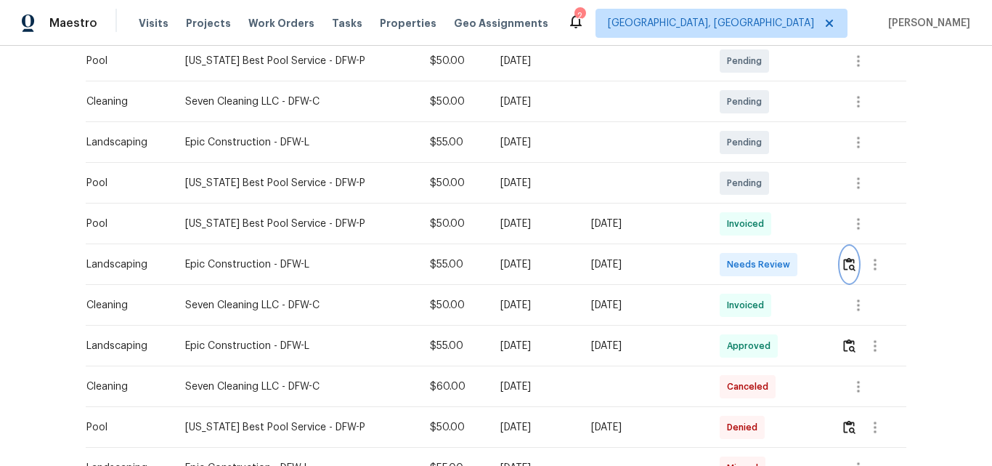
click at [843, 264] on img "button" at bounding box center [849, 264] width 12 height 14
click at [846, 262] on img "button" at bounding box center [849, 264] width 12 height 14
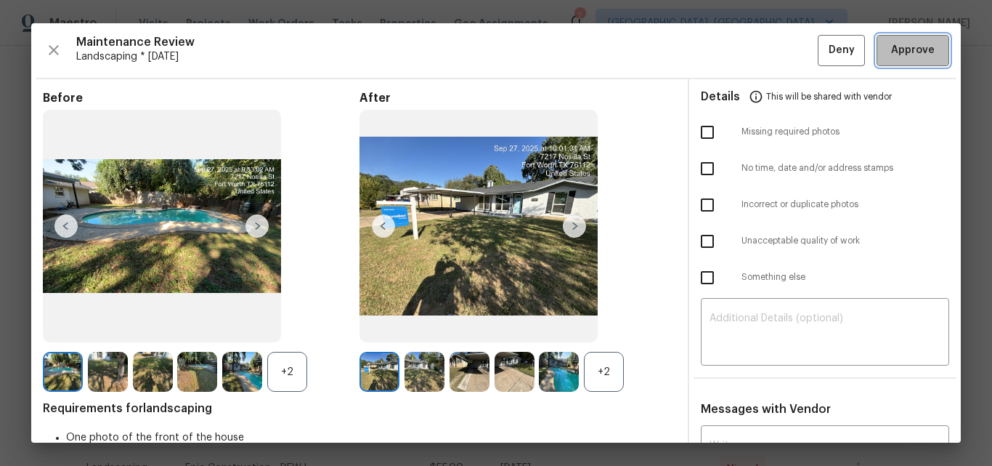
click at [891, 49] on span "Approve" at bounding box center [913, 50] width 44 height 18
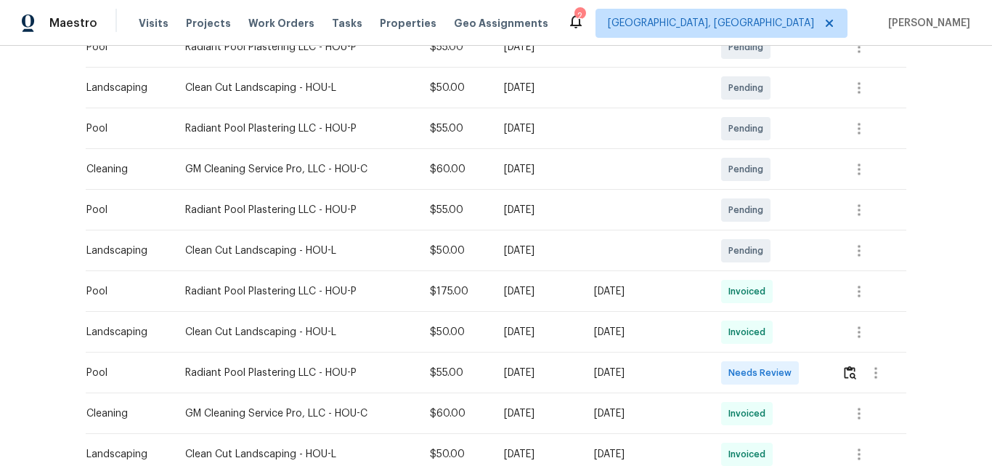
scroll to position [363, 0]
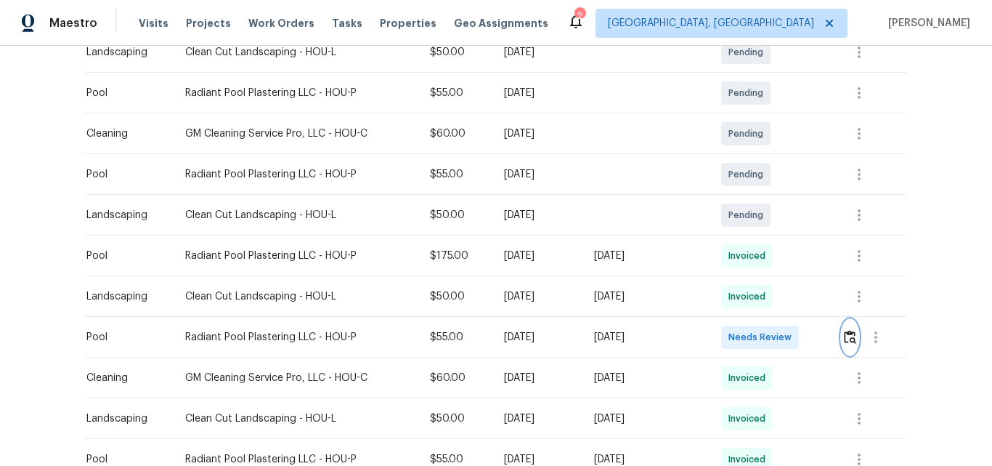
click at [846, 335] on img "button" at bounding box center [850, 337] width 12 height 14
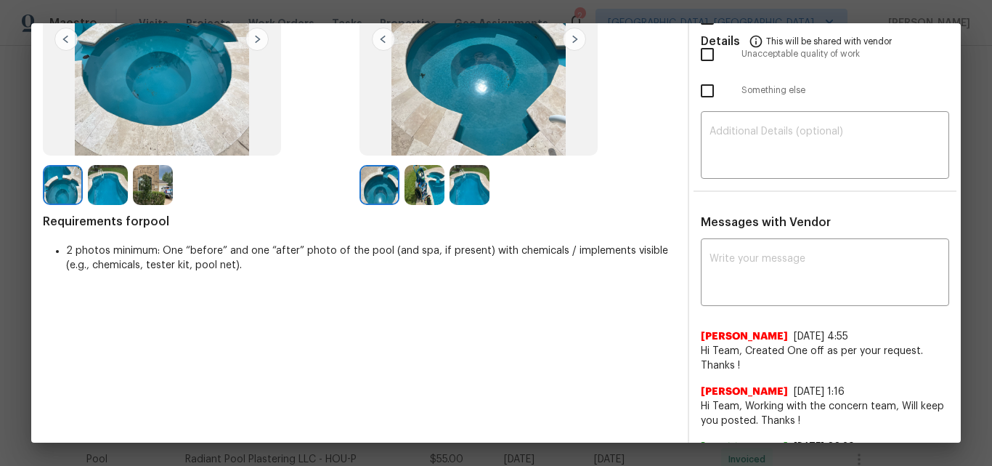
scroll to position [291, 0]
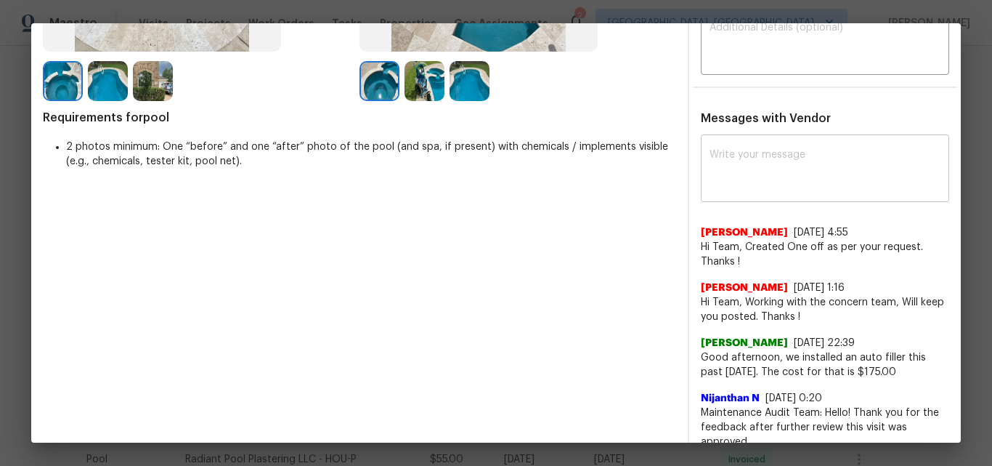
click at [745, 163] on textarea at bounding box center [825, 170] width 231 height 41
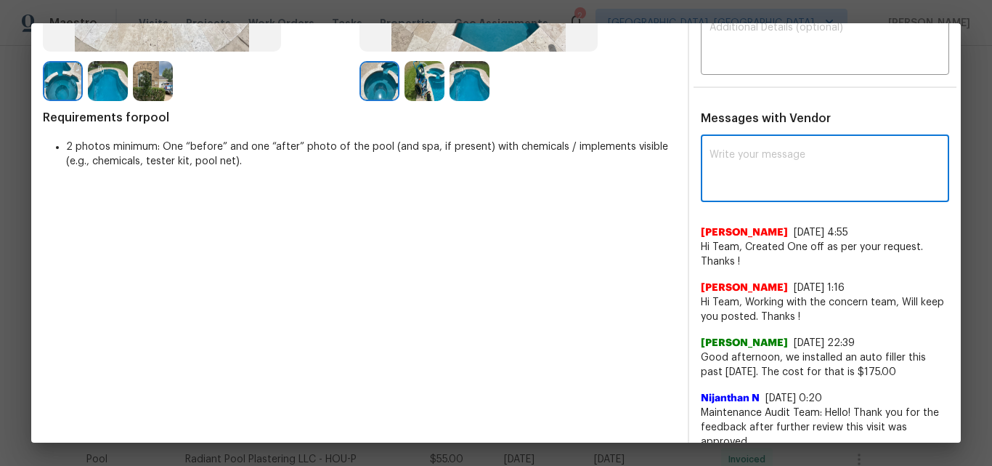
paste textarea "Maintenance Audit Team: Hello! Unfortunately, this Pool visit completed on [DAT…"
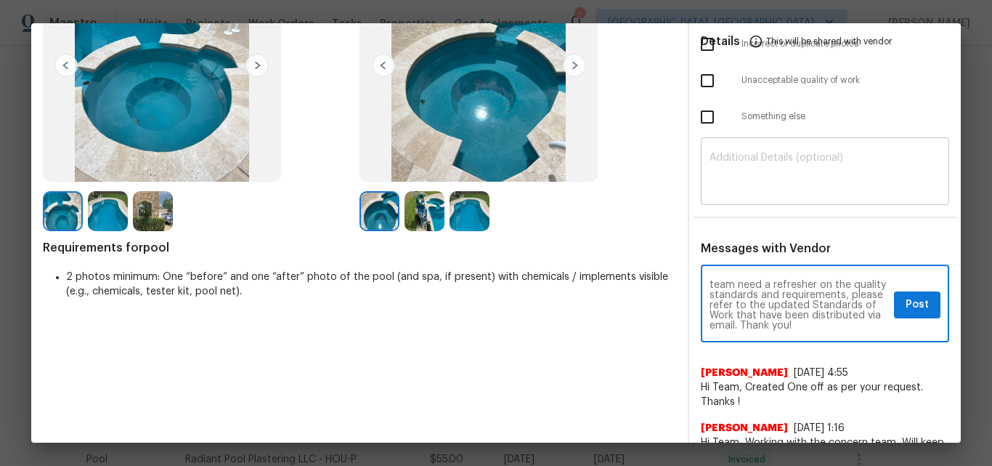
scroll to position [145, 0]
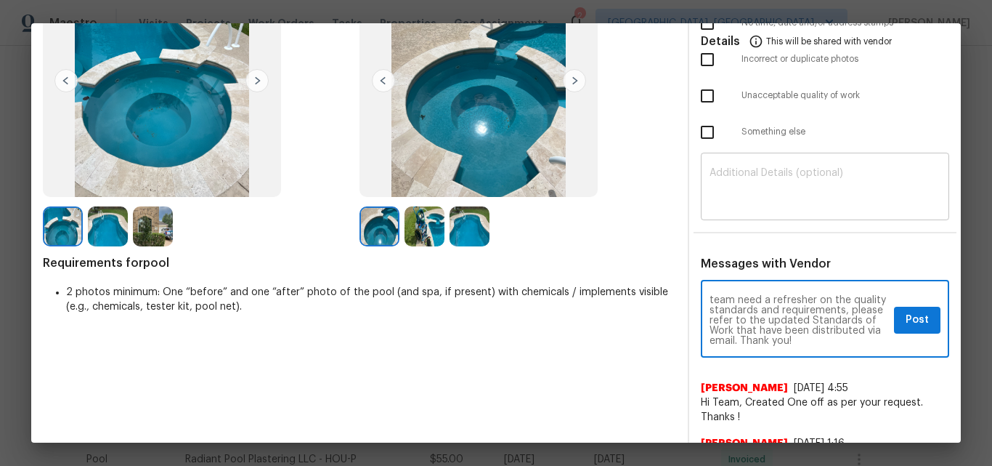
type textarea "Maintenance Audit Team: Hello! Unfortunately, this Pool visit completed on [DAT…"
click at [745, 189] on textarea at bounding box center [825, 188] width 231 height 41
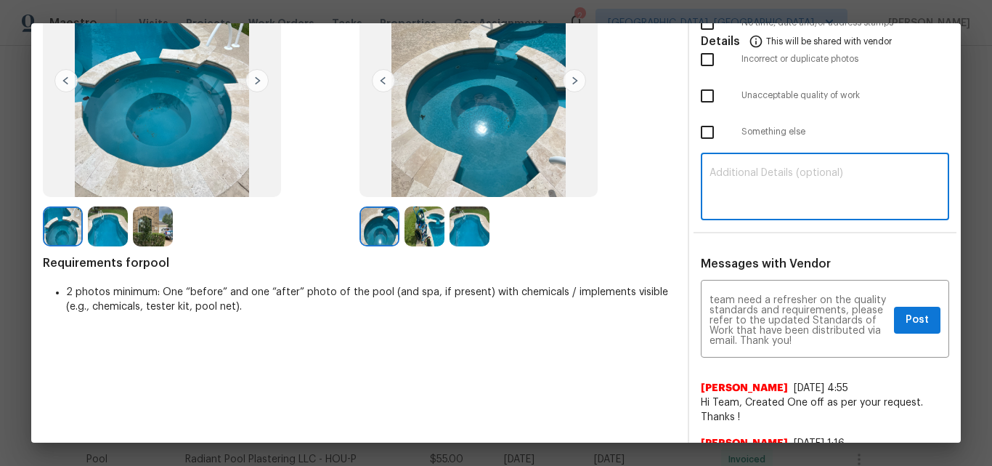
paste textarea "Maintenance Audit Team: Hello! Unfortunately, this Pool visit completed on [DAT…"
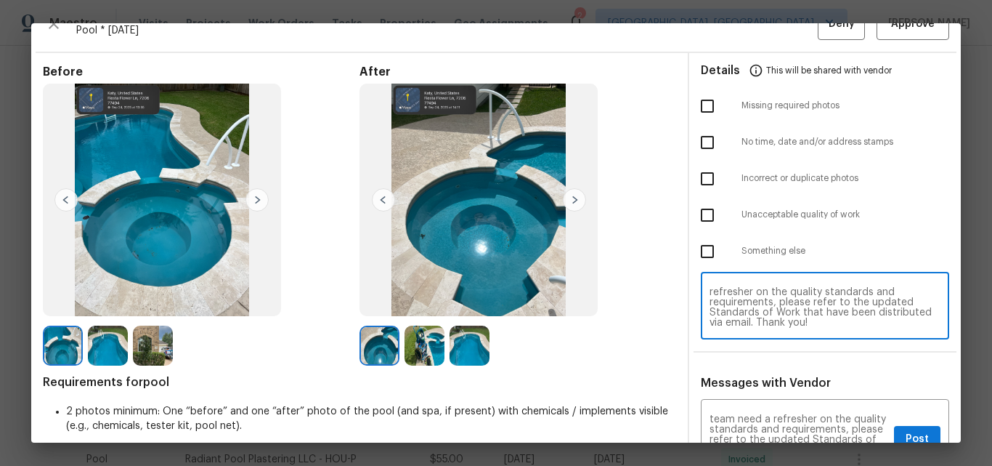
scroll to position [0, 0]
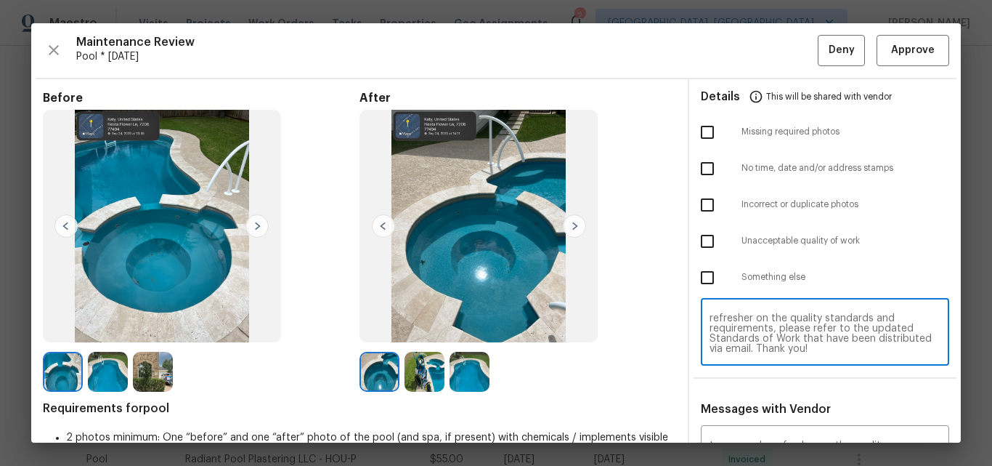
type textarea "Maintenance Audit Team: Hello! Unfortunately, this Pool visit completed on [DAT…"
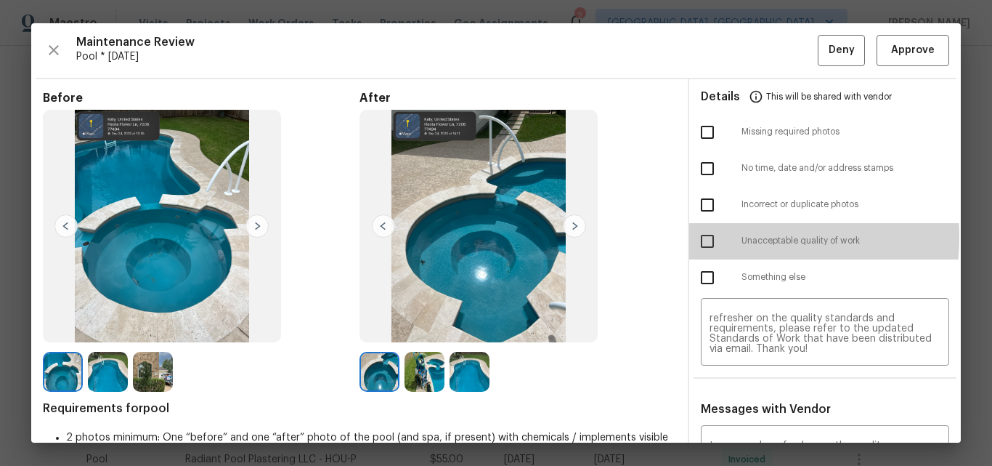
click at [701, 237] on input "checkbox" at bounding box center [707, 241] width 31 height 31
checkbox input "true"
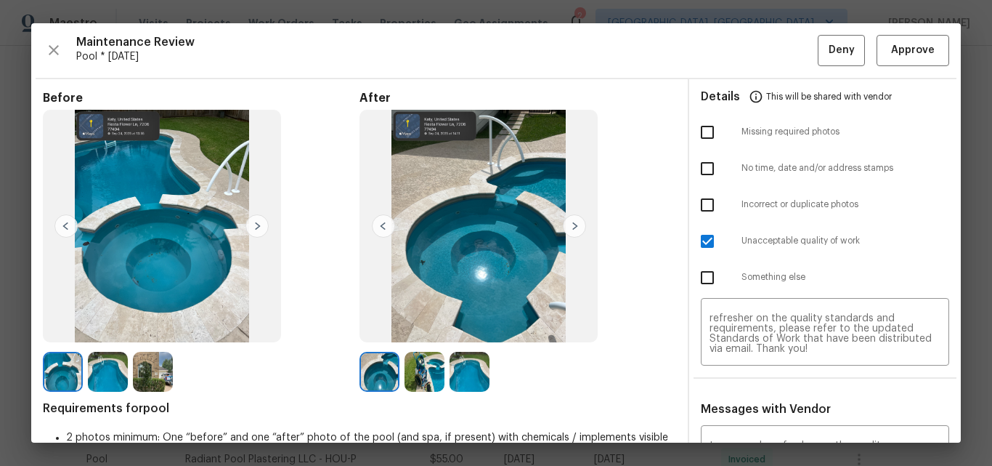
click at [700, 203] on input "checkbox" at bounding box center [707, 205] width 31 height 31
checkbox input "true"
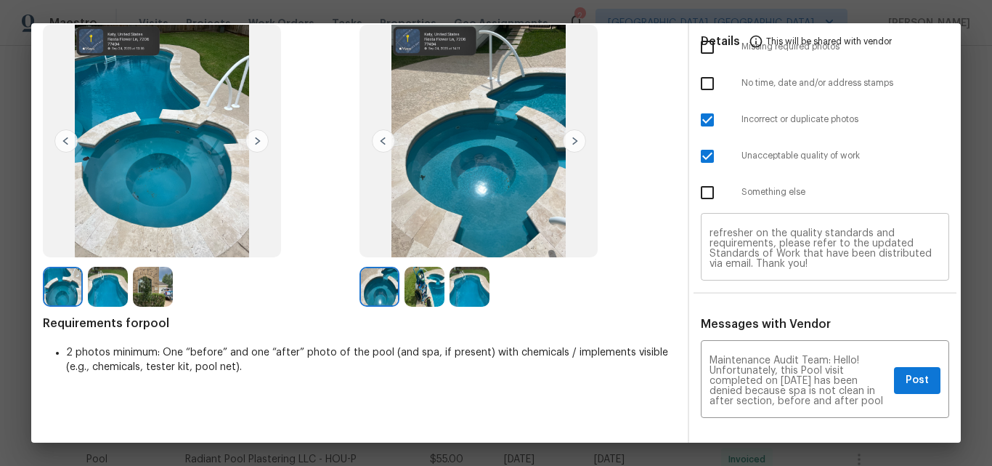
scroll to position [73, 0]
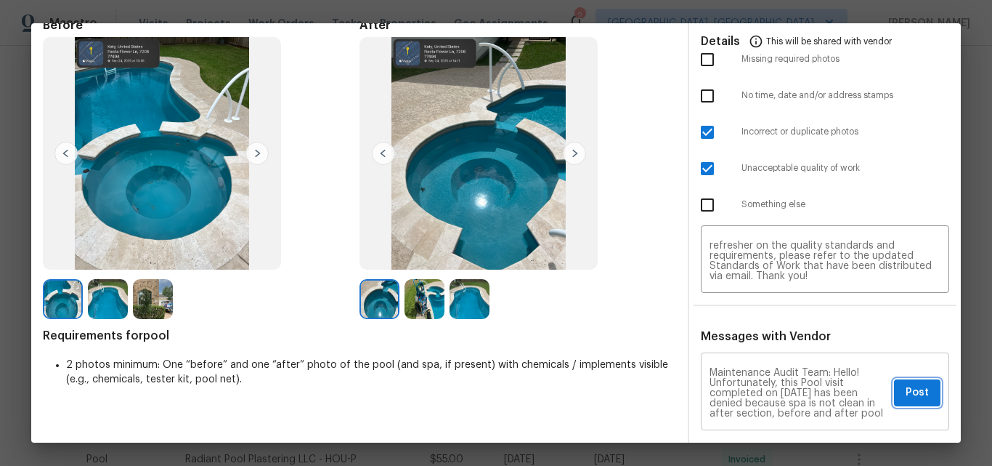
click at [909, 392] on span "Post" at bounding box center [917, 393] width 23 height 18
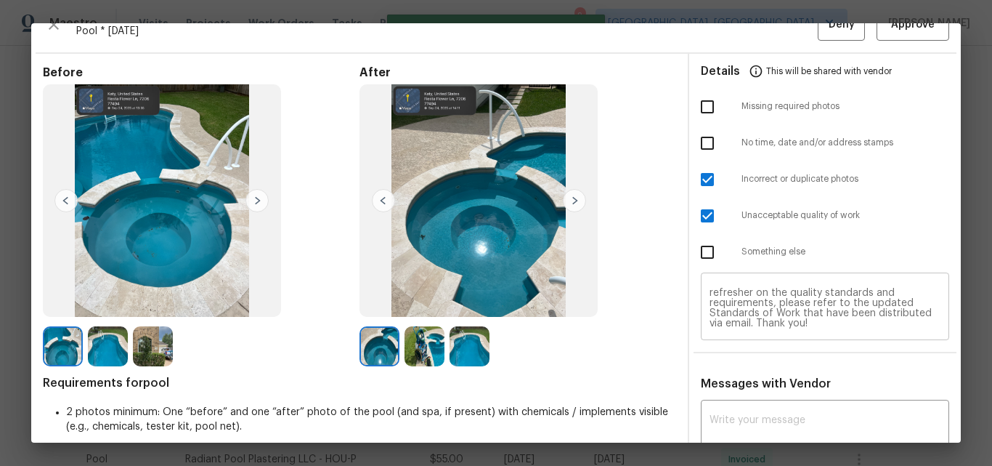
scroll to position [0, 0]
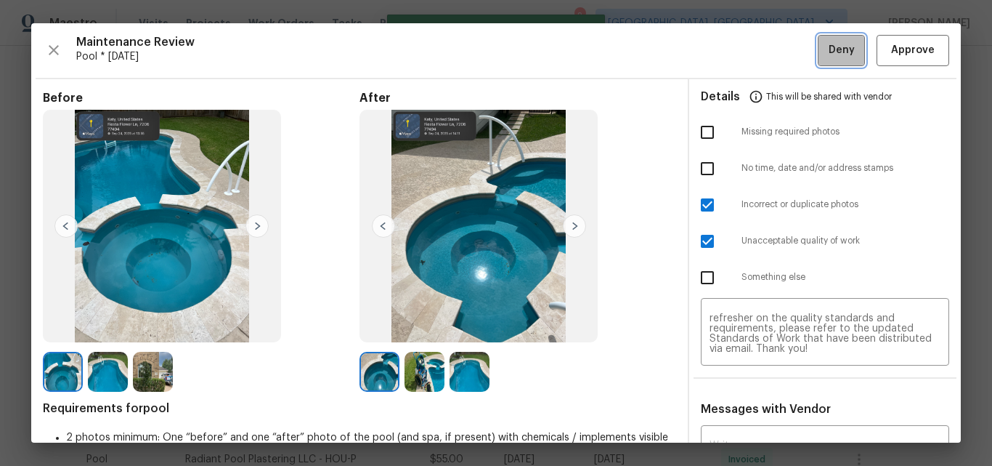
click at [831, 49] on span "Deny" at bounding box center [842, 50] width 26 height 18
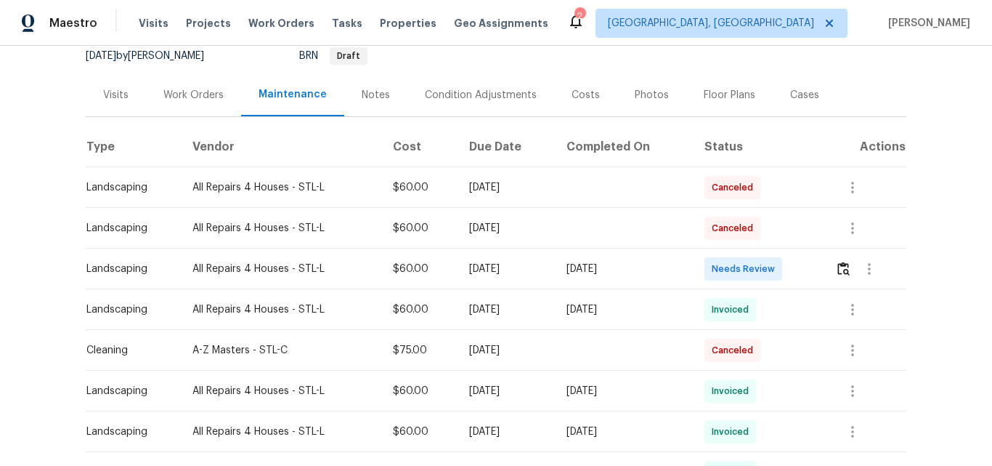
scroll to position [291, 0]
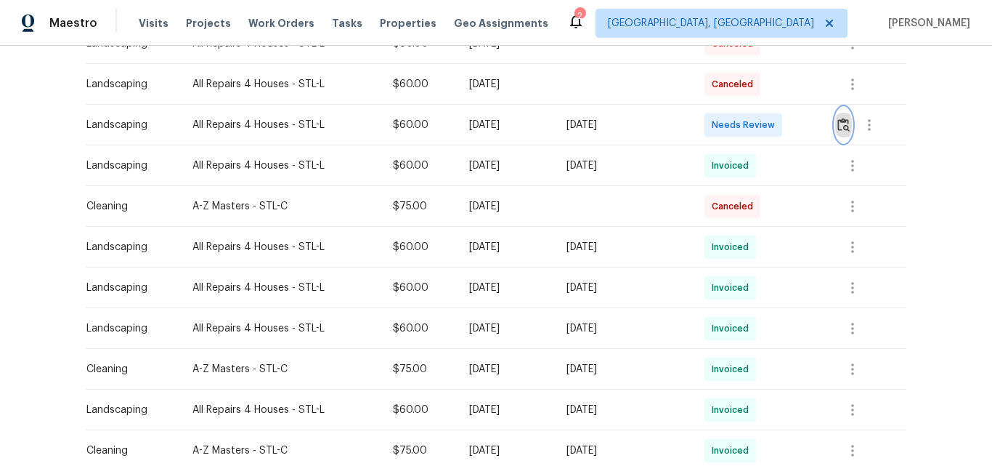
click at [848, 127] on img "button" at bounding box center [844, 125] width 12 height 14
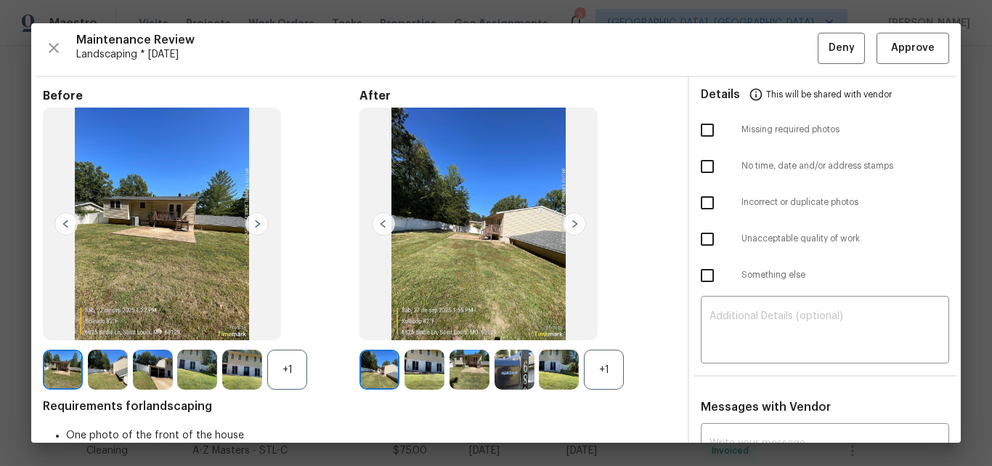
scroll to position [0, 0]
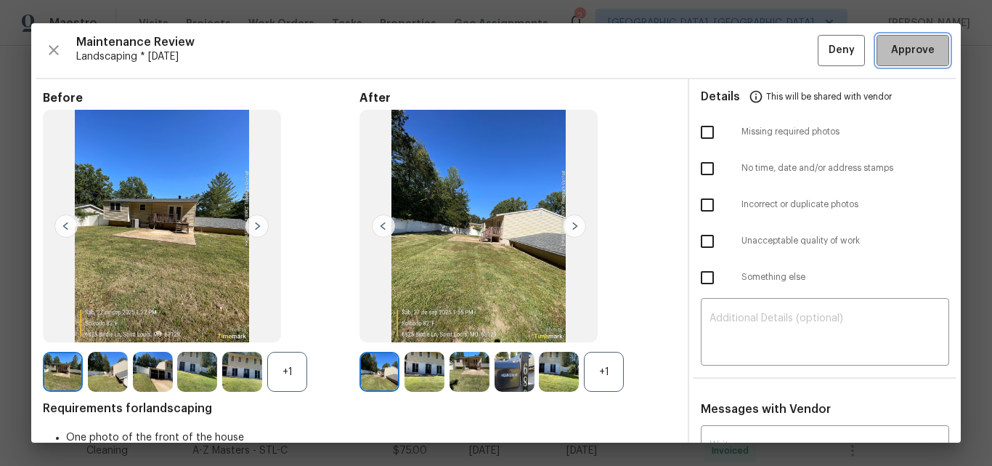
click at [900, 52] on span "Approve" at bounding box center [913, 50] width 44 height 18
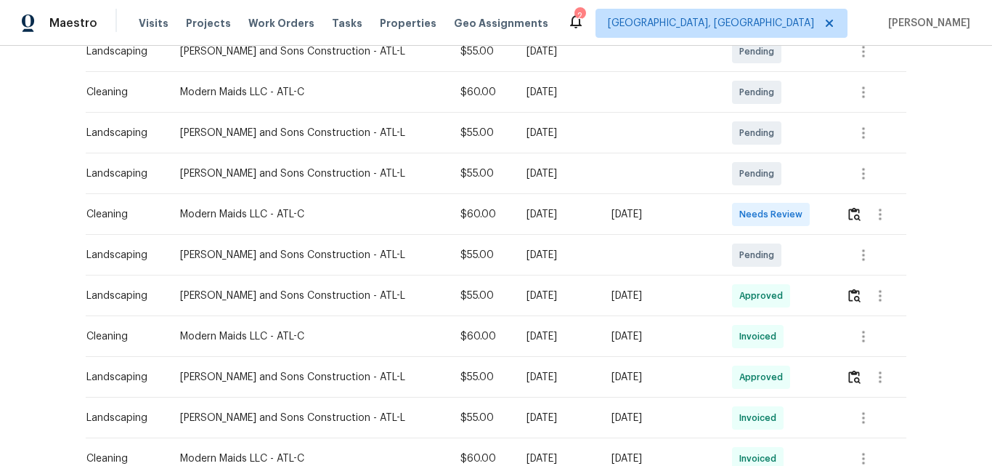
scroll to position [291, 0]
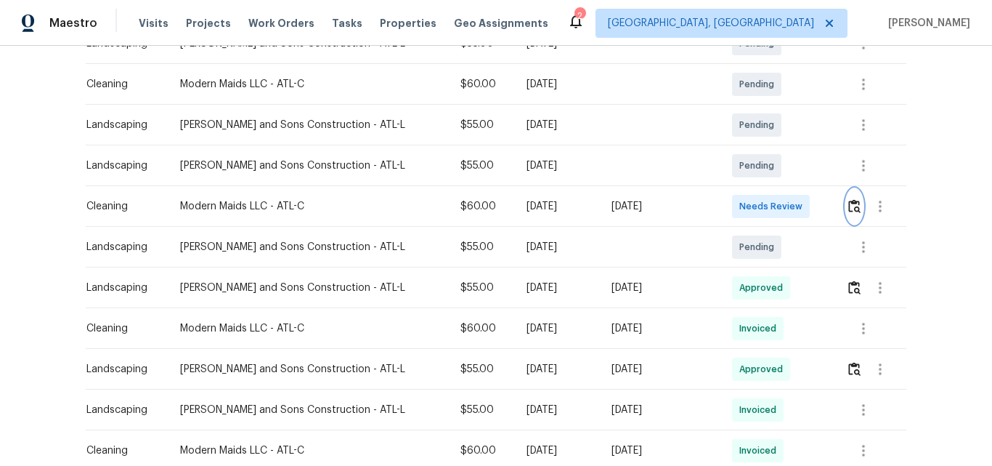
click at [848, 205] on img "button" at bounding box center [854, 206] width 12 height 14
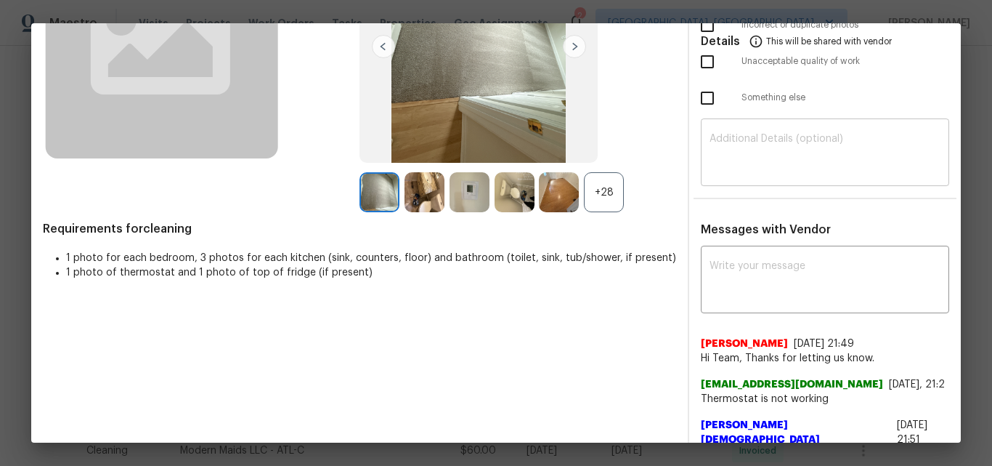
scroll to position [0, 0]
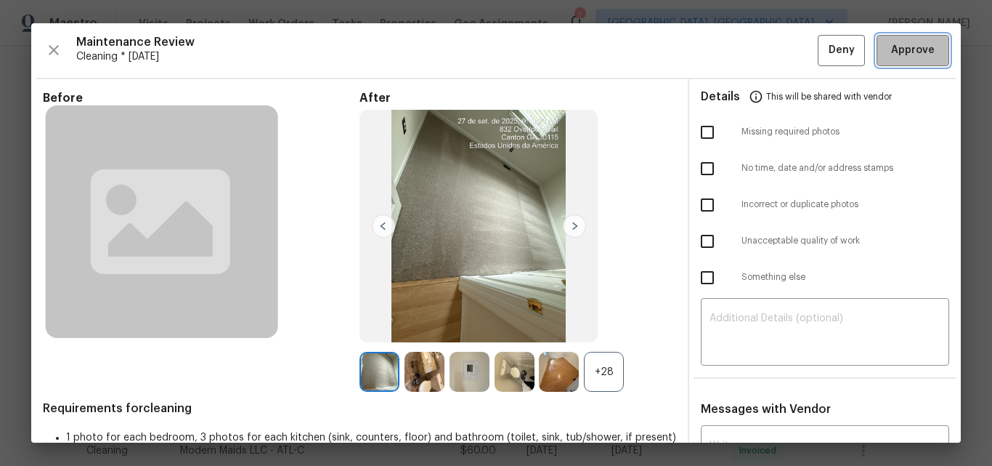
click at [901, 50] on span "Approve" at bounding box center [913, 50] width 44 height 18
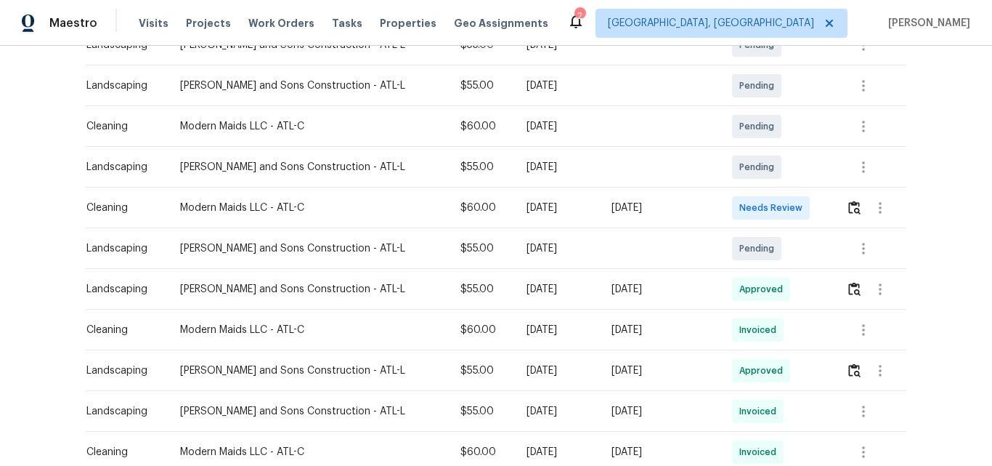
scroll to position [291, 0]
click at [848, 206] on img "button" at bounding box center [854, 206] width 12 height 14
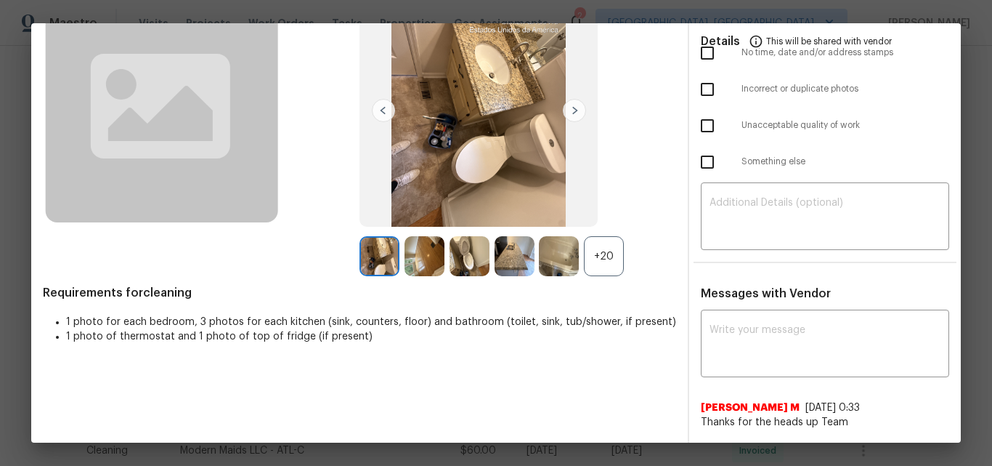
scroll to position [0, 0]
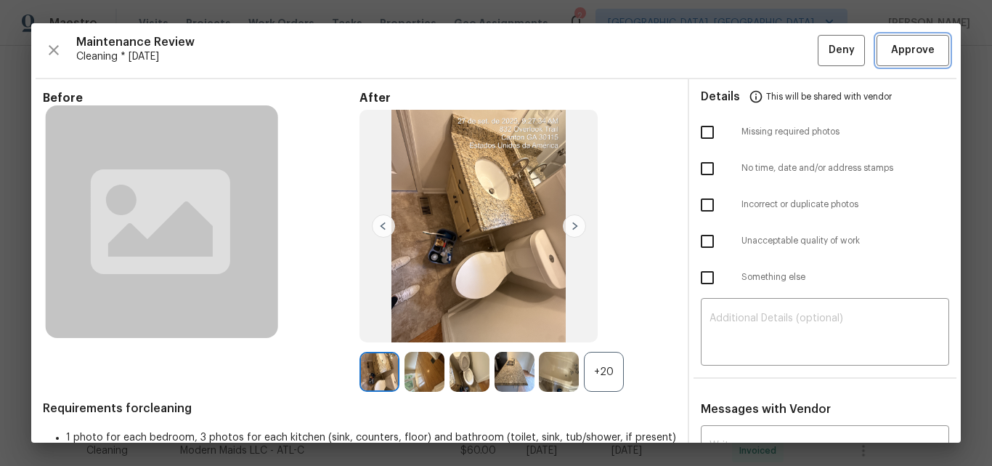
click at [891, 52] on span "Approve" at bounding box center [913, 50] width 44 height 18
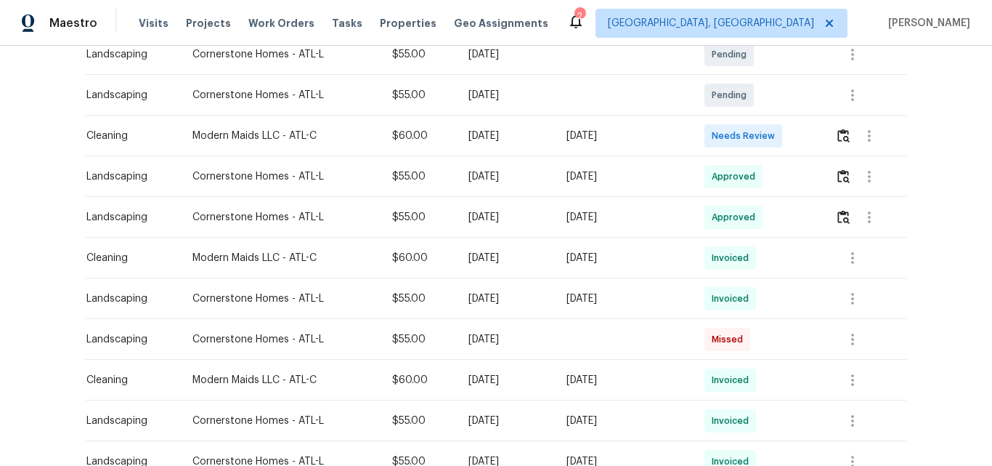
scroll to position [363, 0]
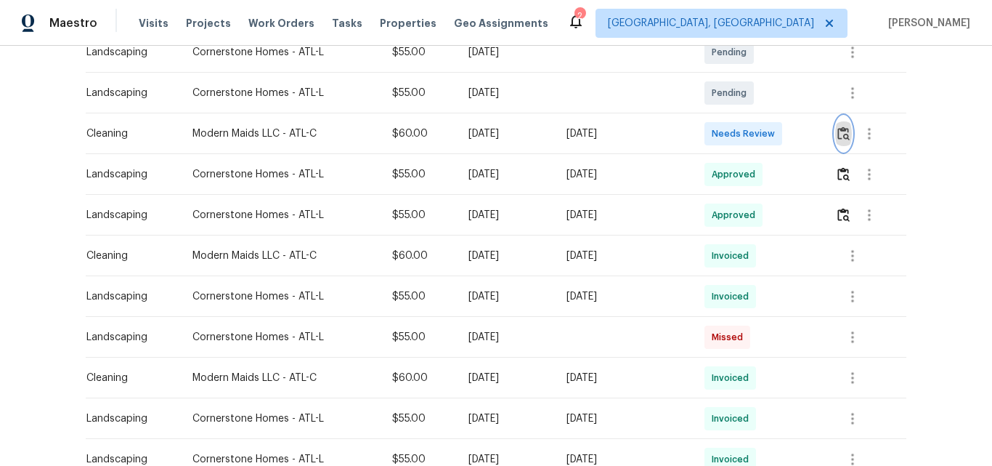
click at [842, 136] on img "button" at bounding box center [844, 133] width 12 height 14
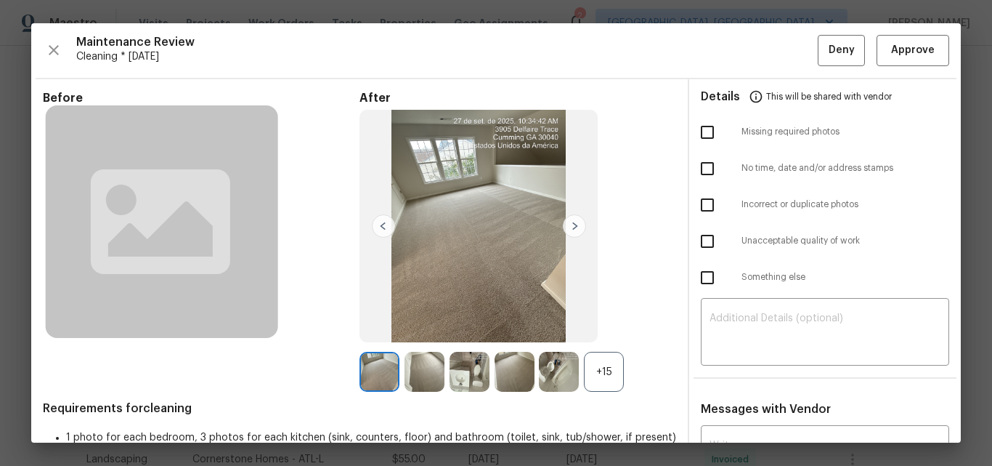
click at [605, 374] on div "+15" at bounding box center [604, 372] width 40 height 40
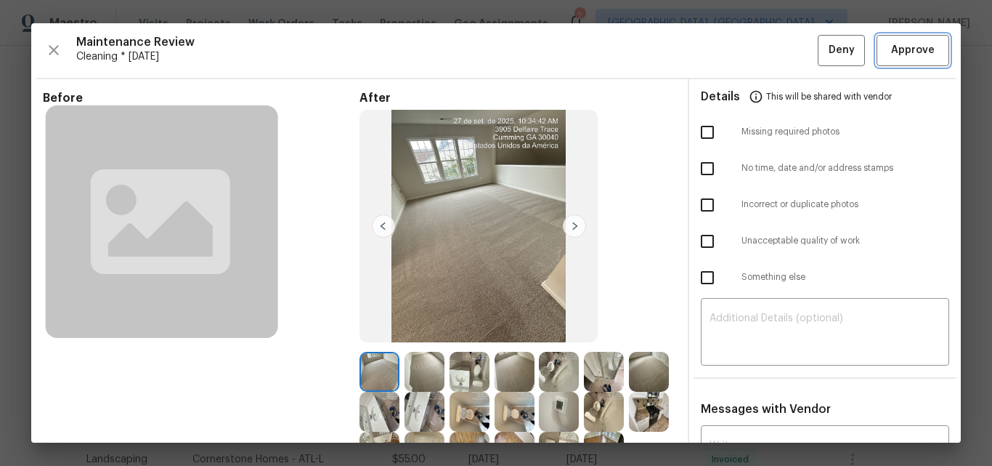
click at [896, 41] on span "Approve" at bounding box center [913, 50] width 44 height 18
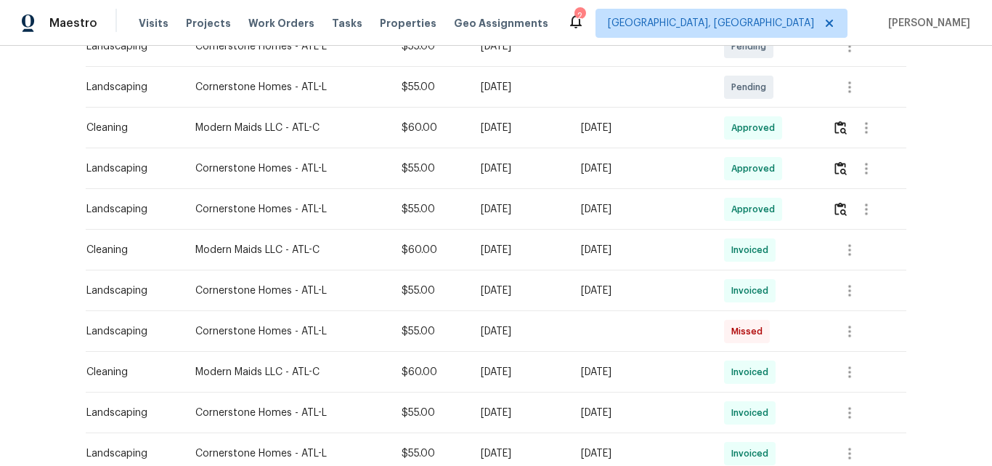
scroll to position [291, 0]
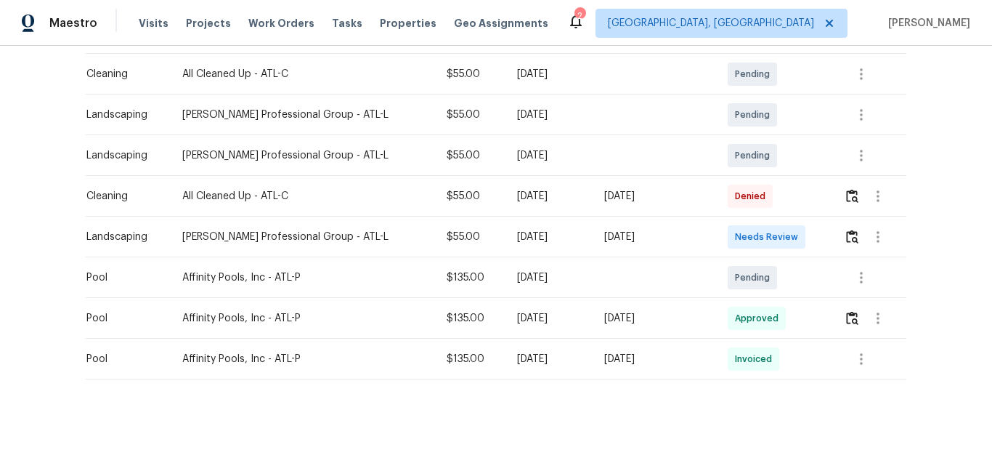
scroll to position [394, 0]
click at [846, 229] on img "button" at bounding box center [852, 236] width 12 height 14
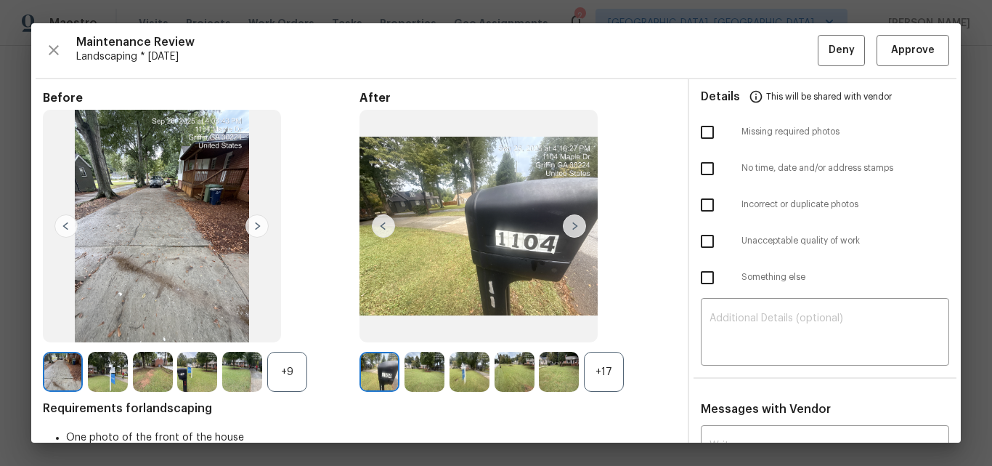
click at [611, 365] on div "+17" at bounding box center [604, 372] width 40 height 40
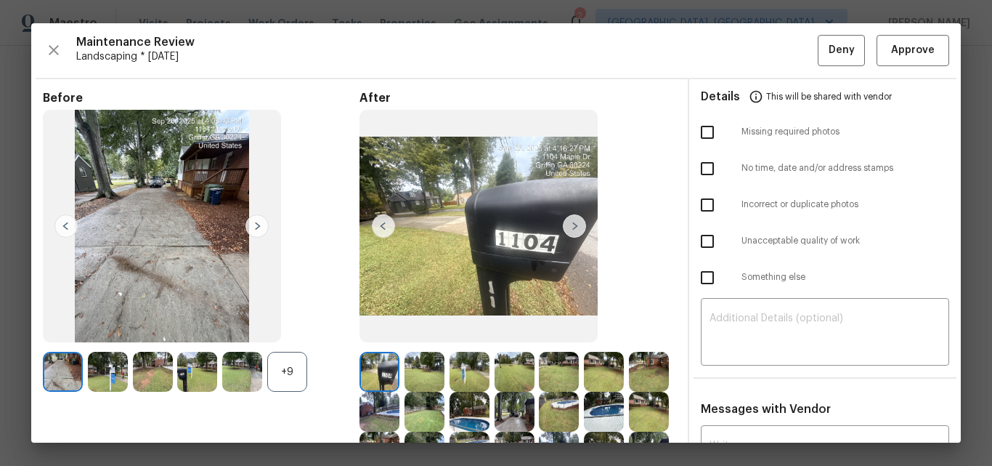
click at [421, 374] on img at bounding box center [425, 372] width 40 height 40
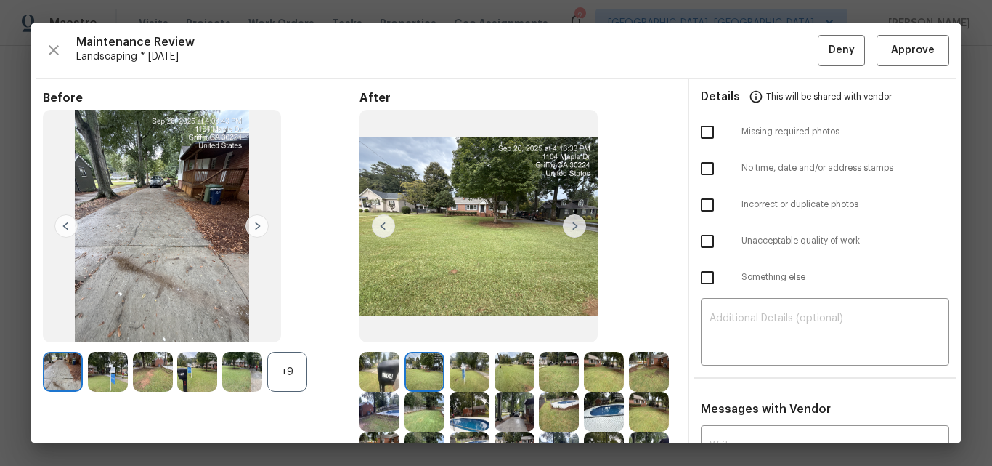
click at [400, 403] on img at bounding box center [380, 412] width 40 height 40
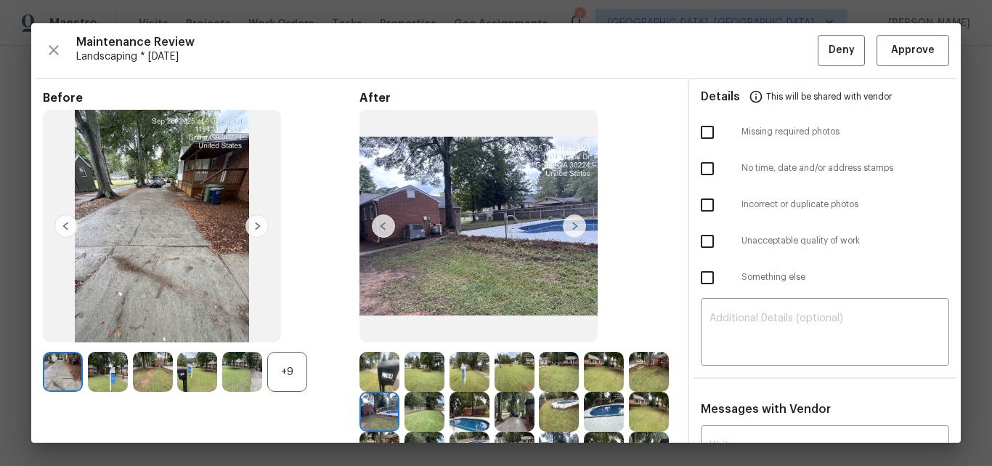
click at [445, 404] on img at bounding box center [425, 412] width 40 height 40
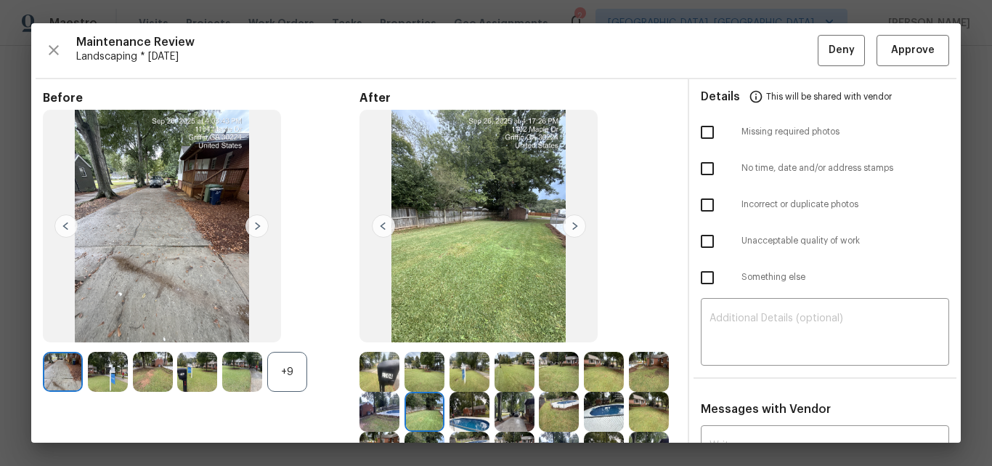
click at [490, 410] on img at bounding box center [470, 412] width 40 height 40
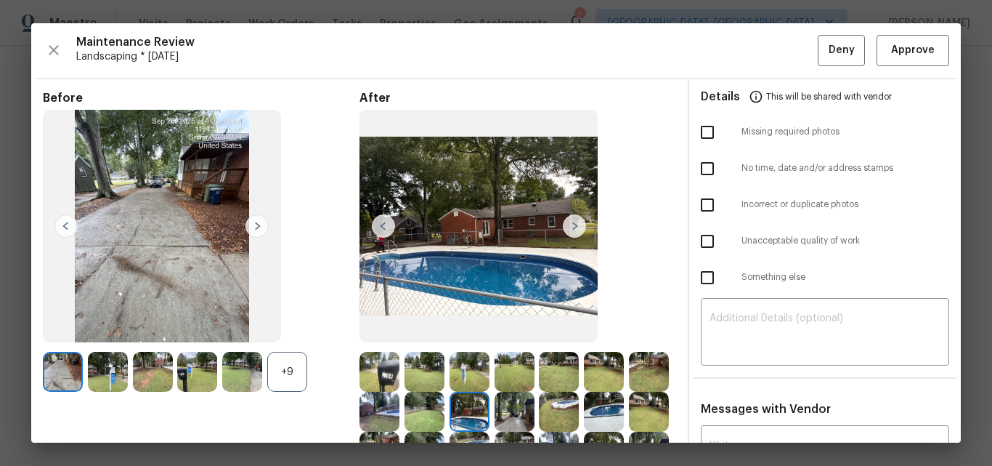
click at [535, 410] on img at bounding box center [515, 412] width 40 height 40
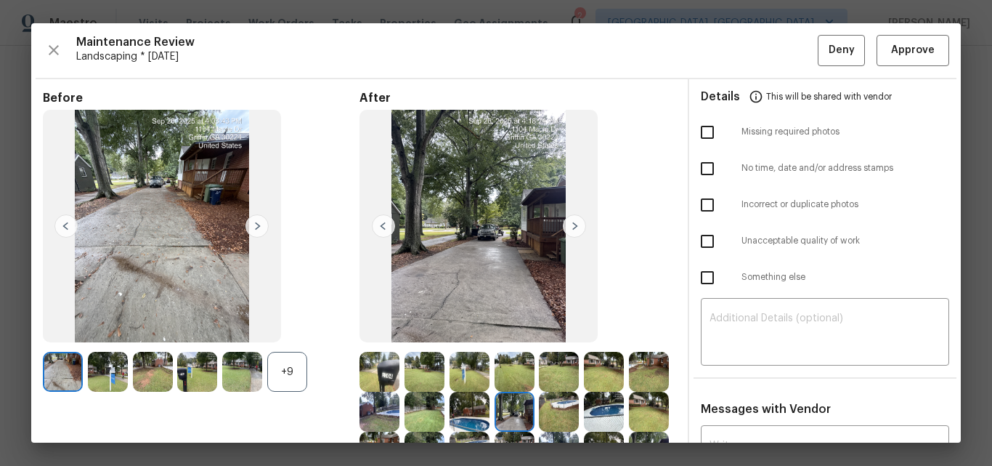
click at [579, 415] on img at bounding box center [559, 412] width 40 height 40
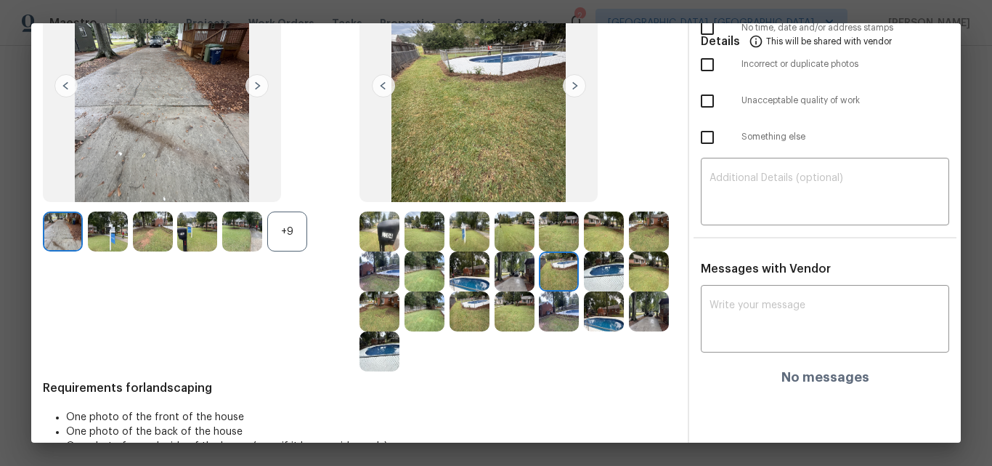
scroll to position [145, 0]
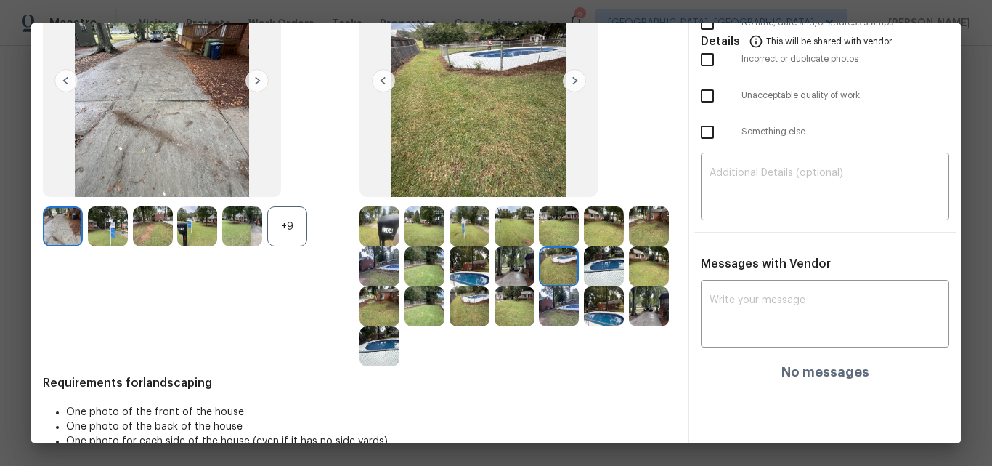
click at [376, 220] on img at bounding box center [380, 226] width 40 height 40
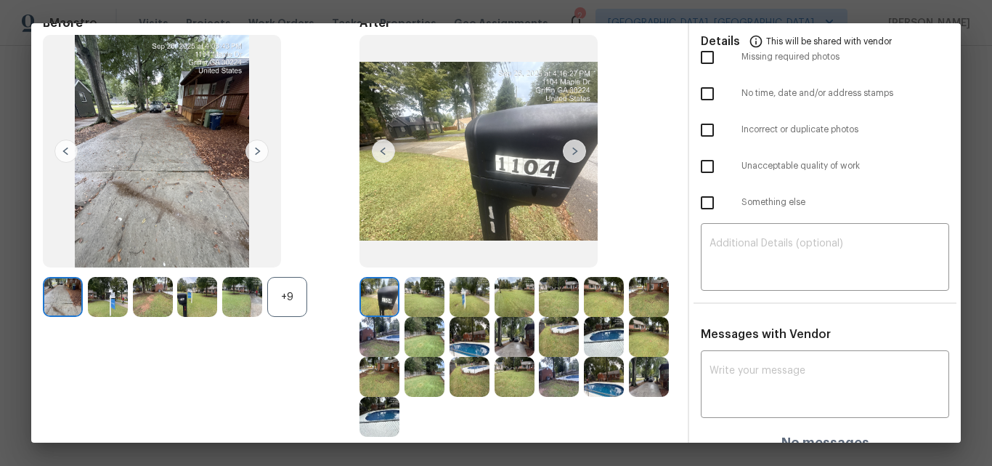
scroll to position [0, 0]
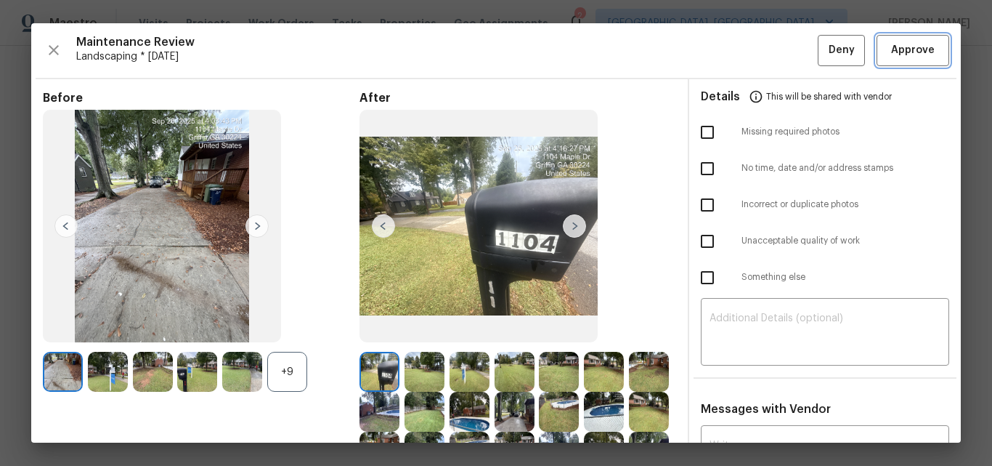
click at [908, 55] on span "Approve" at bounding box center [913, 50] width 44 height 18
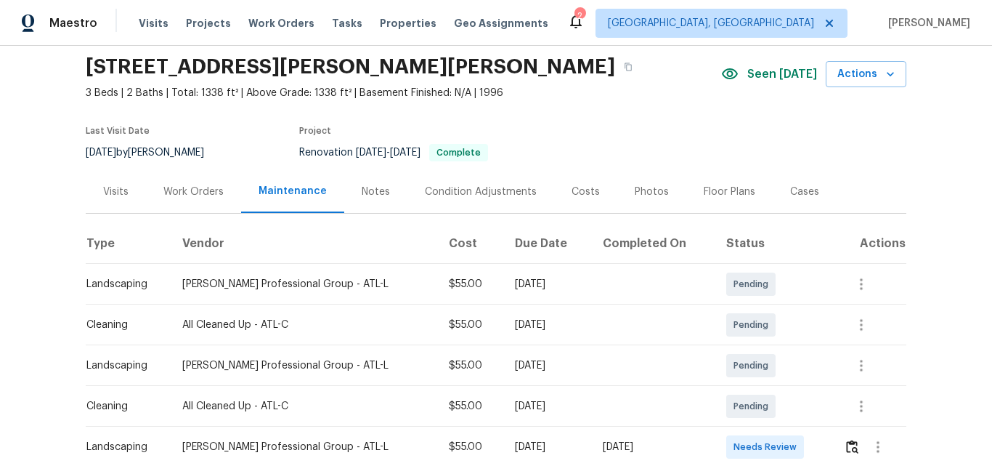
scroll to position [145, 0]
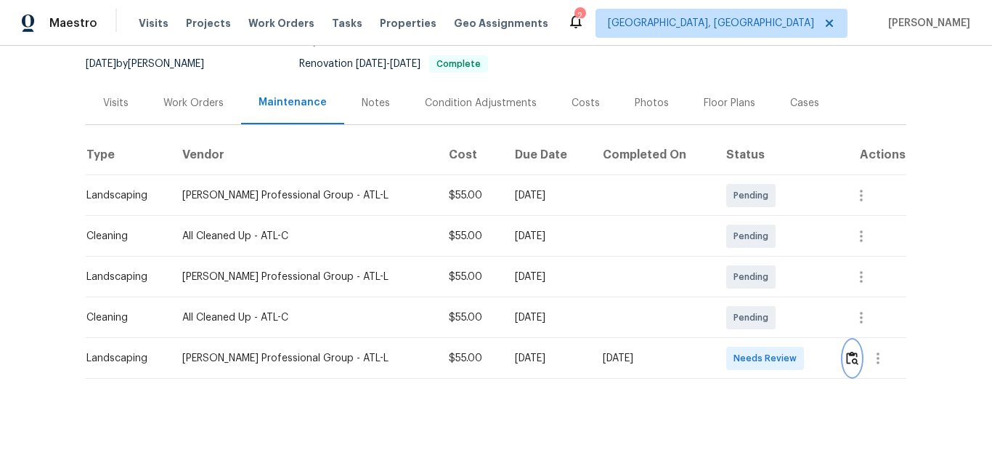
click at [846, 351] on img "button" at bounding box center [852, 358] width 12 height 14
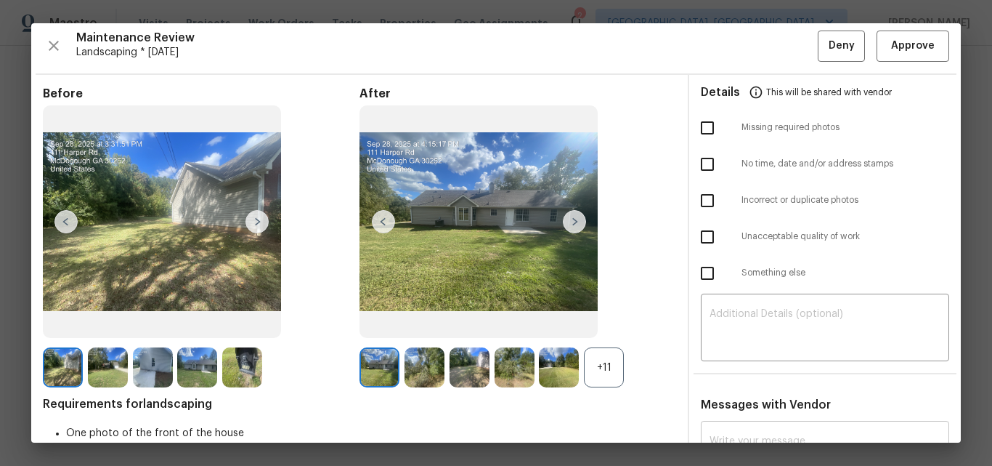
scroll to position [0, 0]
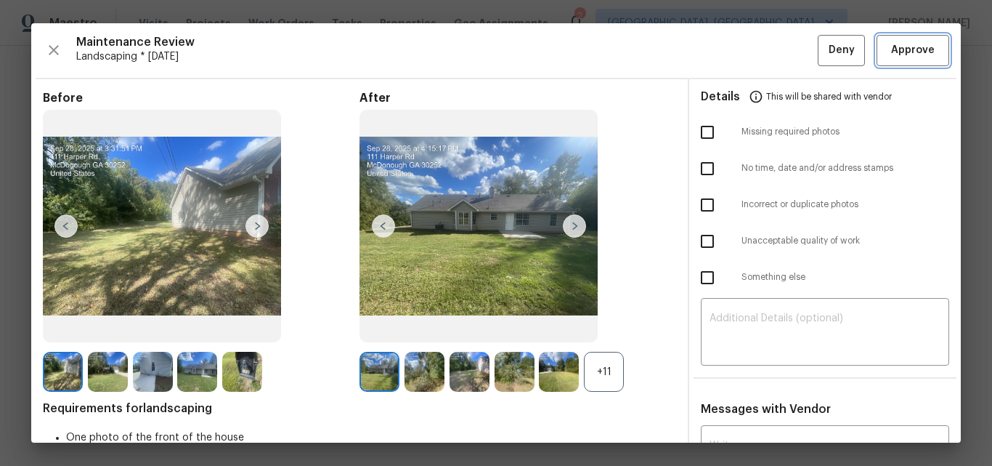
click at [901, 54] on span "Approve" at bounding box center [913, 50] width 44 height 18
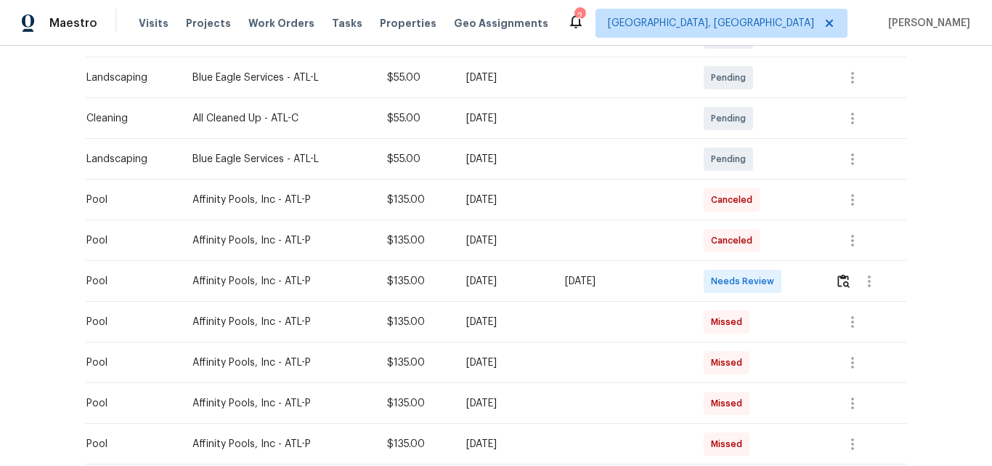
scroll to position [358, 0]
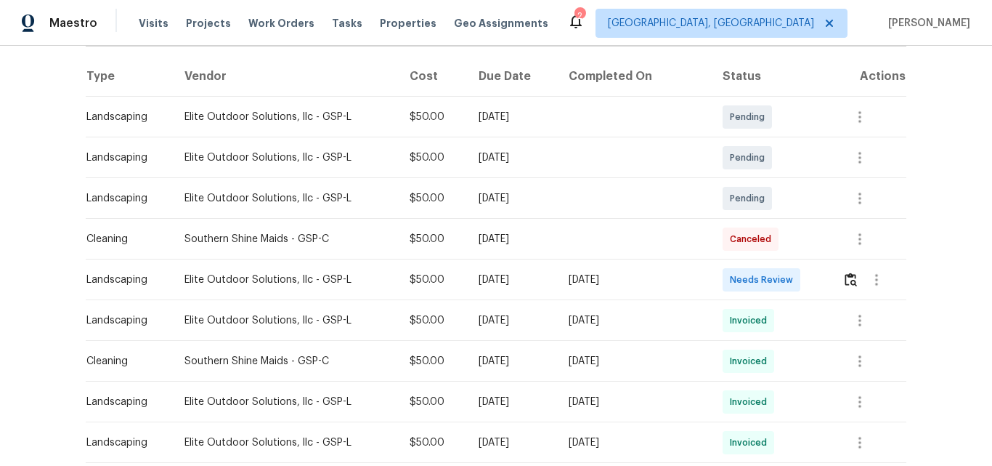
scroll to position [218, 0]
click at [845, 283] on img "button" at bounding box center [851, 279] width 12 height 14
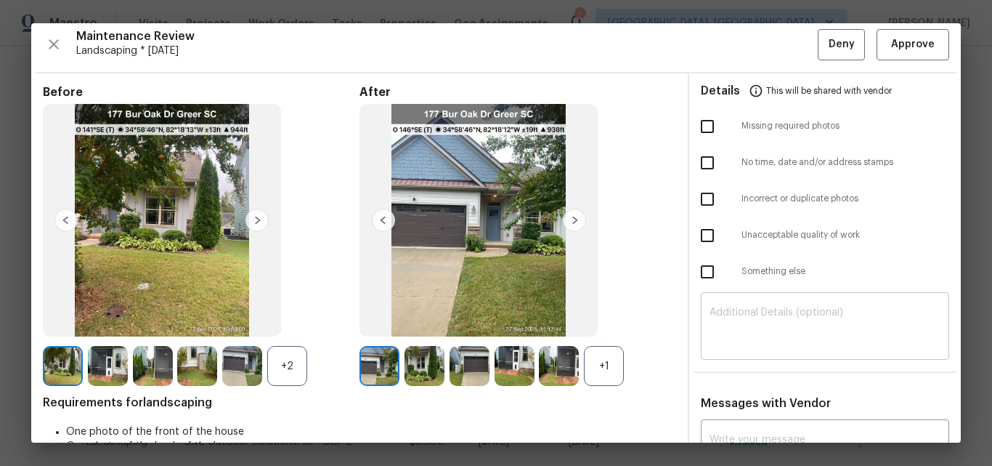
scroll to position [0, 0]
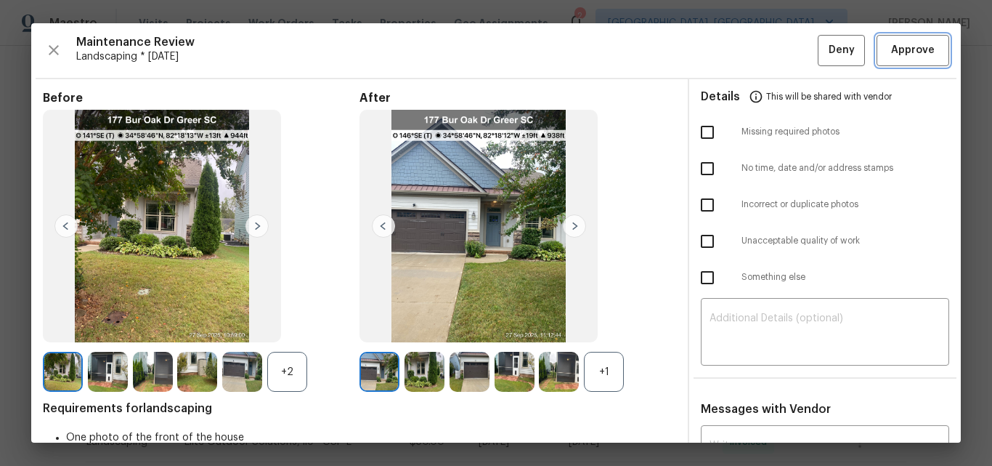
click at [904, 47] on span "Approve" at bounding box center [913, 50] width 44 height 18
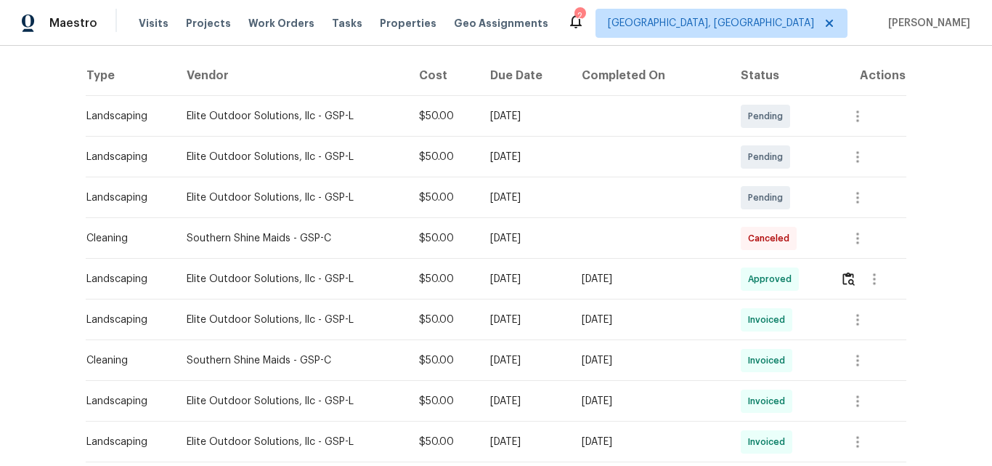
click at [952, 194] on div "Back to all projects [STREET_ADDRESS] 4 Beds | 2 Baths | Total: 1680 ft² | Abov…" at bounding box center [496, 256] width 992 height 420
